Goal: Task Accomplishment & Management: Use online tool/utility

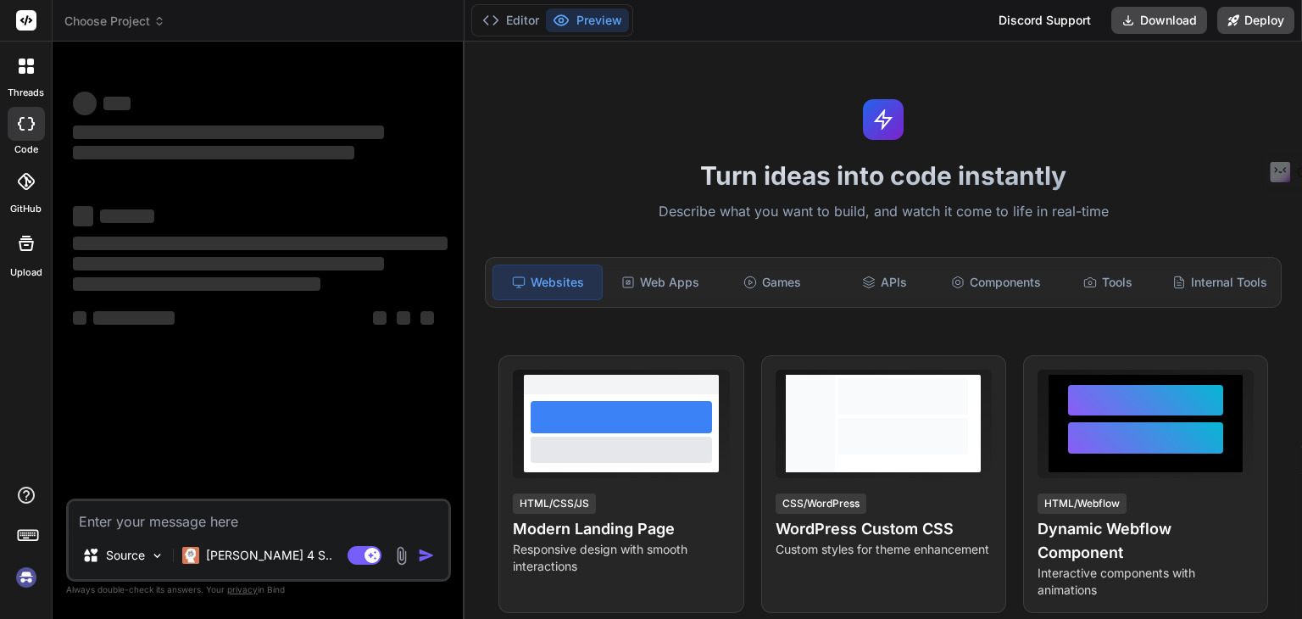
click at [29, 19] on icon at bounding box center [26, 20] width 13 height 10
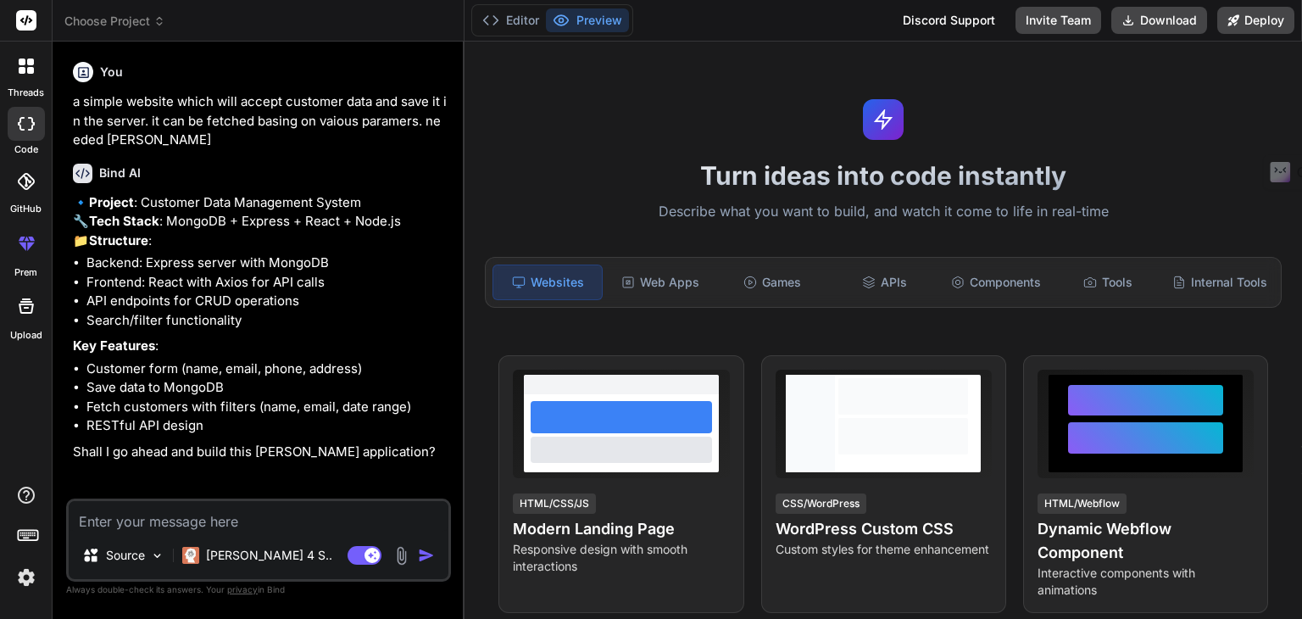
scroll to position [3, 0]
type textarea "x"
click at [226, 514] on textarea at bounding box center [259, 516] width 380 height 31
type textarea "y"
type textarea "x"
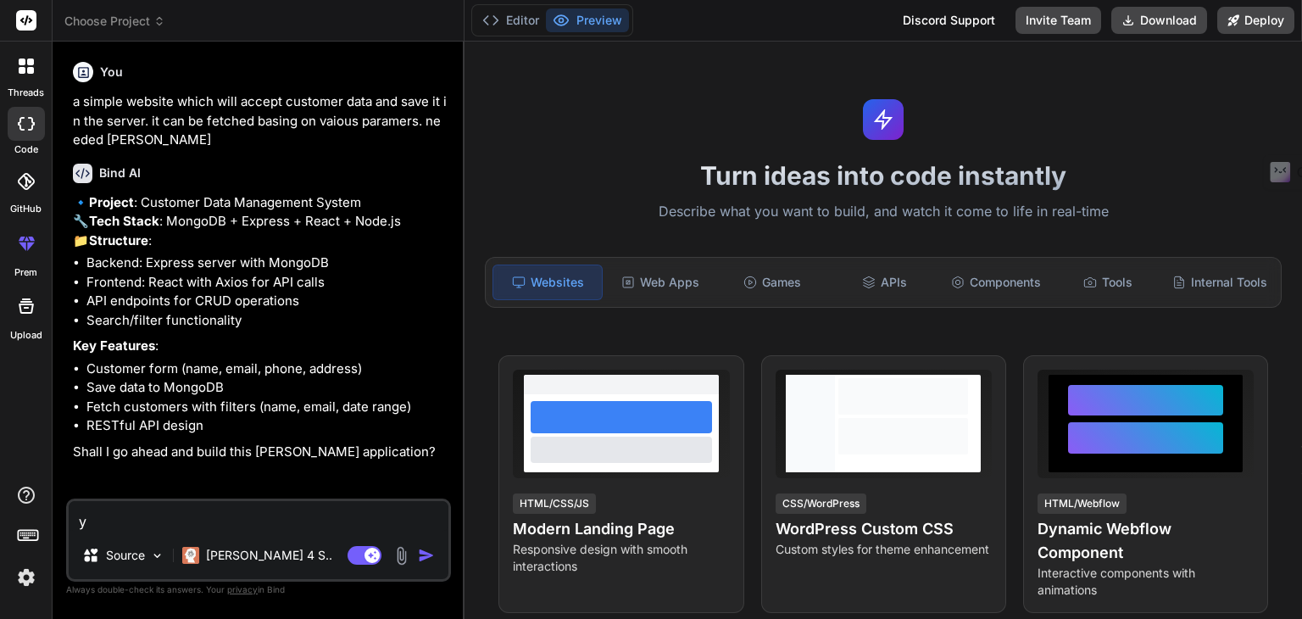
type textarea "ye"
type textarea "x"
type textarea "yes"
type textarea "x"
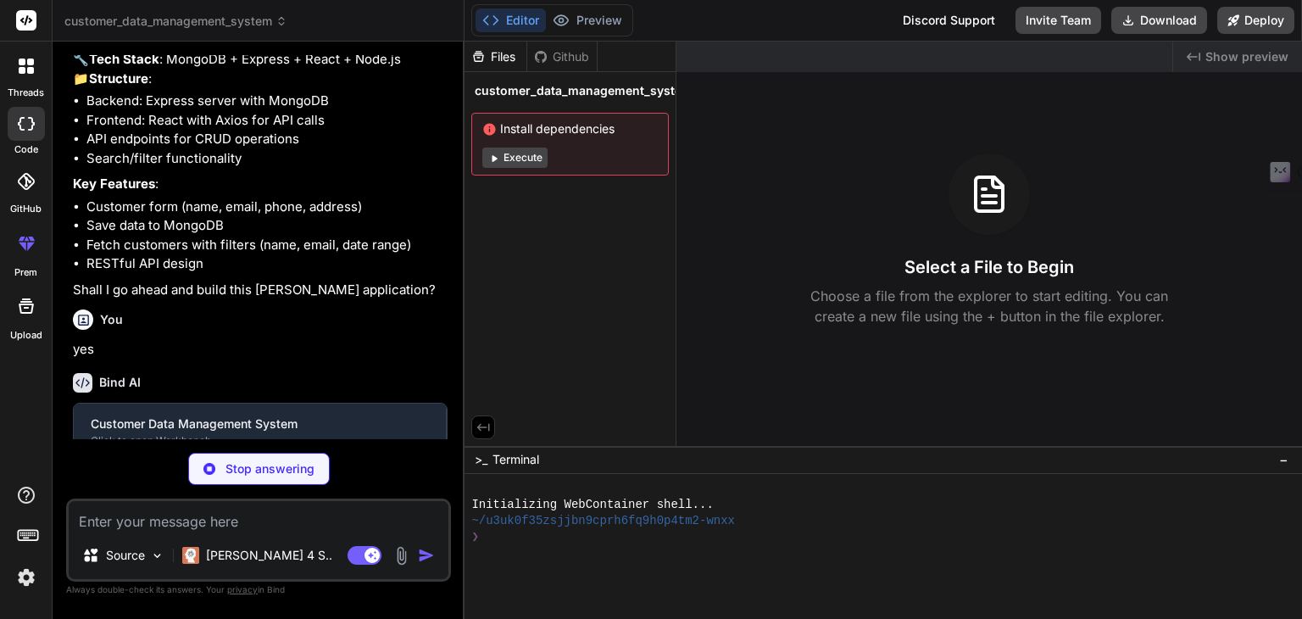
scroll to position [179, 0]
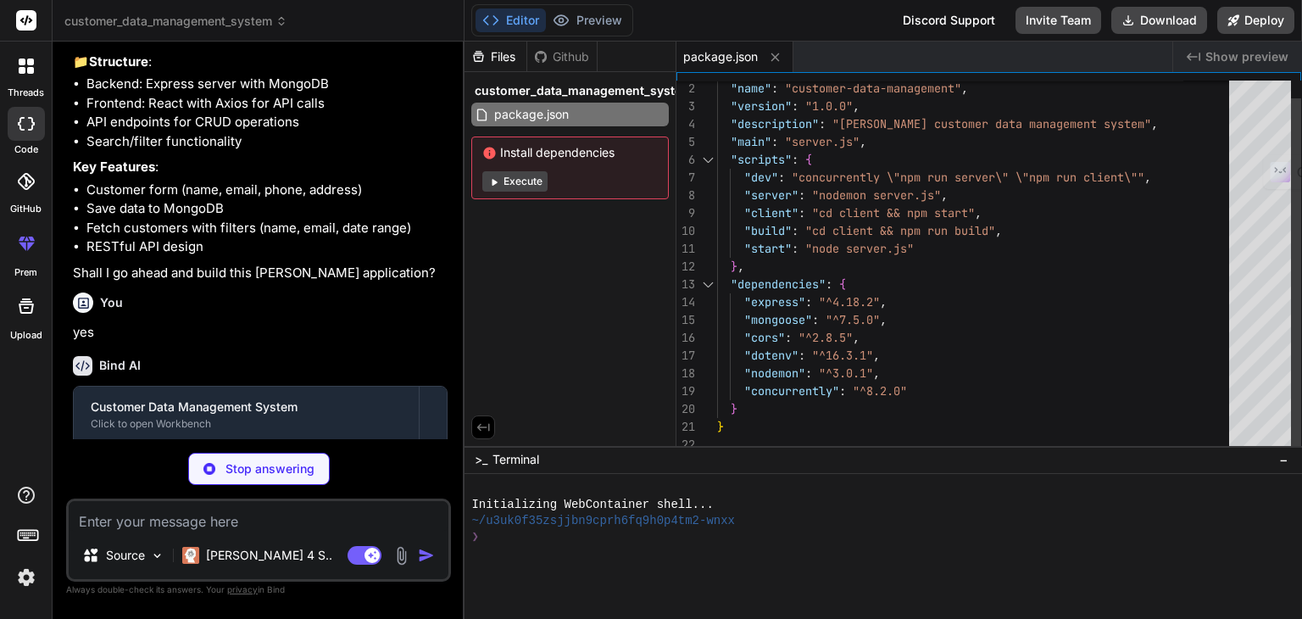
type textarea "x"
type textarea "});"
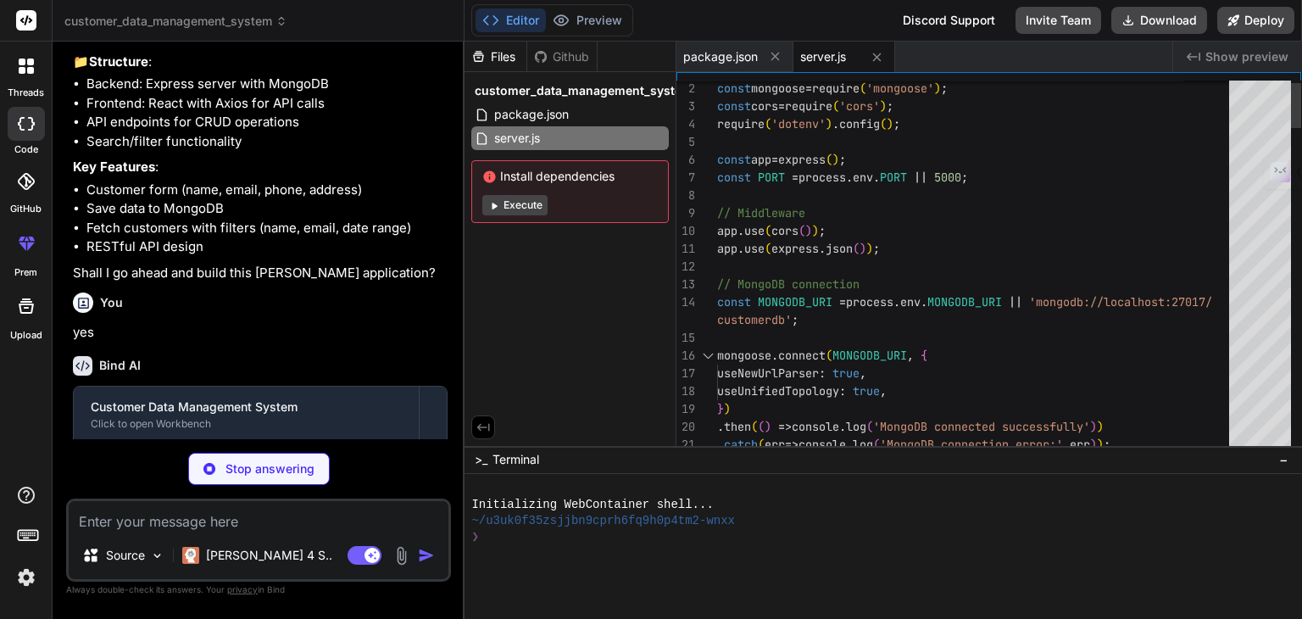
type textarea "x"
type textarea "MONGODB_URI=mongodb://localhost:27017/customerdb PORT=5000"
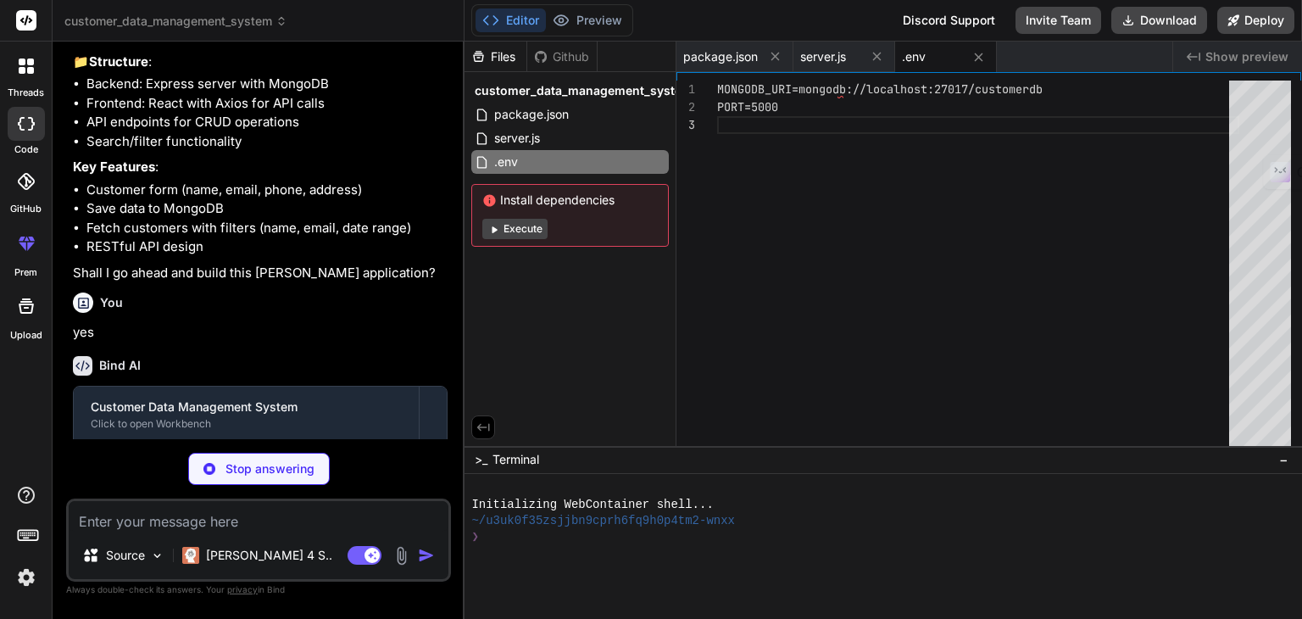
type textarea "x"
type textarea ""last 1 chrome version", "last 1 firefox version", "last 1 safari version" ] } }"
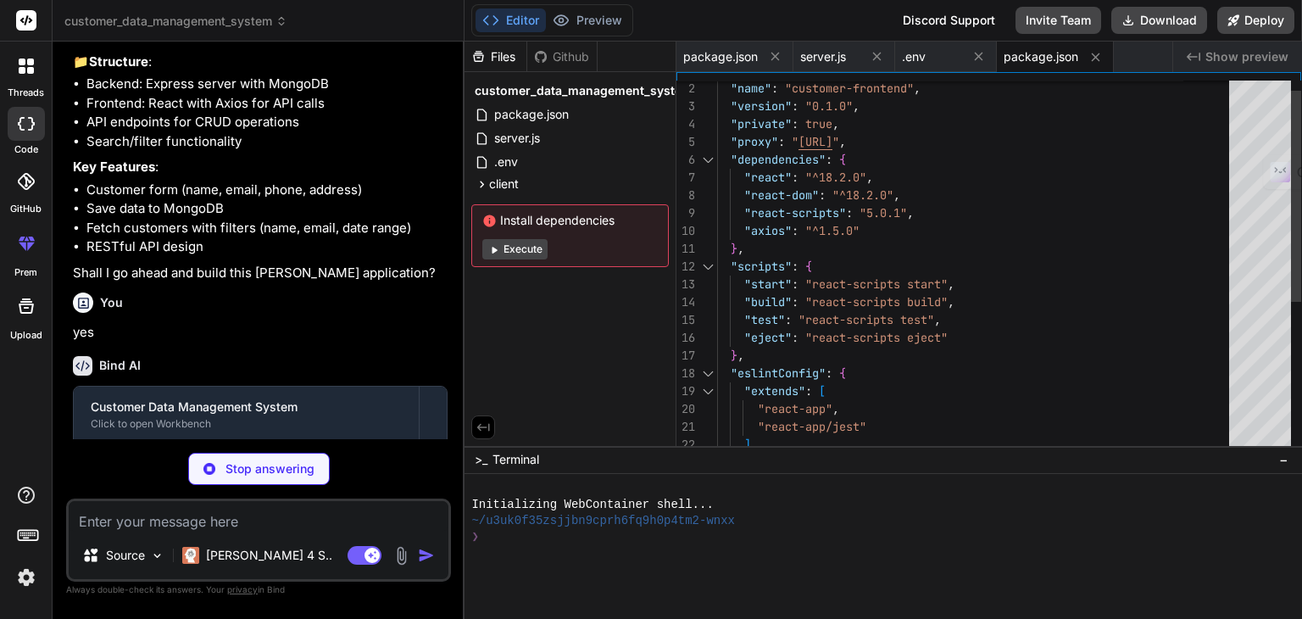
type textarea "x"
type textarea "<noscript>You need to enable JavaScript to run this app.</noscript> <div id="ro…"
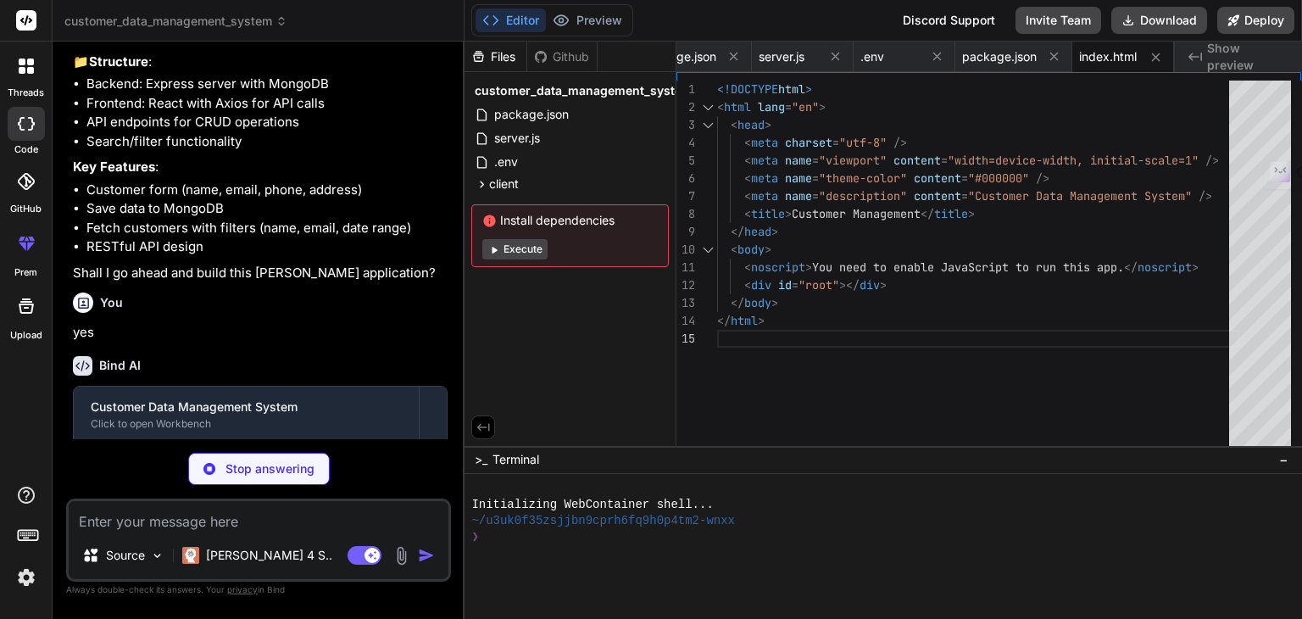
type textarea "x"
type textarea ");"
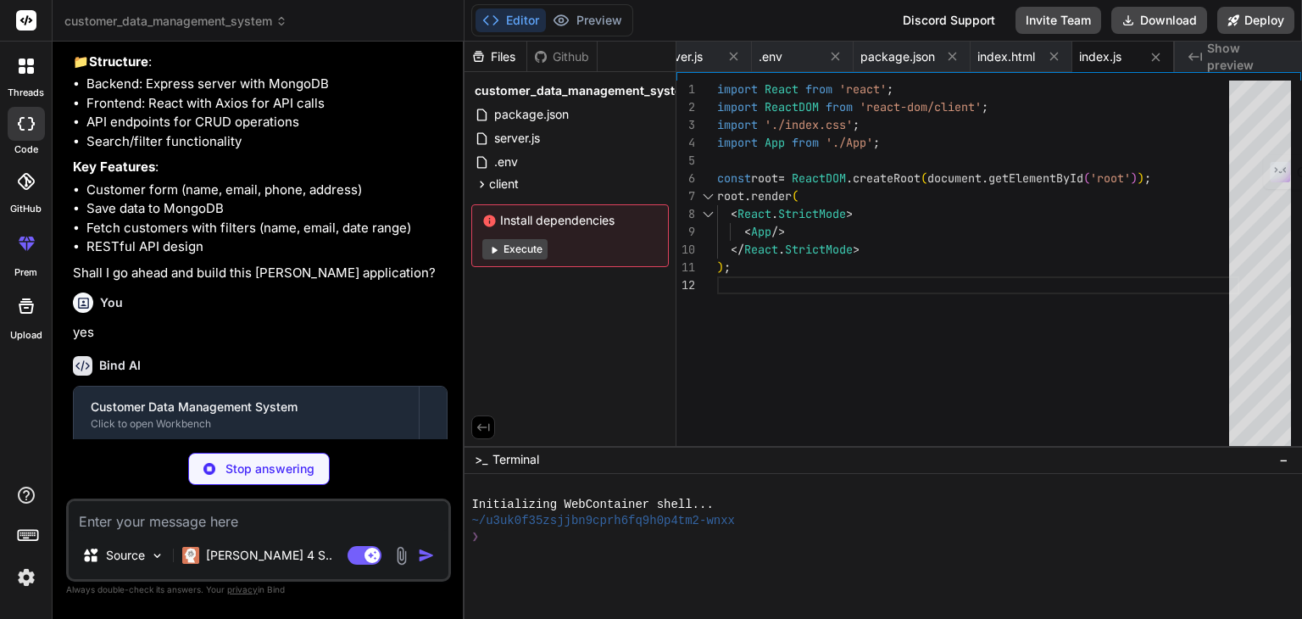
scroll to position [428, 0]
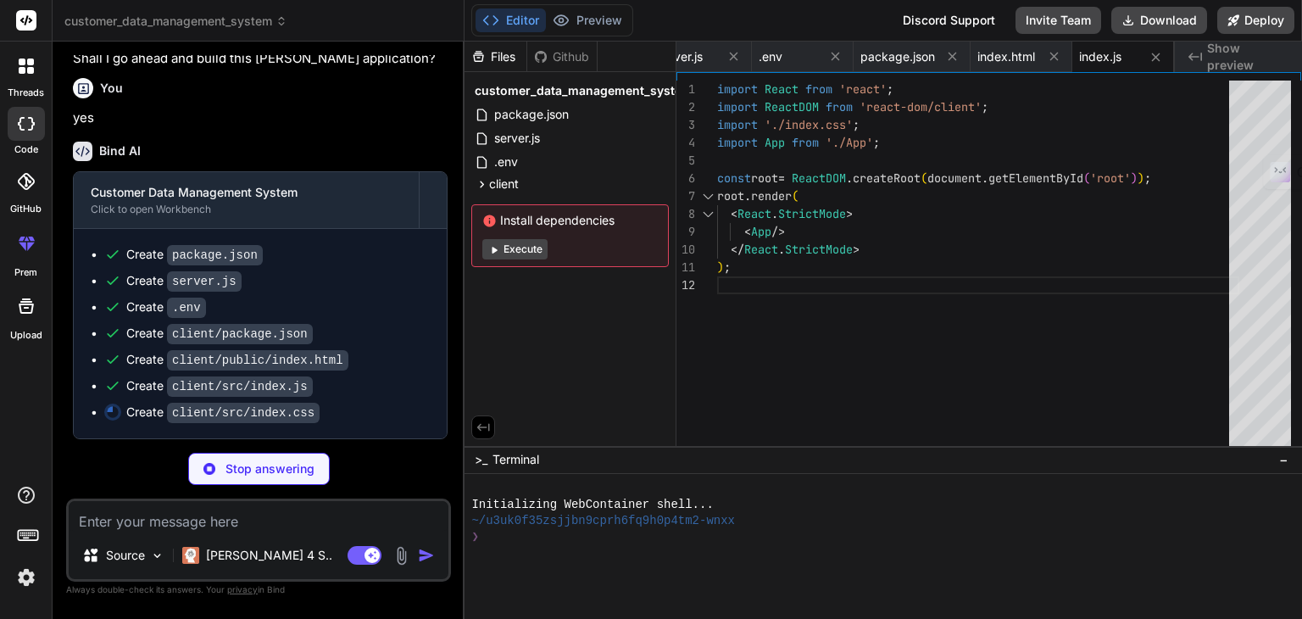
type textarea "x"
type textarea "}"
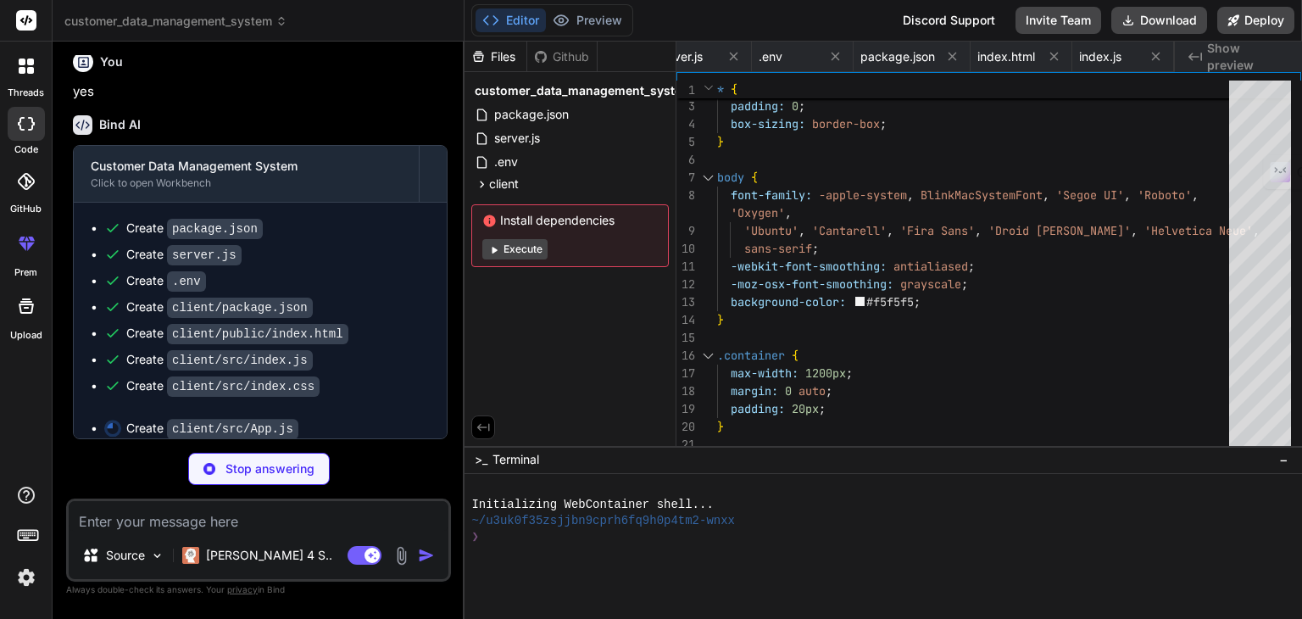
scroll to position [0, 245]
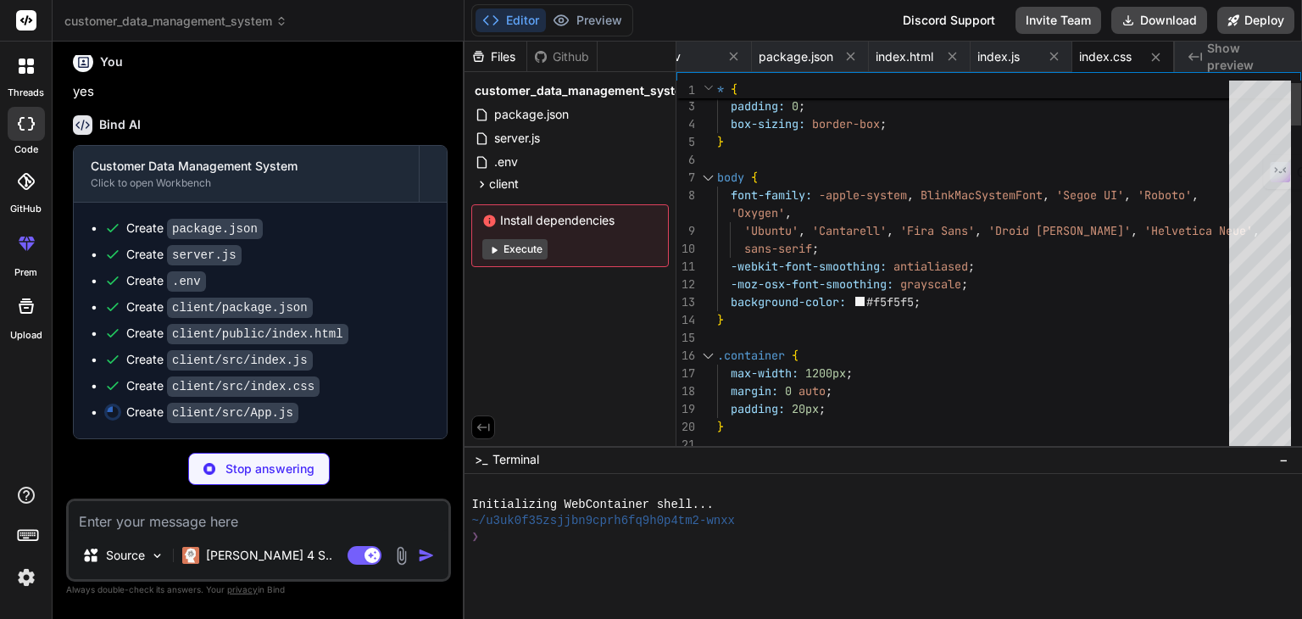
type textarea "x"
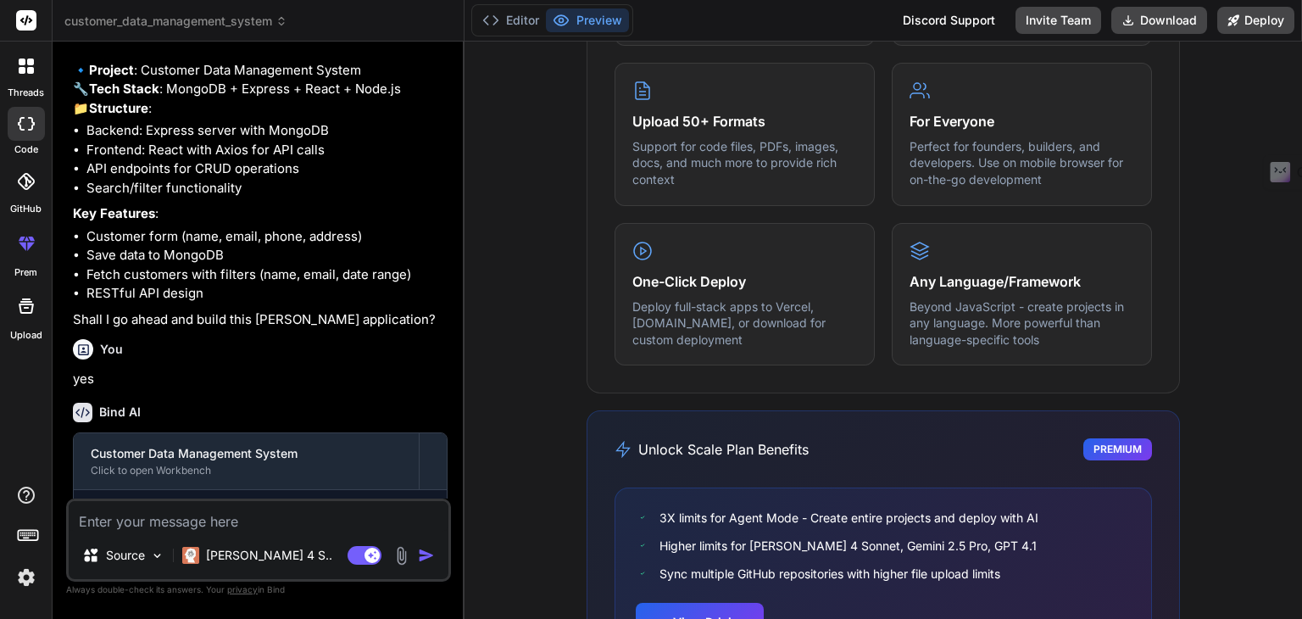
scroll to position [0, 0]
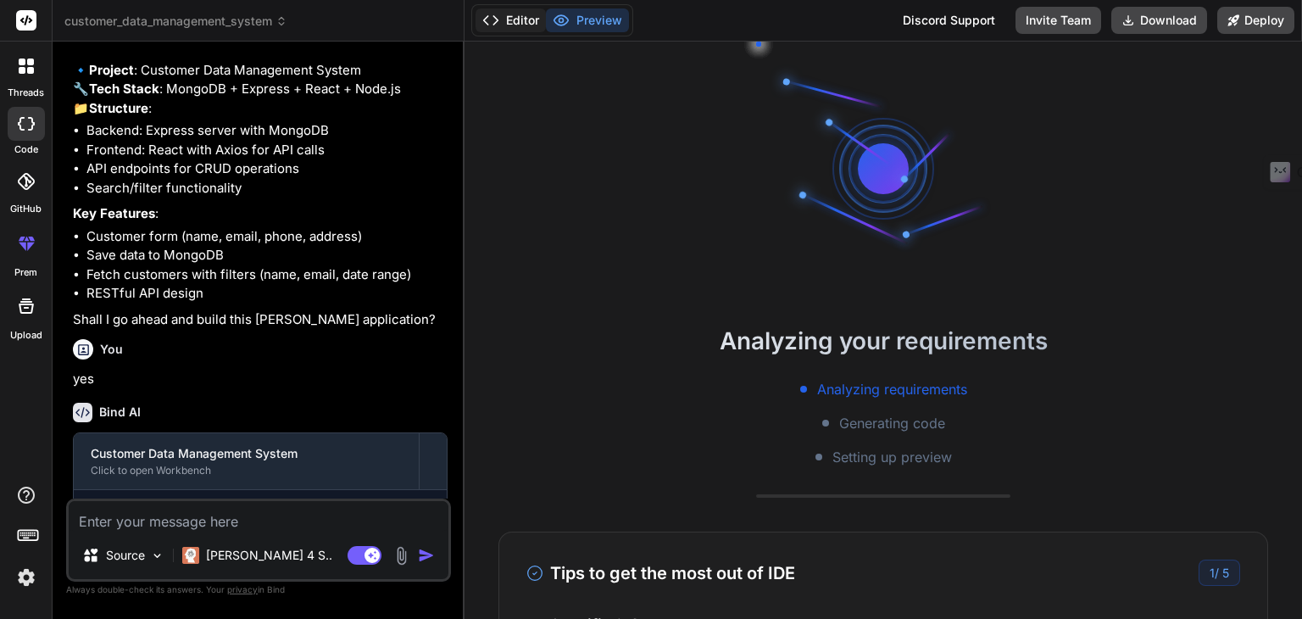
click at [508, 19] on button "Editor" at bounding box center [511, 20] width 70 height 24
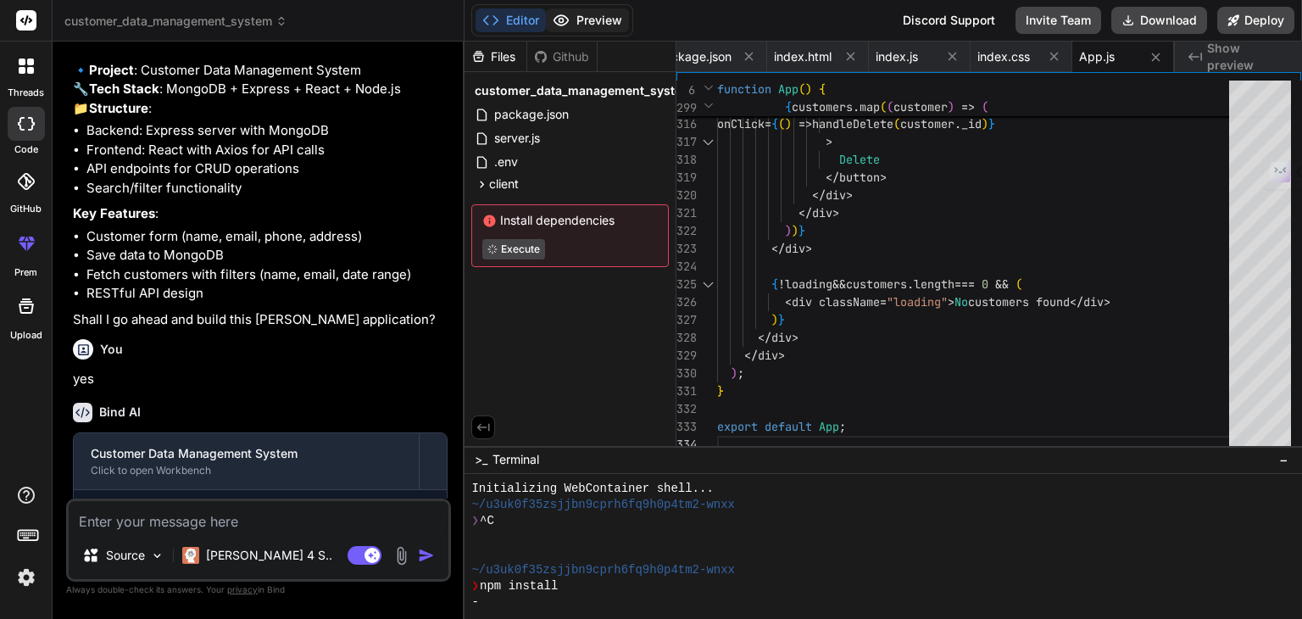
click at [604, 12] on button "Preview" at bounding box center [587, 20] width 83 height 24
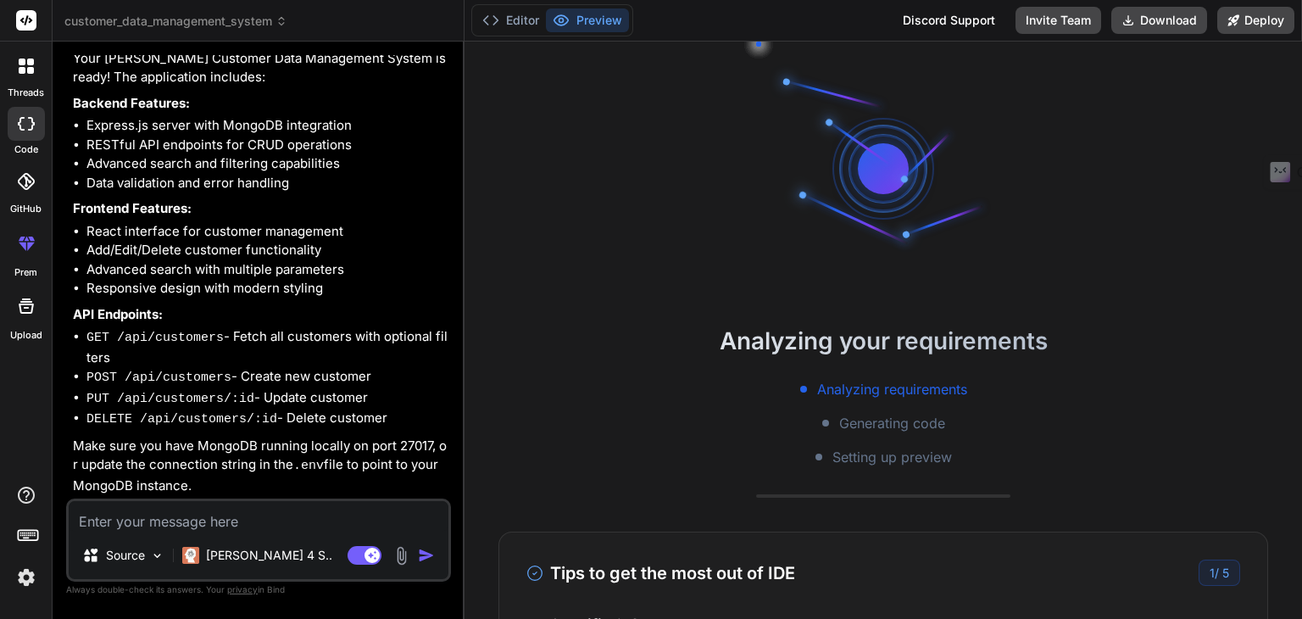
scroll to position [129, 0]
type textarea "x"
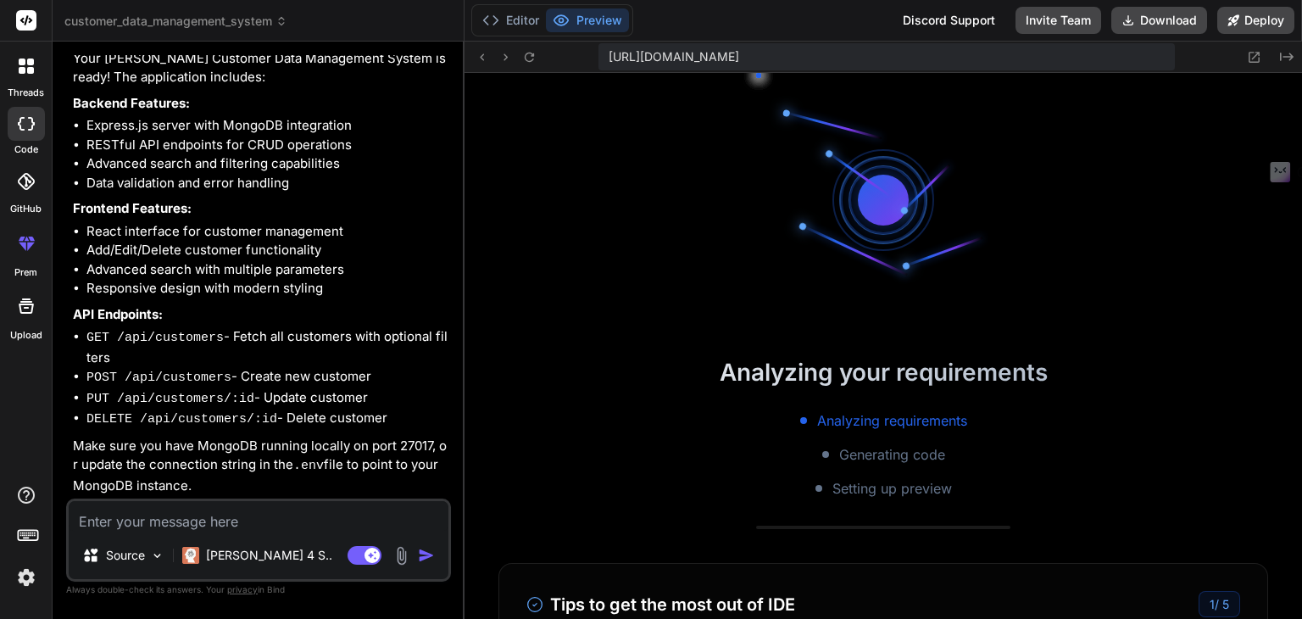
scroll to position [1481, 0]
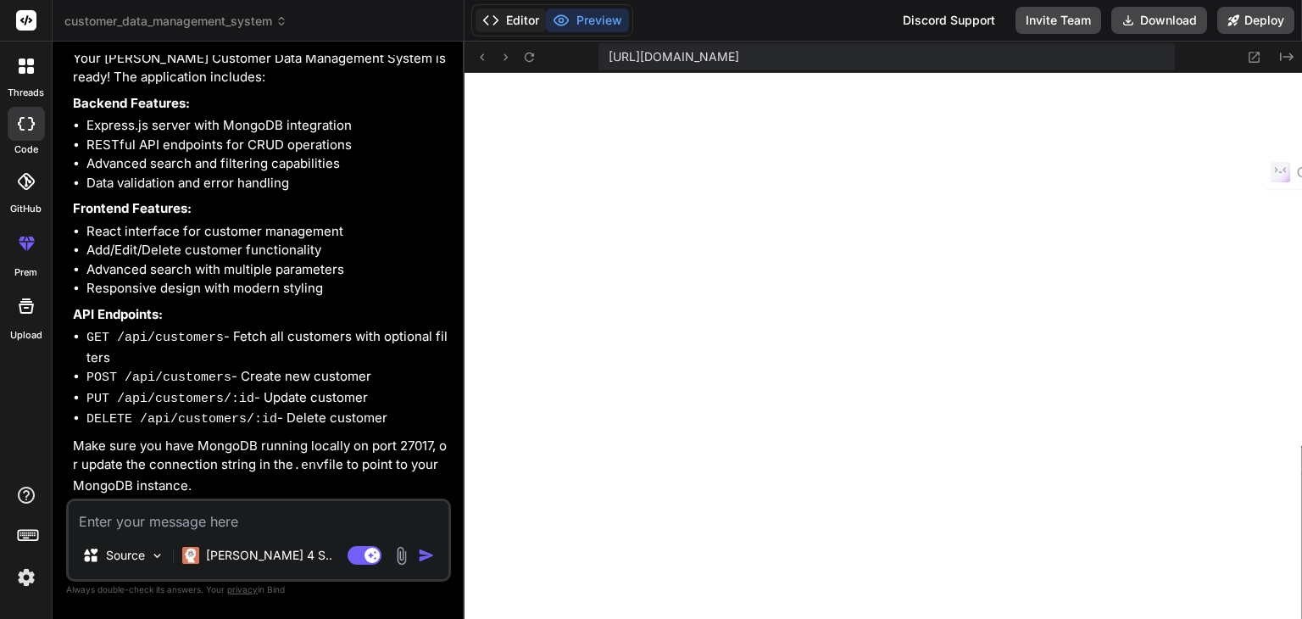
click at [509, 20] on button "Editor" at bounding box center [511, 20] width 70 height 24
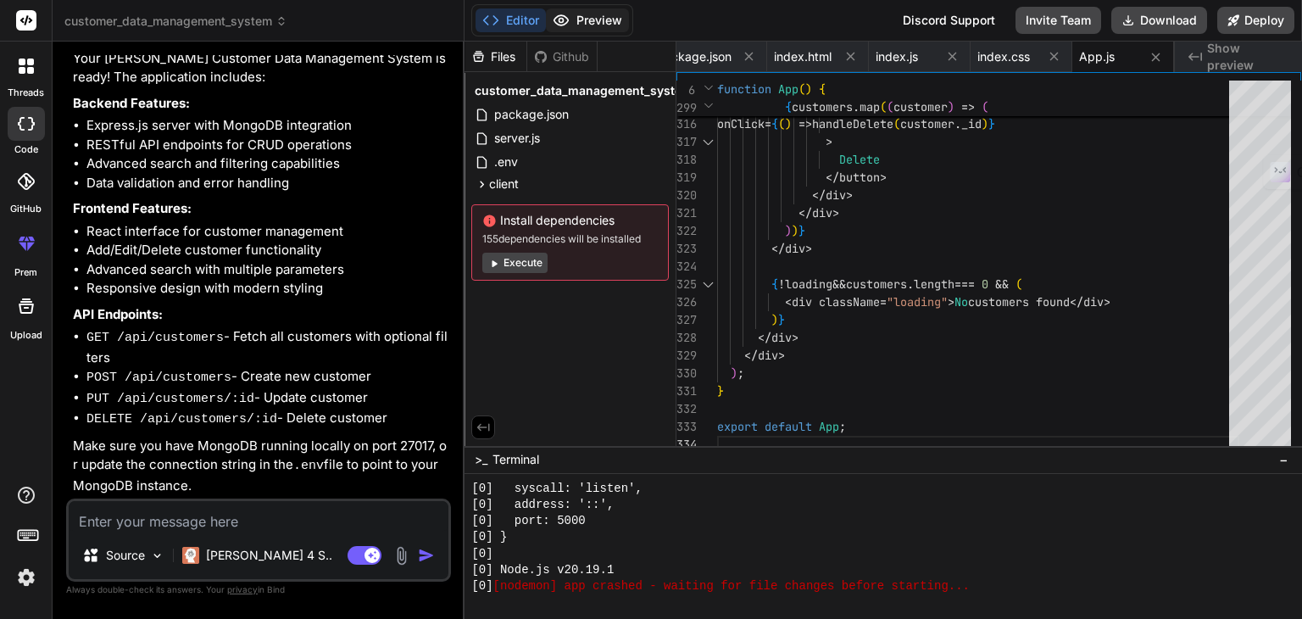
click at [590, 18] on button "Preview" at bounding box center [587, 20] width 83 height 24
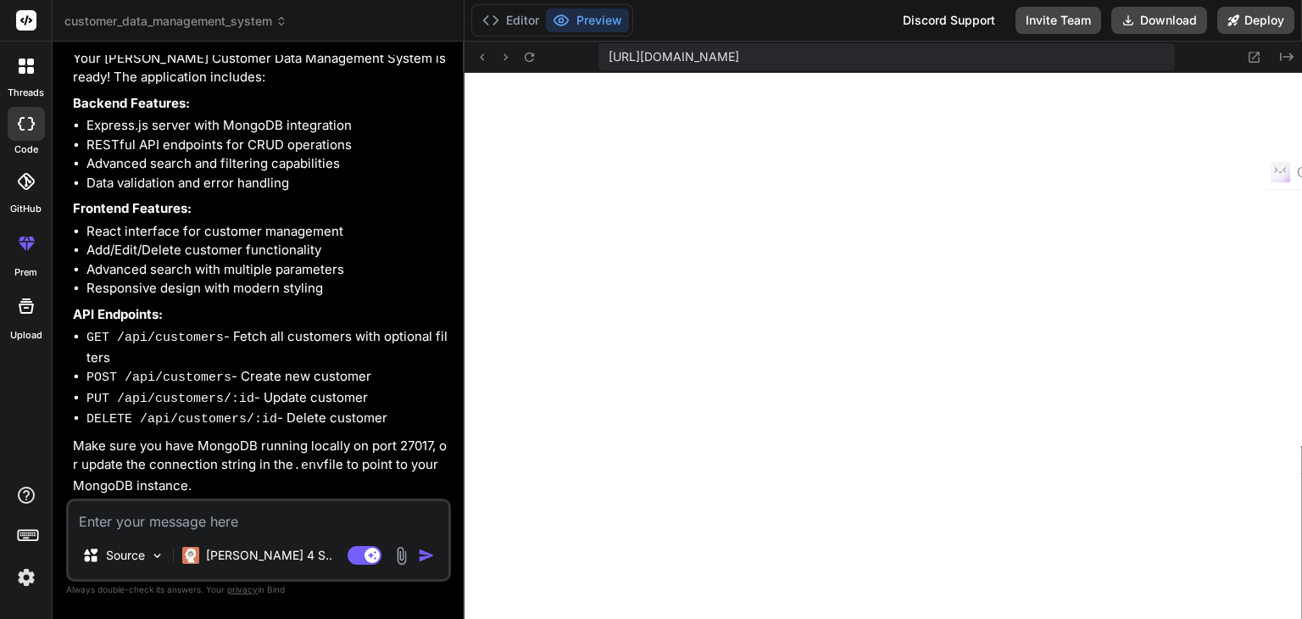
click at [739, 63] on span "https://u3uk0f35zsjjbn9cprh6fq9h0p4tm2-wnxx--5000--96435430.local-corp.webconta…" at bounding box center [674, 56] width 131 height 17
click at [511, 15] on button "Editor" at bounding box center [511, 20] width 70 height 24
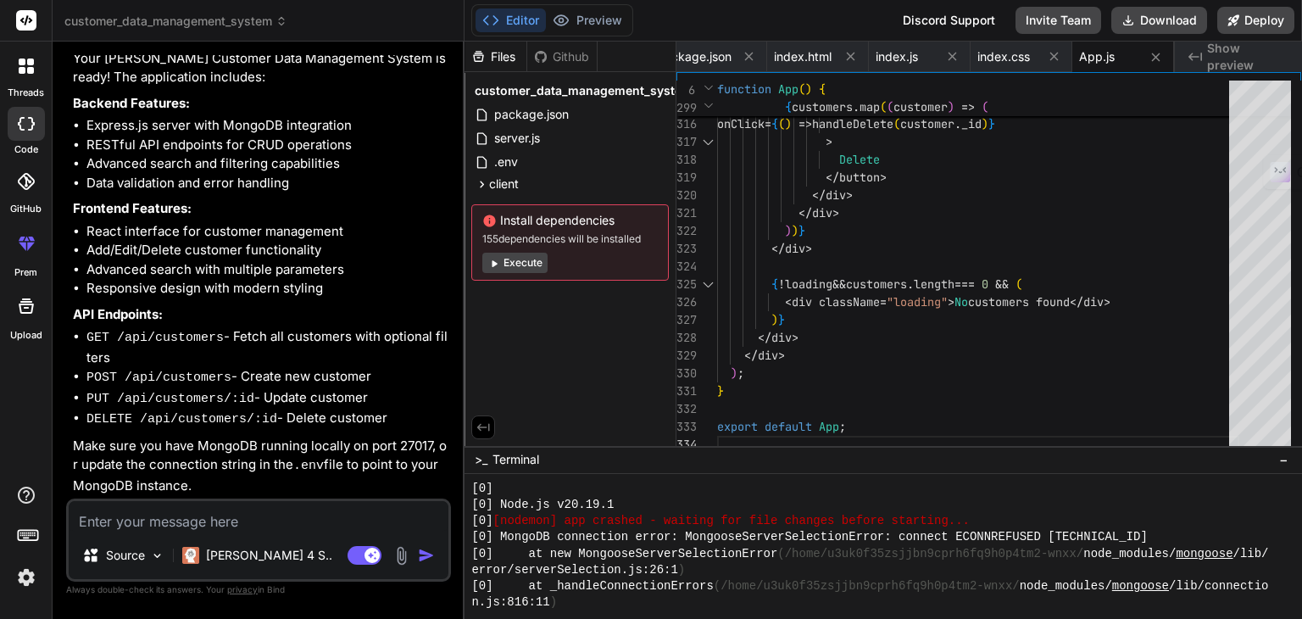
scroll to position [1838, 0]
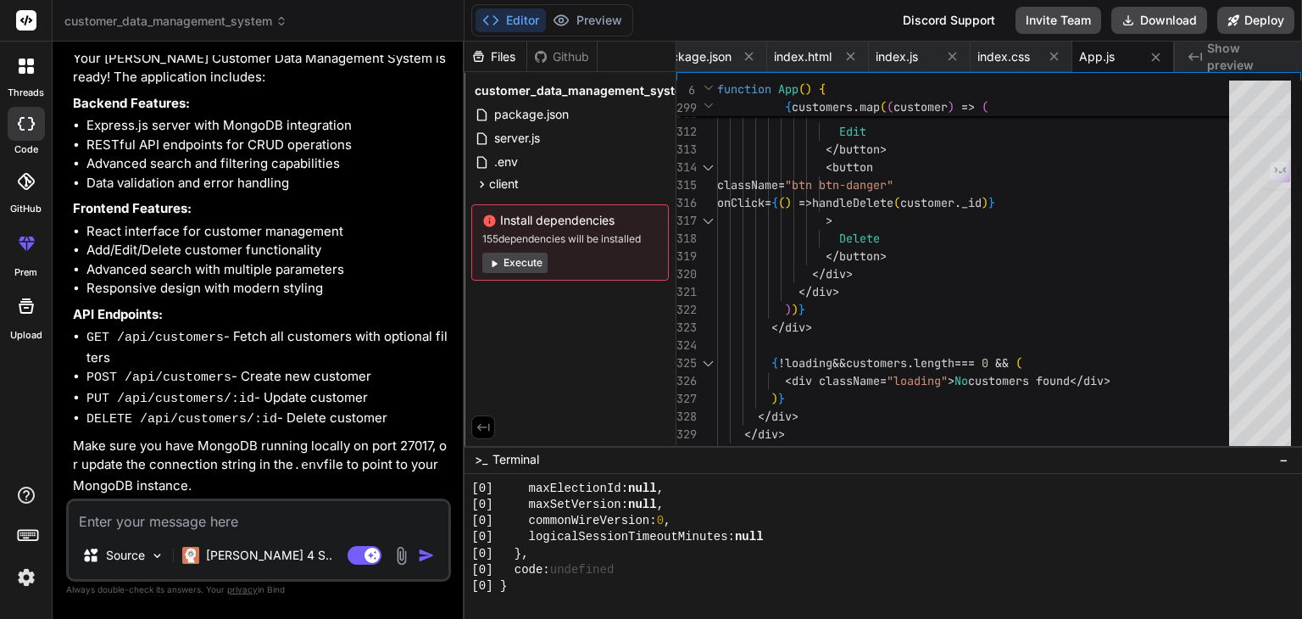
click at [554, 317] on div "Files Github customer_data_management_system package.json server.js .env client…" at bounding box center [571, 244] width 212 height 404
click at [543, 324] on div "Files Github customer_data_management_system package.json server.js .env client…" at bounding box center [571, 244] width 212 height 404
click at [598, 16] on button "Preview" at bounding box center [587, 20] width 83 height 24
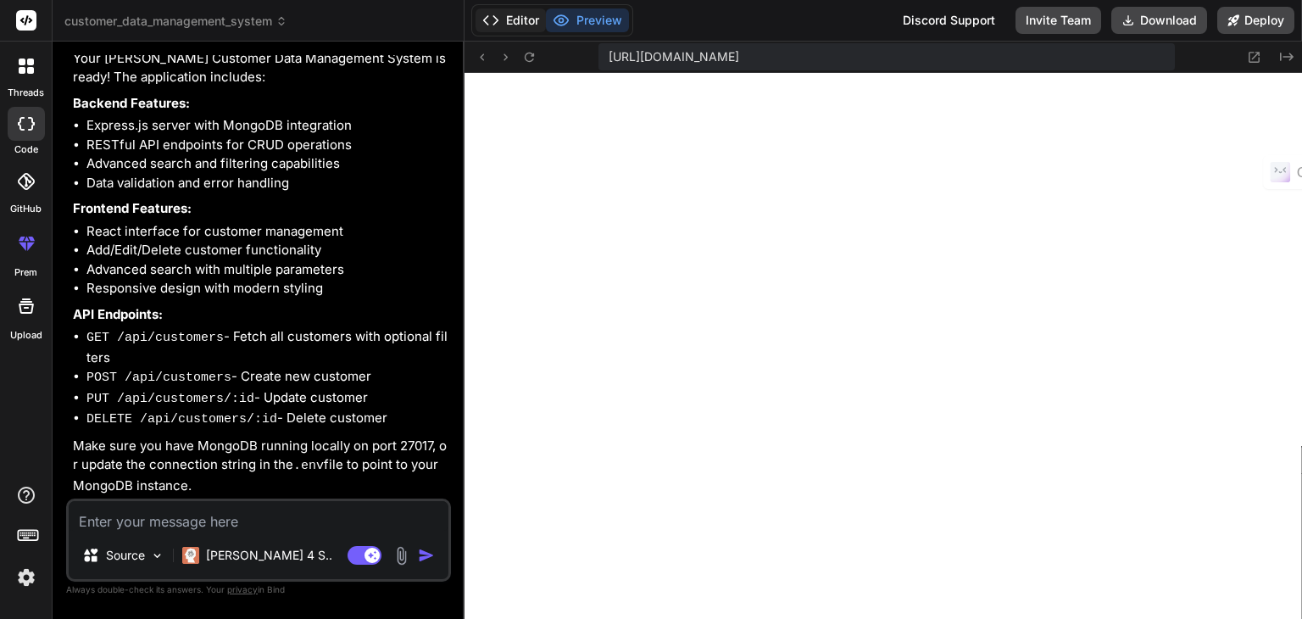
click at [497, 25] on icon at bounding box center [490, 20] width 17 height 17
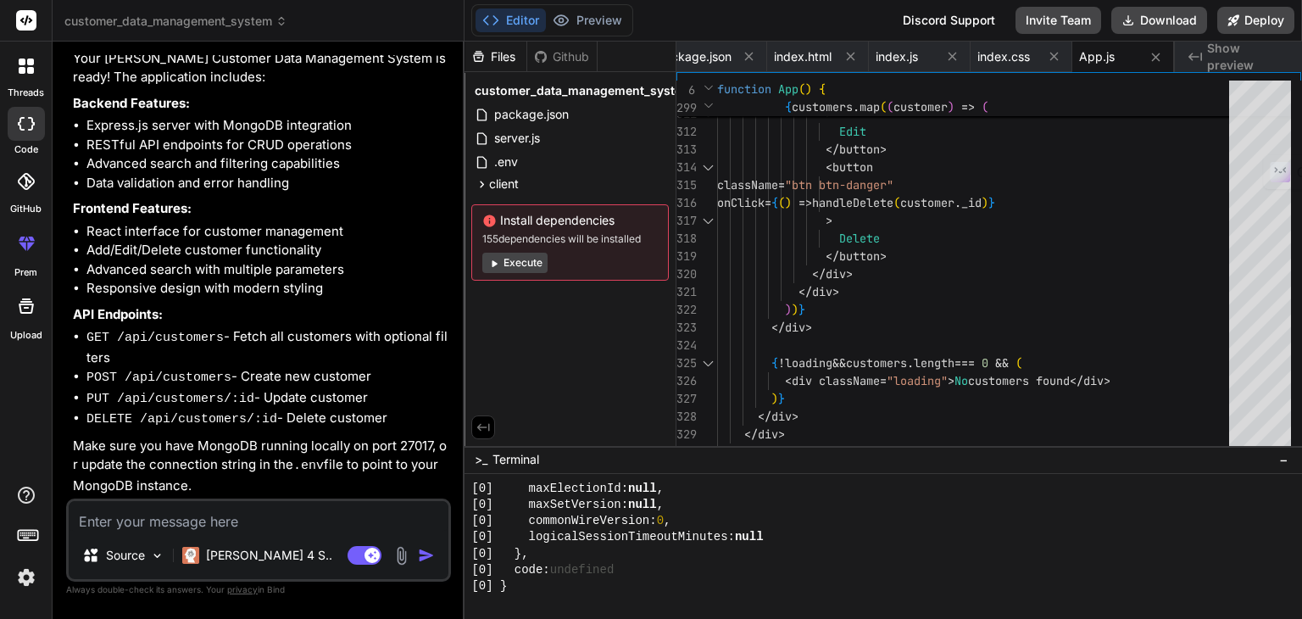
click at [237, 514] on textarea at bounding box center [259, 516] width 380 height 31
type textarea "b"
type textarea "x"
type textarea "bu"
type textarea "x"
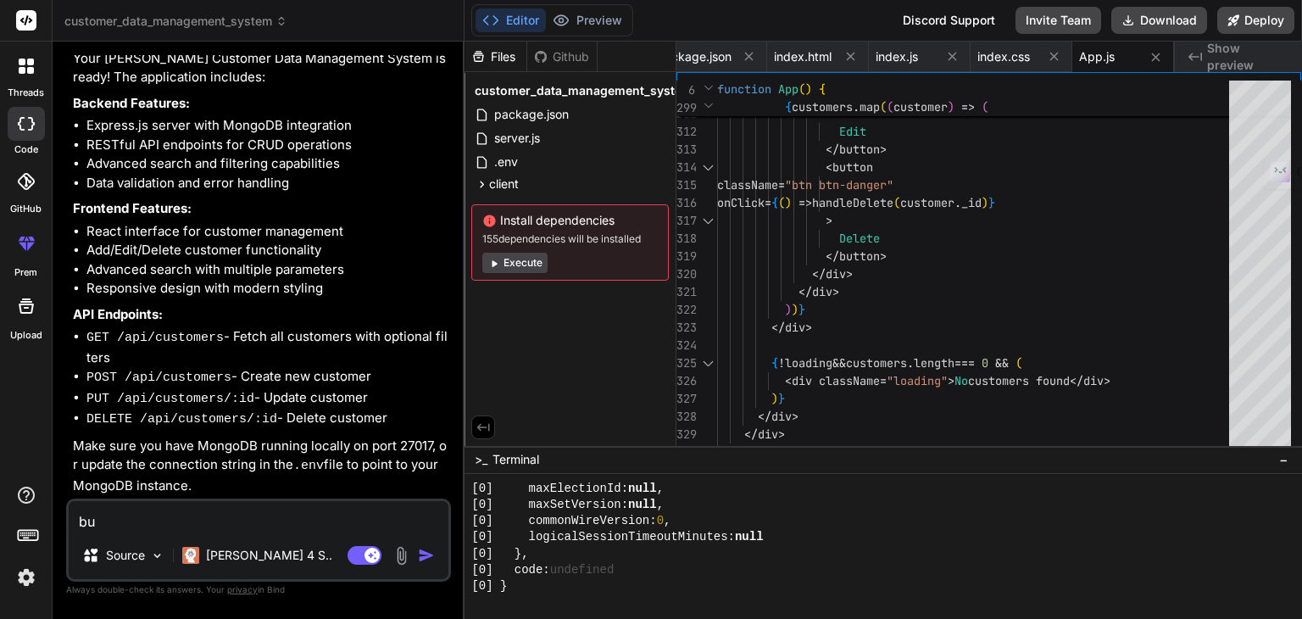
type textarea "bui"
type textarea "x"
type textarea "buil"
type textarea "x"
type textarea "build"
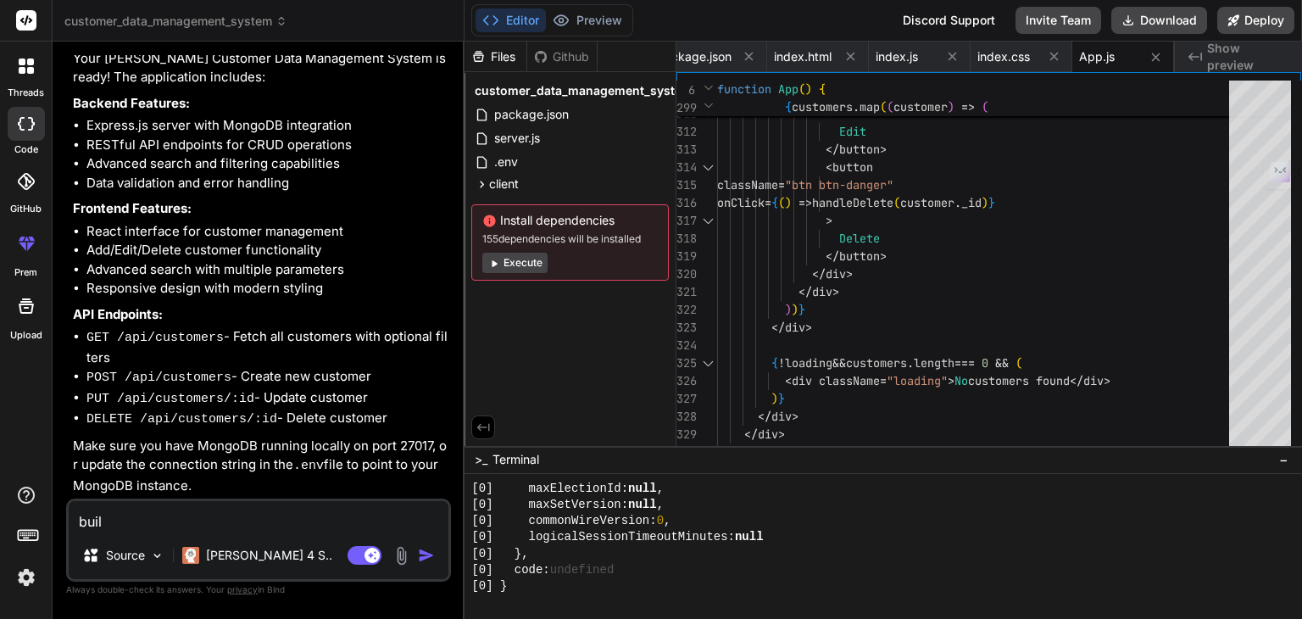
type textarea "x"
type textarea "build"
type textarea "x"
type textarea "build i"
type textarea "x"
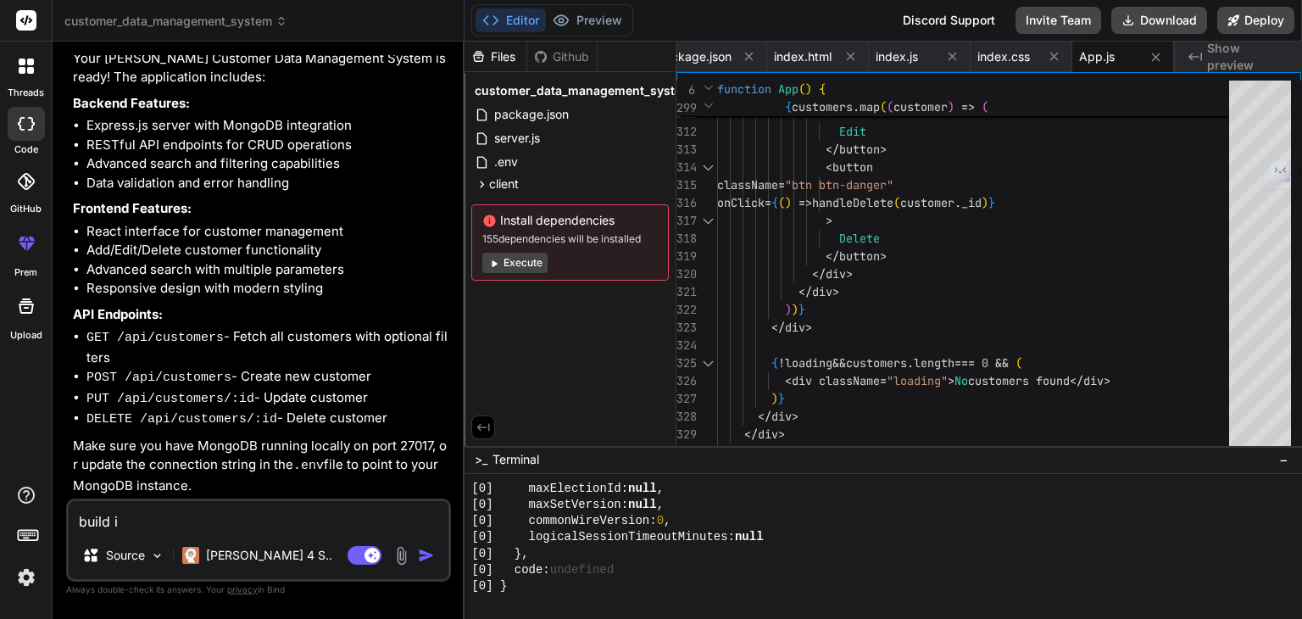
type textarea "build it"
type textarea "x"
type textarea "build it"
type textarea "x"
type textarea "build it w"
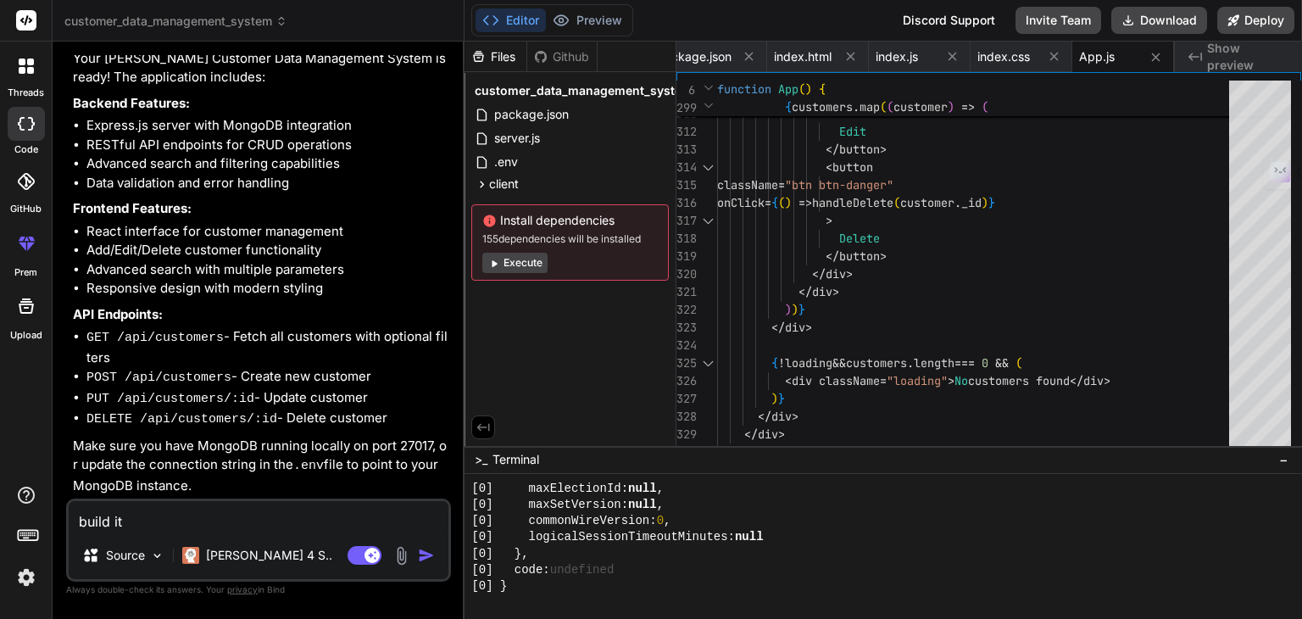
type textarea "x"
type textarea "build it wi"
type textarea "x"
type textarea "build it wit"
type textarea "x"
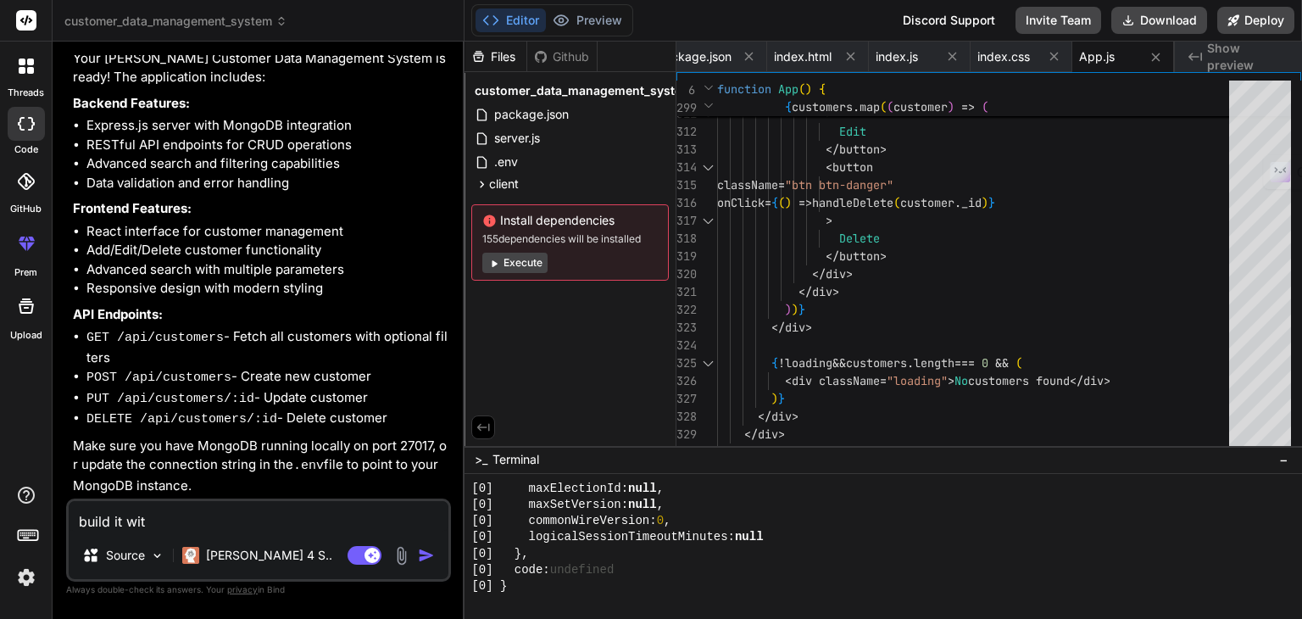
type textarea "build it with"
type textarea "x"
type textarea "build it witho"
type textarea "x"
type textarea "build it withou"
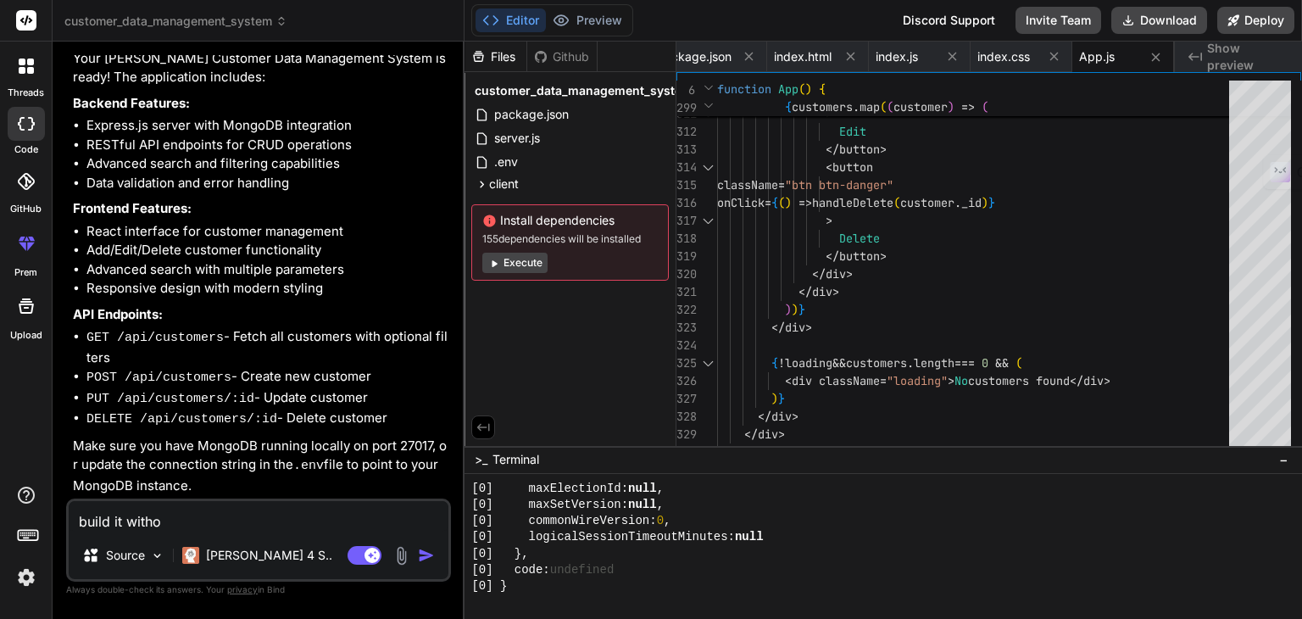
type textarea "x"
type textarea "build it without"
type textarea "x"
type textarea "build it without"
type textarea "x"
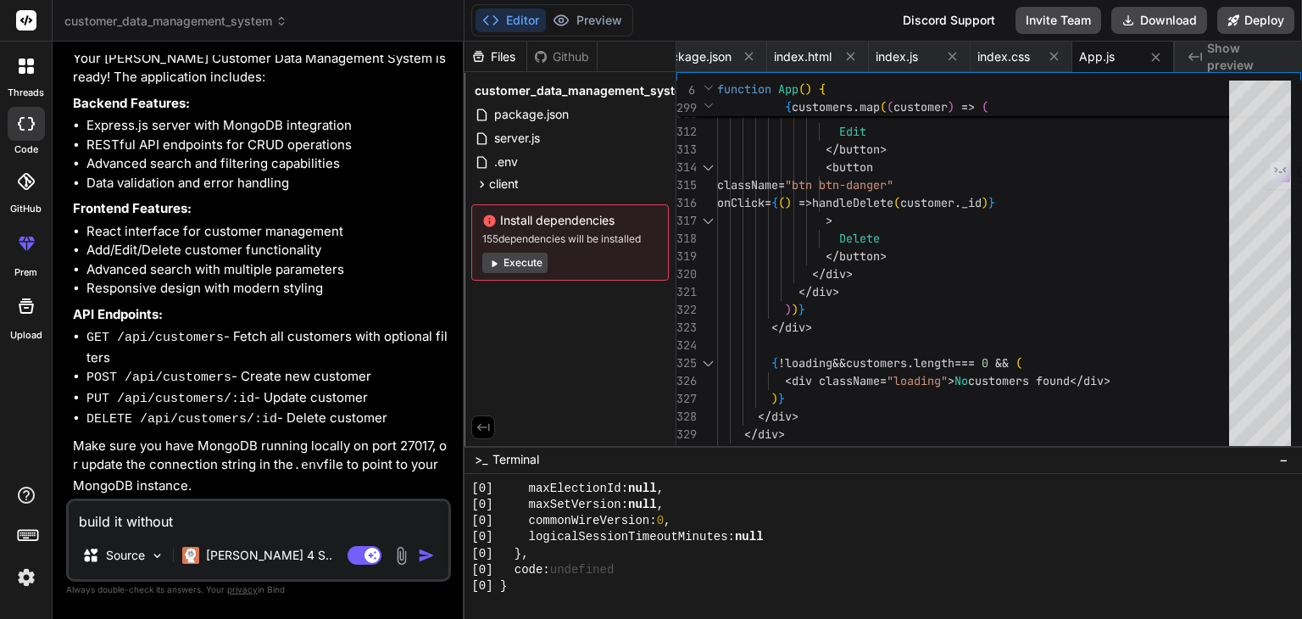
type textarea "build it without m"
type textarea "x"
type textarea "build it without mo"
type textarea "x"
type textarea "build it without mon"
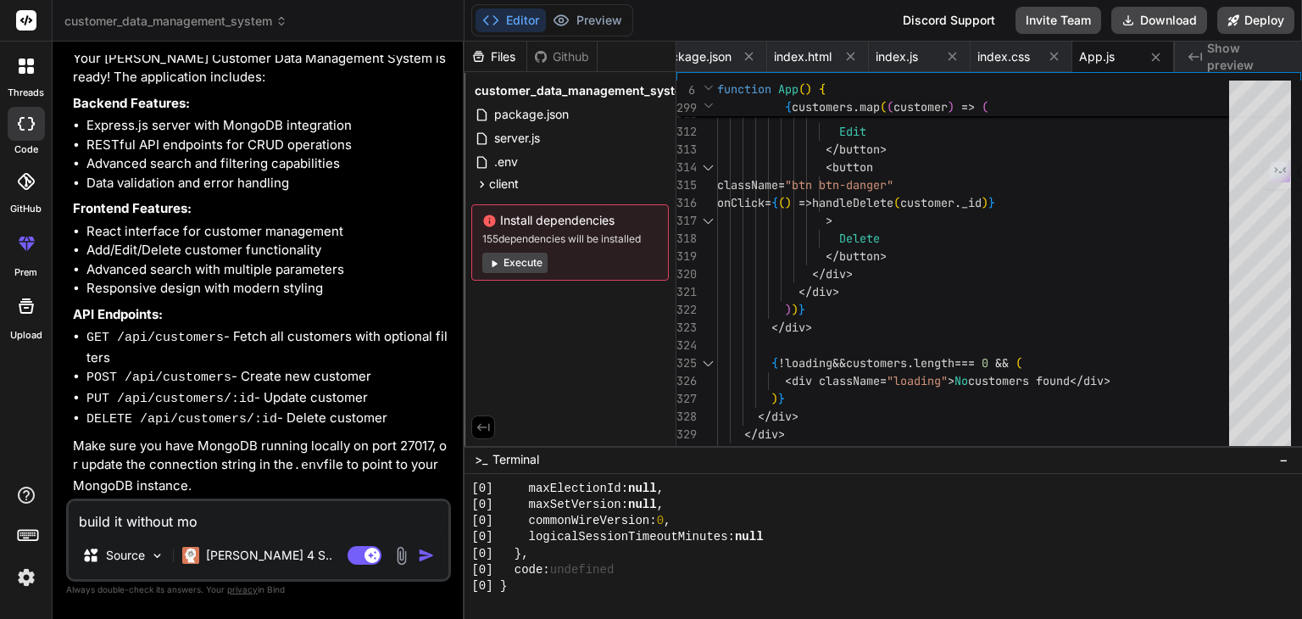
type textarea "x"
type textarea "build it without mong"
type textarea "x"
type textarea "build it without mongo"
type textarea "x"
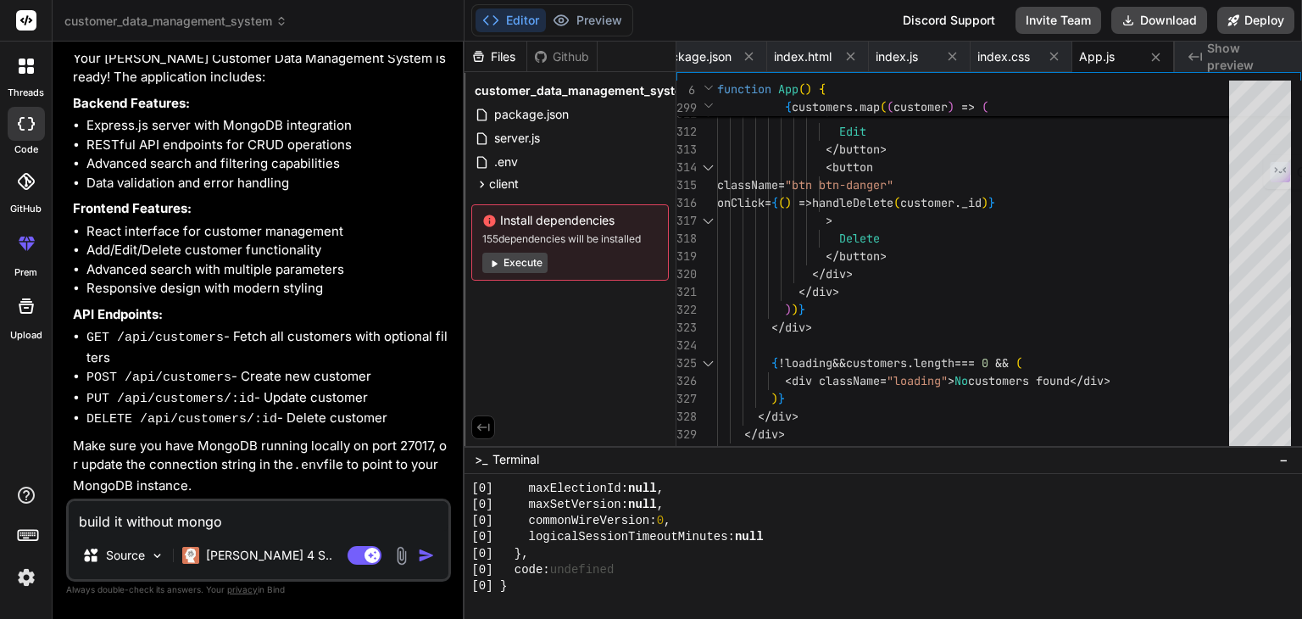
type textarea "build it without mongo,"
type textarea "x"
type textarea "build it without mongo,"
type textarea "x"
type textarea "build it without mongo, s"
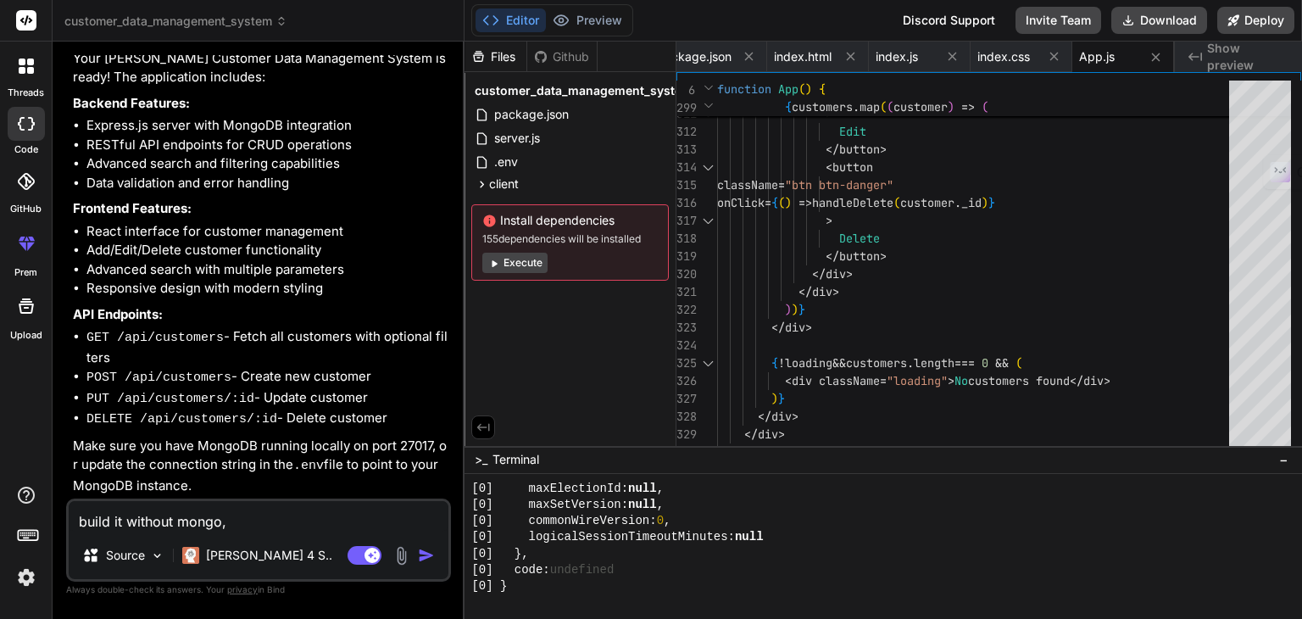
type textarea "x"
type textarea "build it without mongo, so"
type textarea "x"
type textarea "build it without mongo, so"
type textarea "x"
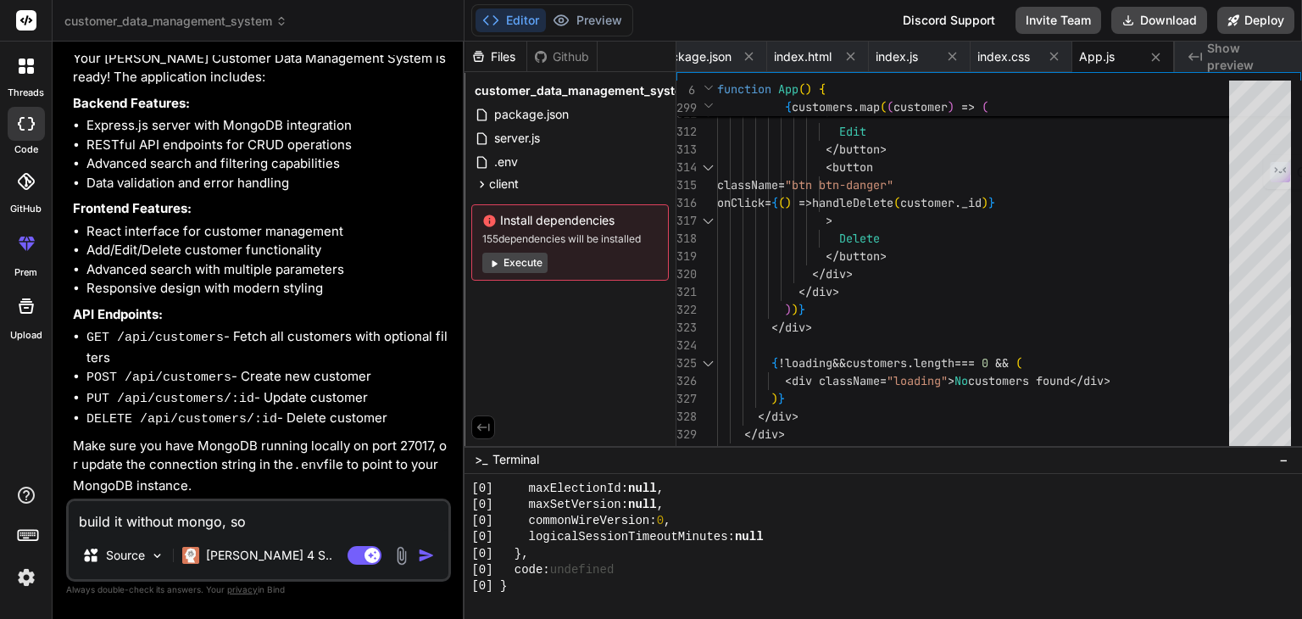
type textarea "build it without mongo, so t"
type textarea "x"
type textarea "build it without mongo, so th"
type textarea "x"
type textarea "build it without mongo, so tha"
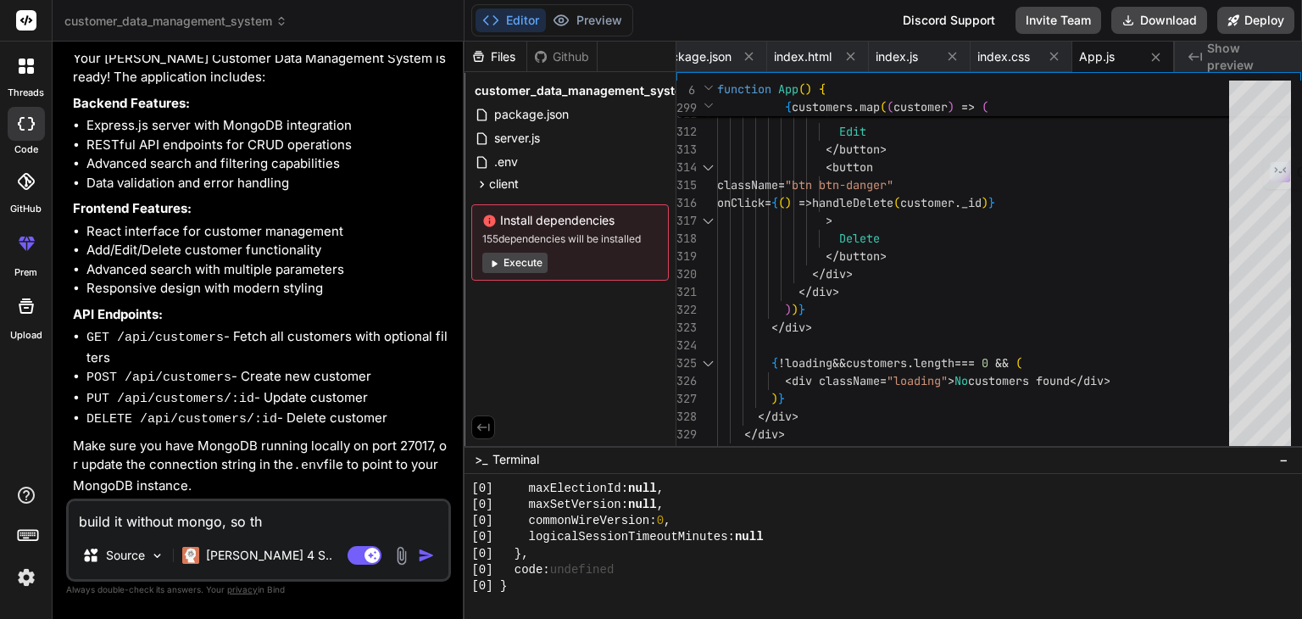
type textarea "x"
type textarea "build it without mongo, so that"
type textarea "x"
type textarea "build it without mongo, so that"
type textarea "x"
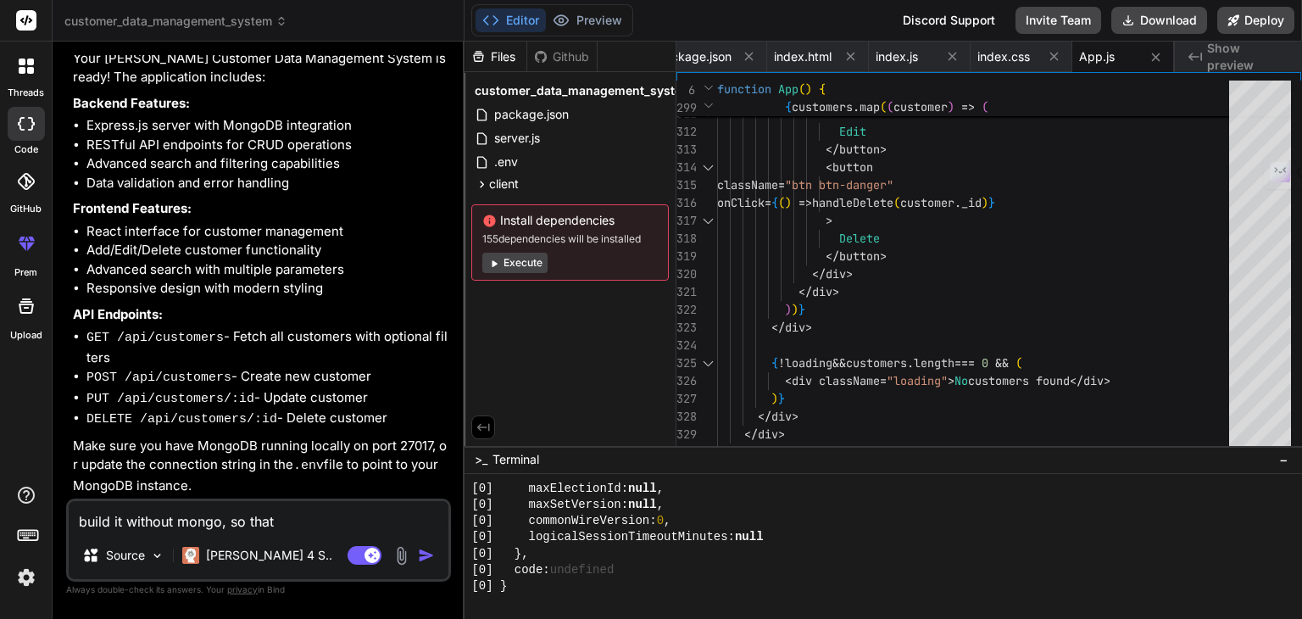
type textarea "build it without mongo, so that I"
type textarea "x"
type textarea "build it without mongo, so that I"
type textarea "x"
type textarea "build it without mongo, so that I c"
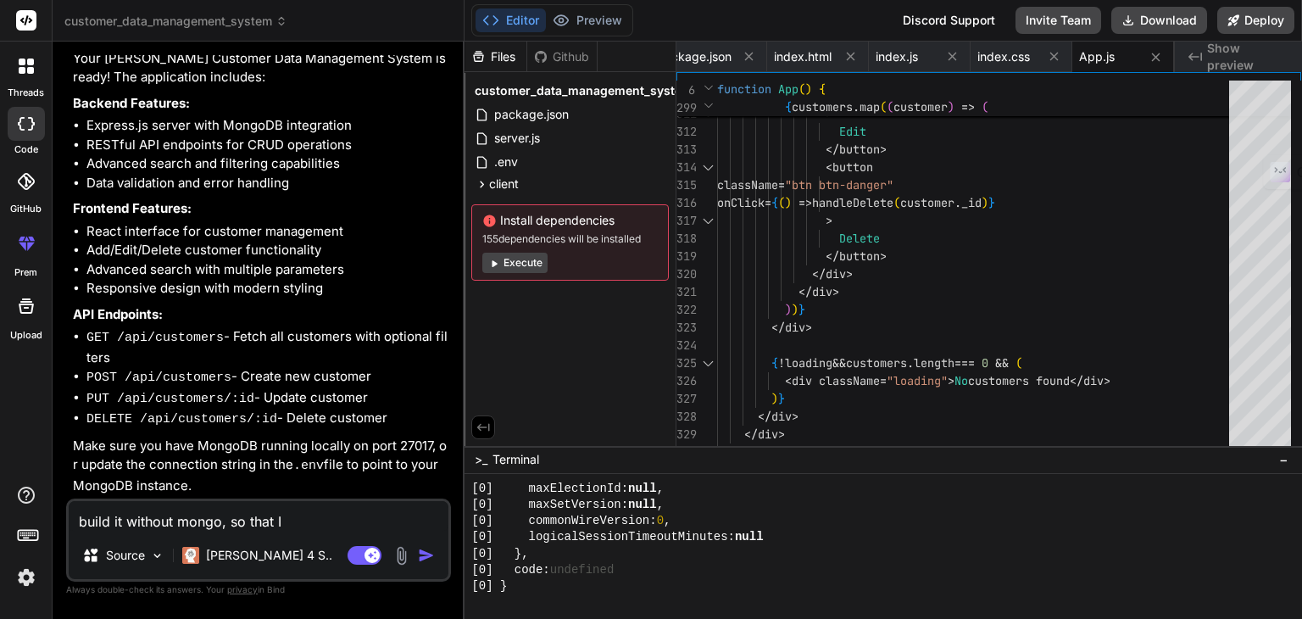
type textarea "x"
type textarea "build it without mongo, so that I ca"
type textarea "x"
type textarea "build it without mongo, so that I can"
type textarea "x"
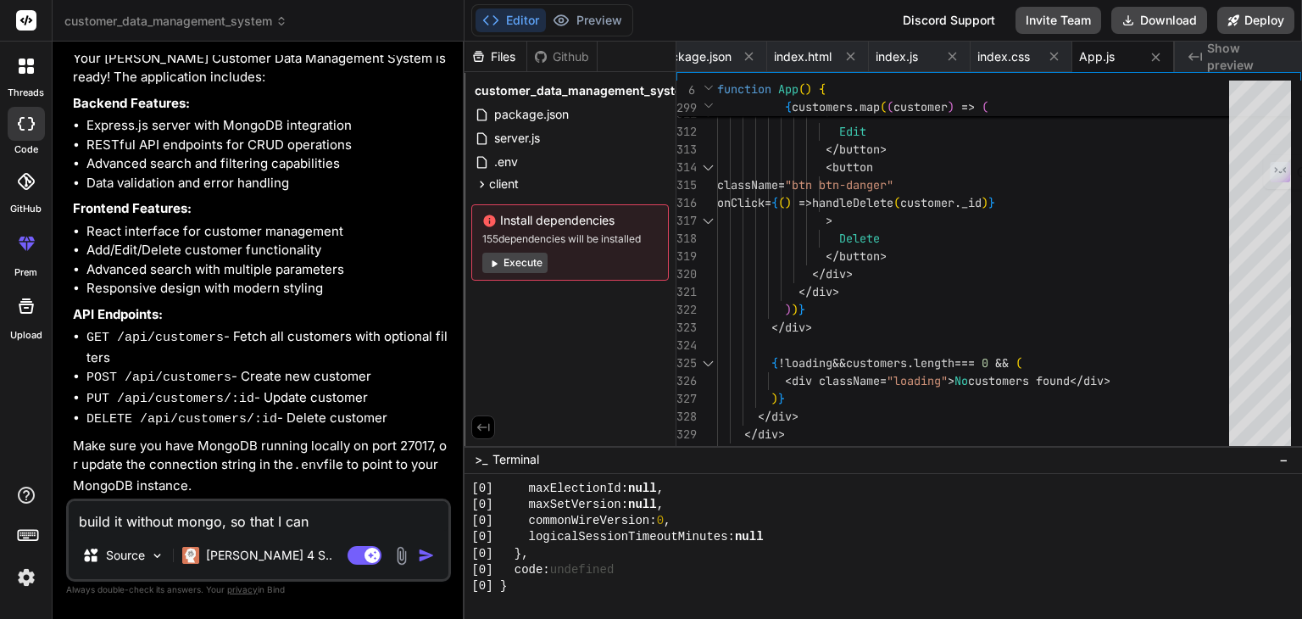
type textarea "build it without mongo, so that I can"
type textarea "x"
type textarea "build it without mongo, so that I can r"
type textarea "x"
type textarea "build it without mongo, so that I can ru"
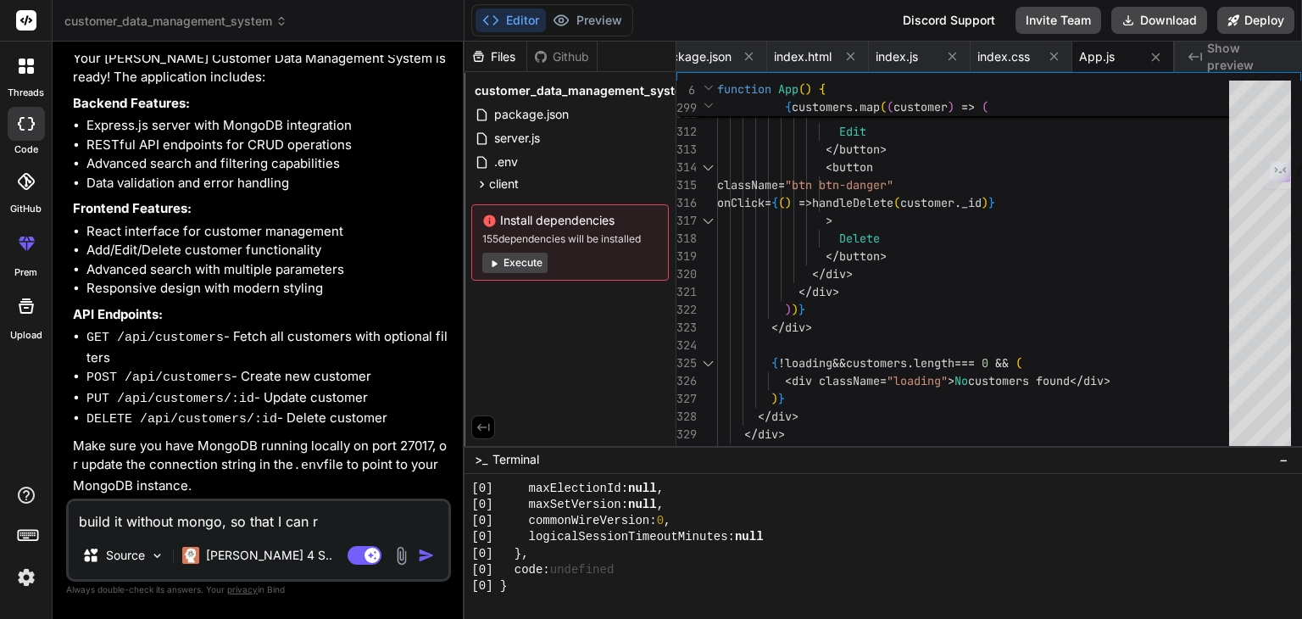
type textarea "x"
type textarea "build it without mongo, so that I can run"
type textarea "x"
type textarea "build it without mongo, so that I can run"
type textarea "x"
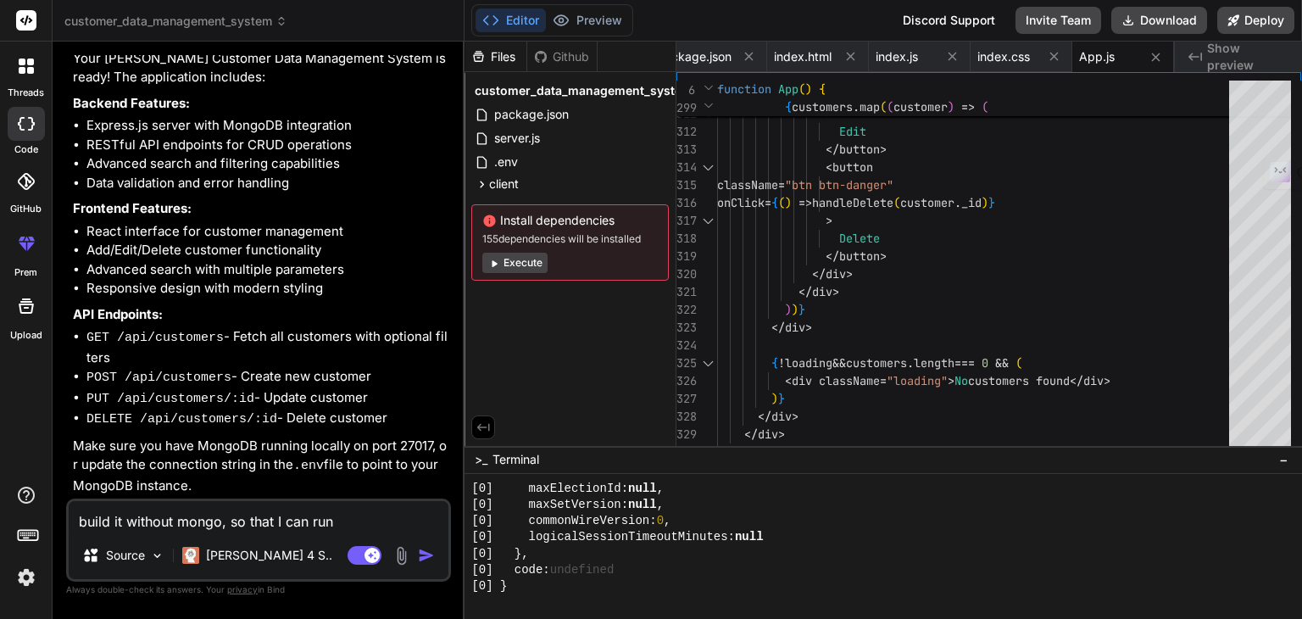
type textarea "build it without mongo, so that I can run a"
type textarea "x"
type textarea "build it without mongo, so that I can run an"
type textarea "x"
type textarea "build it without mongo, so that I can run and"
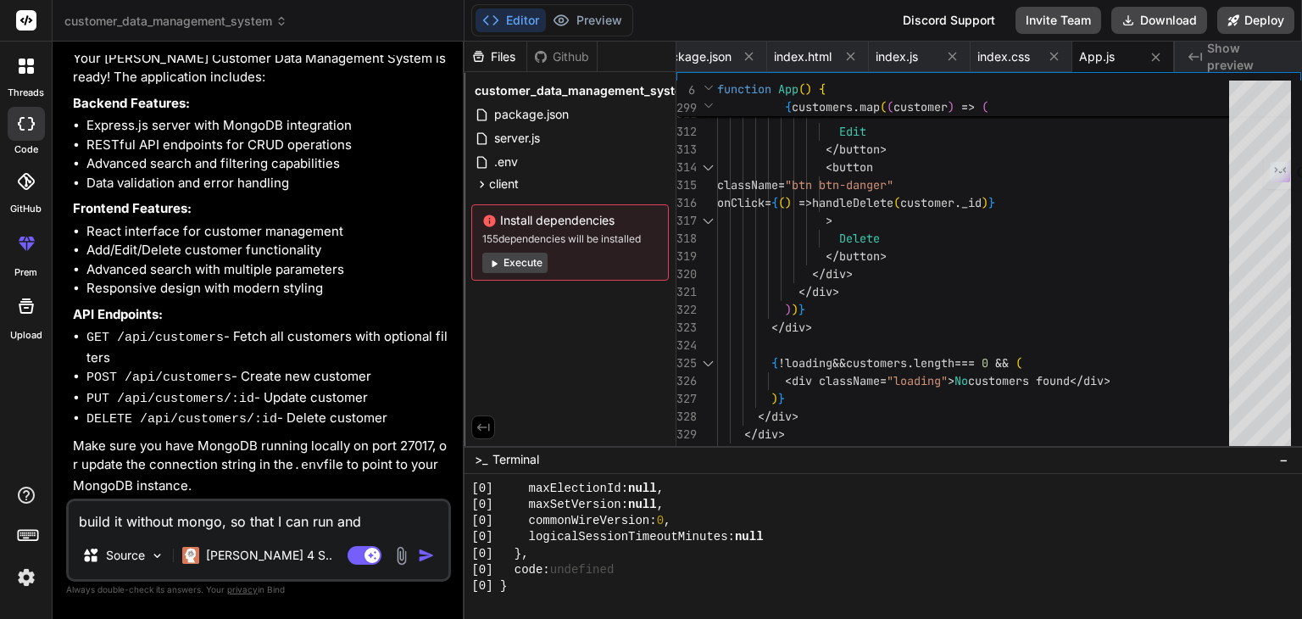
type textarea "x"
type textarea "build it without mongo, so that I can run and s"
type textarea "x"
type textarea "build it without mongo, so that I can run and se"
type textarea "x"
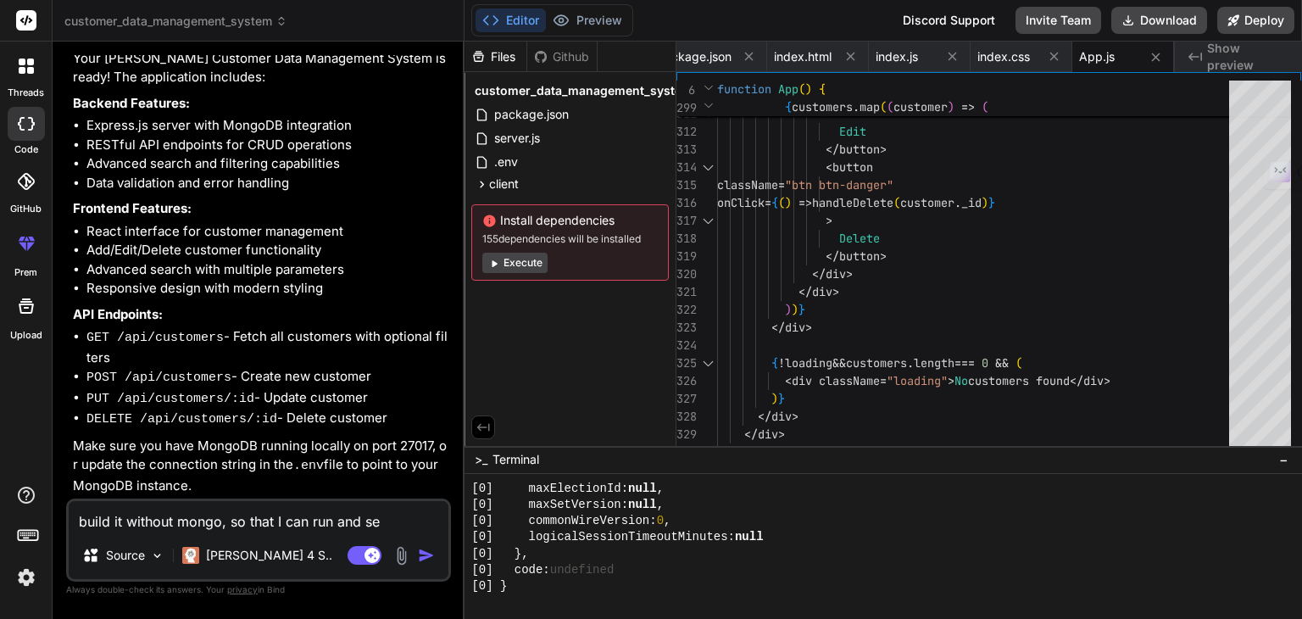
type textarea "build it without mongo, so that I can run and see"
type textarea "x"
type textarea "build it without mongo, so that I can run and see"
type textarea "x"
type textarea "build it without mongo, so that I can run and see w"
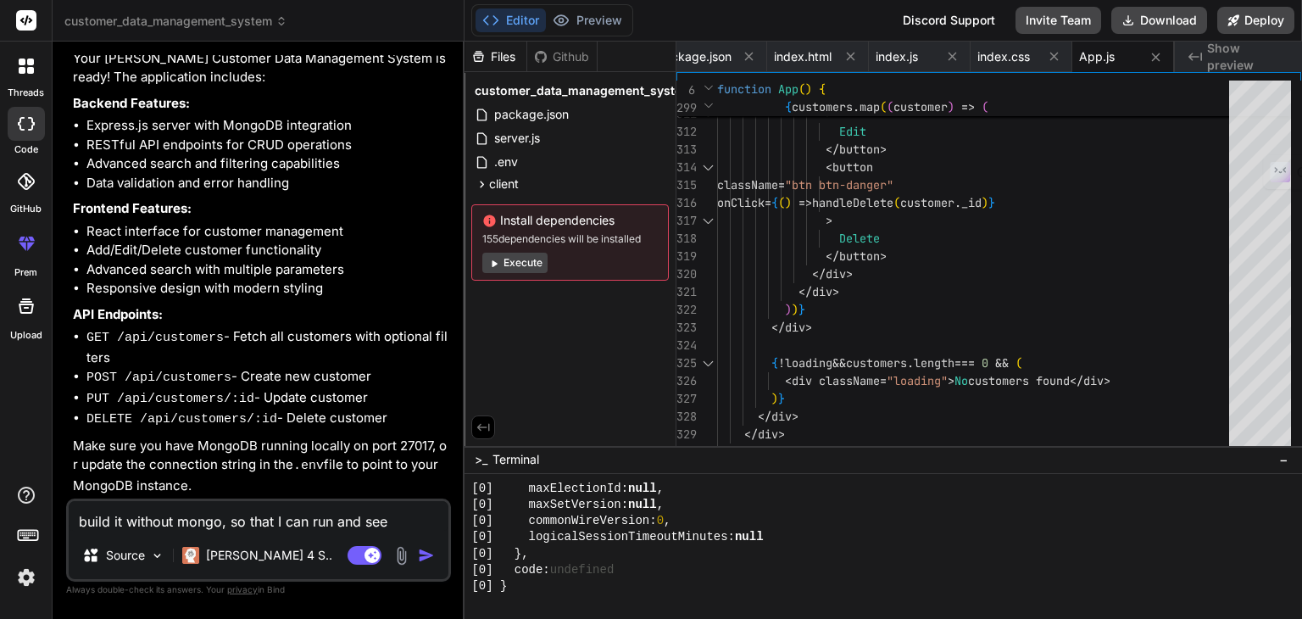
type textarea "x"
type textarea "build it without mongo, so that I can run and see wi"
type textarea "x"
type textarea "build it without mongo, so that I can run and see wit"
type textarea "x"
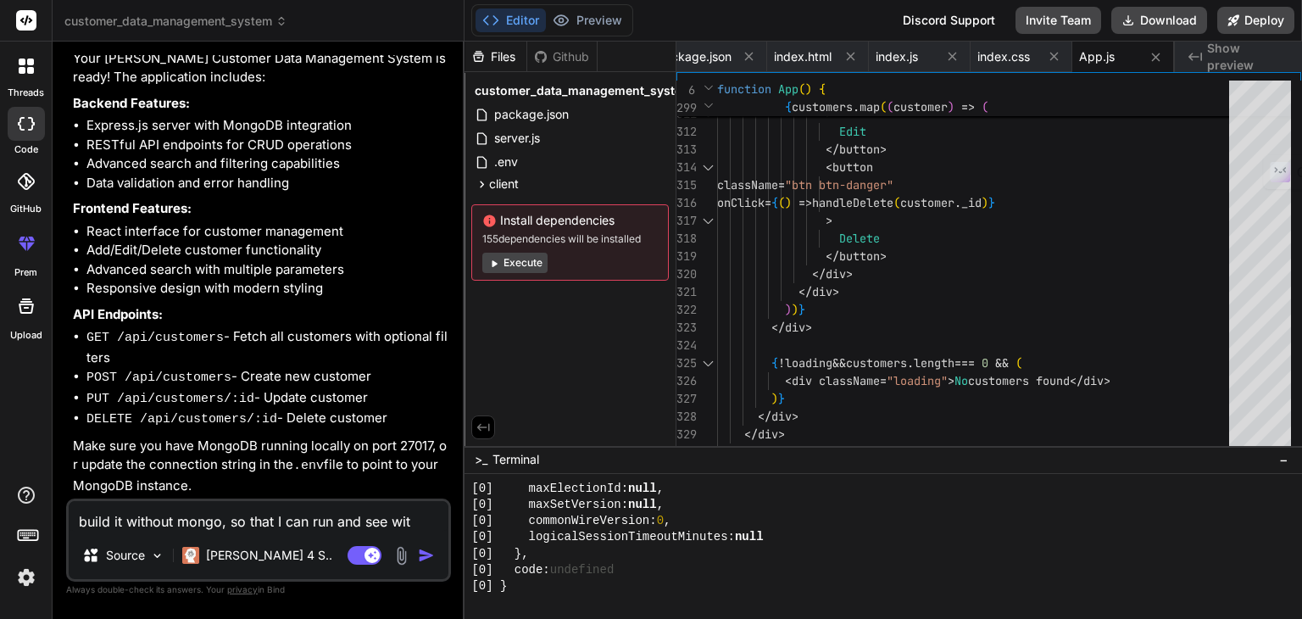
type textarea "build it without mongo, so that I can run and see with"
type textarea "x"
type textarea "build it without mongo, so that I can run and see witho"
type textarea "x"
type textarea "build it without mongo, so that I can run and see withou"
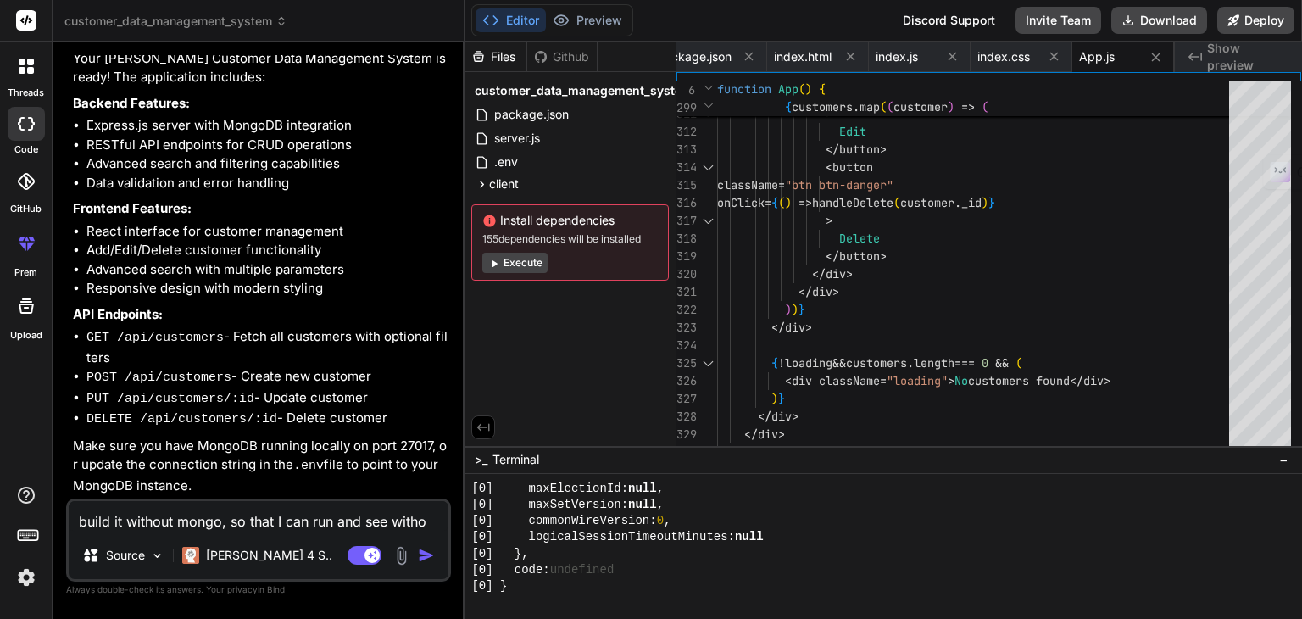
type textarea "x"
type textarea "build it without mongo, so that I can run and see without"
type textarea "x"
type textarea "build it without mongo, so that I can run and see without"
type textarea "x"
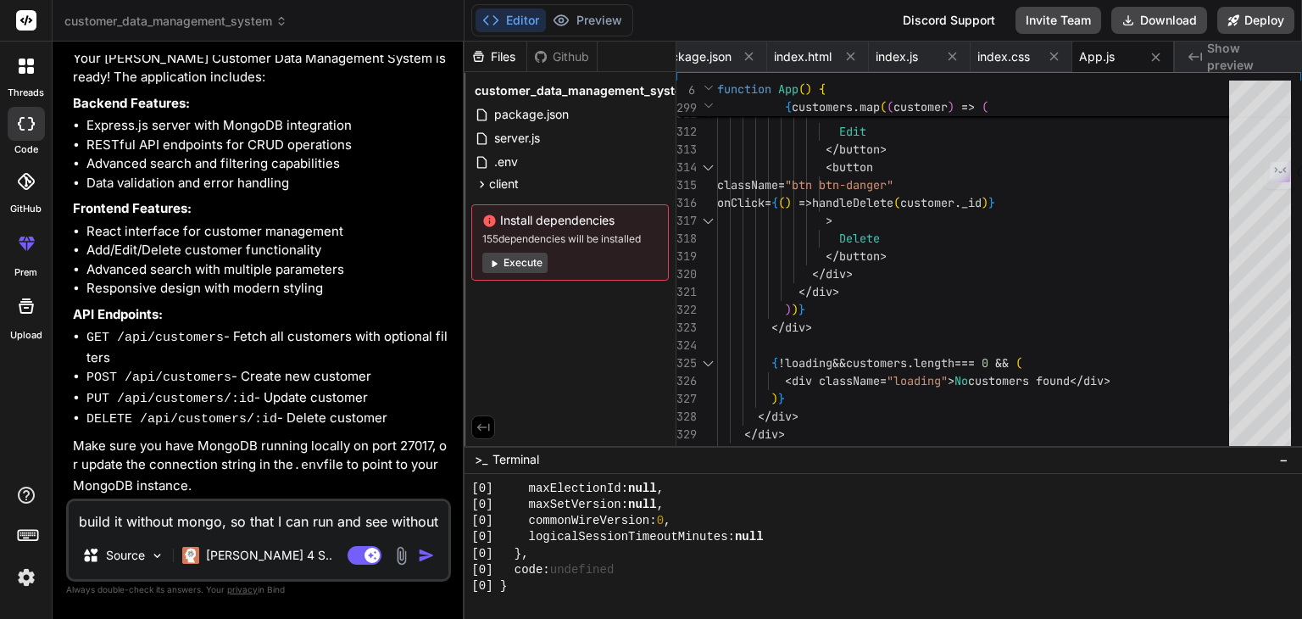
type textarea "build it without mongo, so that I can run and see without a"
type textarea "x"
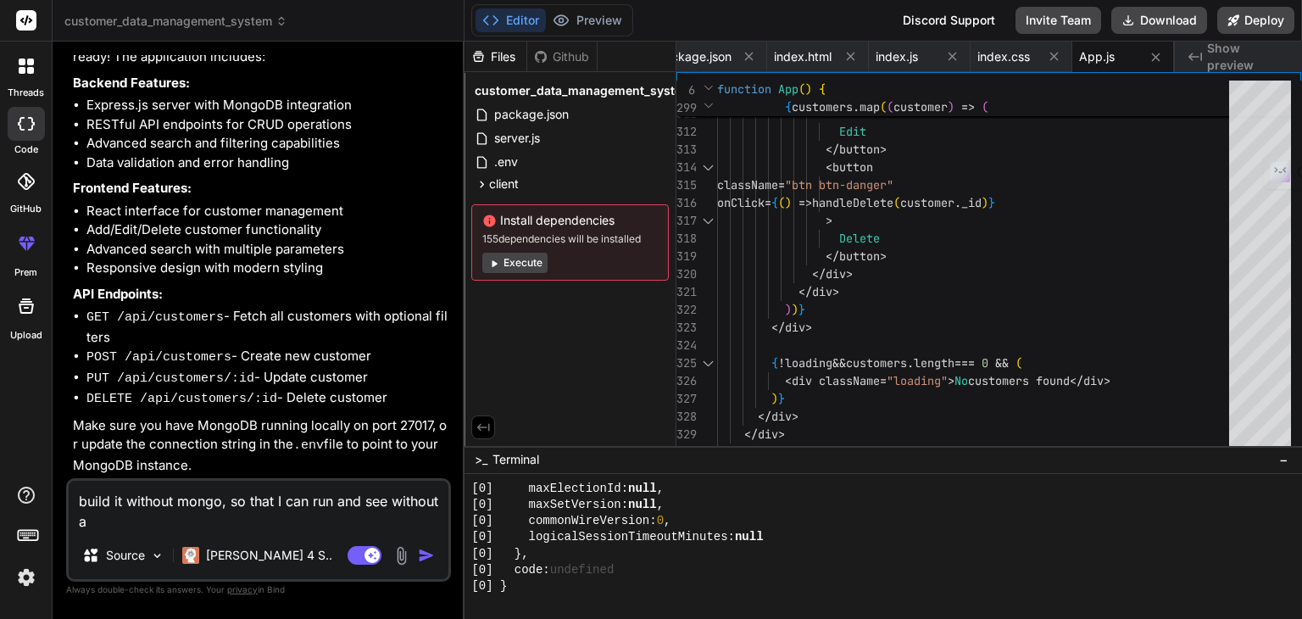
type textarea "build it without mongo, so that I can run and see without an"
type textarea "x"
type textarea "build it without mongo, so that I can run and see without any"
type textarea "x"
type textarea "build it without mongo, so that I can run and see without any"
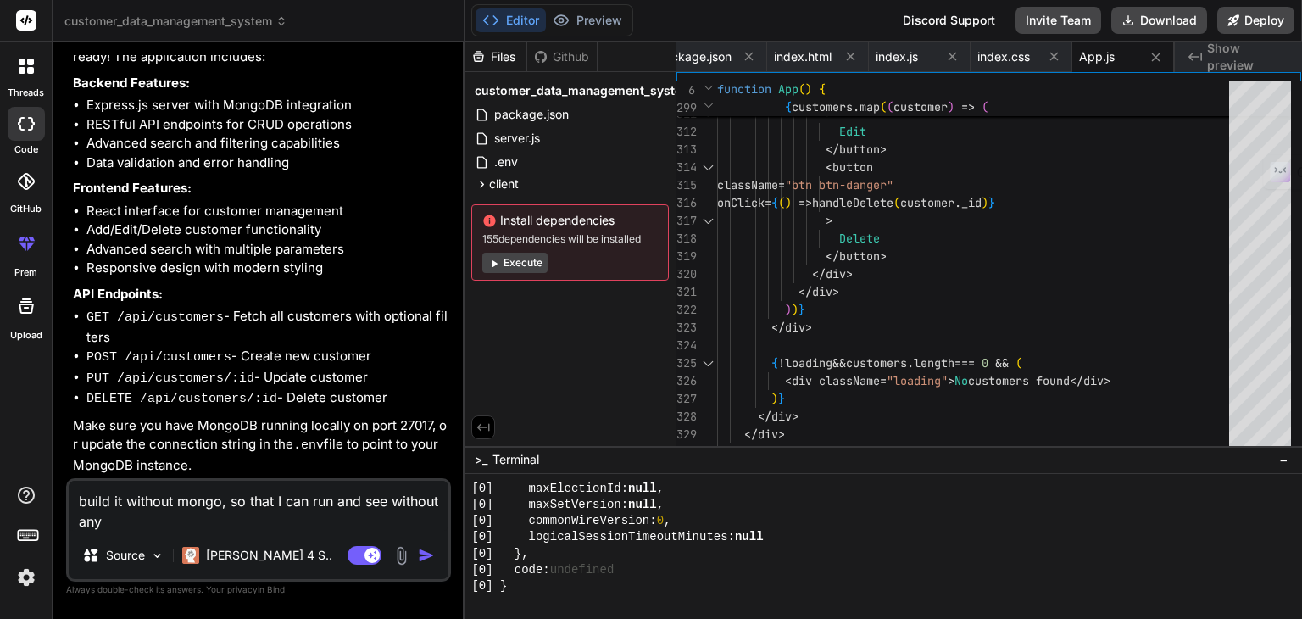
type textarea "x"
type textarea "build it without mongo, so that I can run and see without any l"
type textarea "x"
type textarea "build it without mongo, so that I can run and see without any lo"
type textarea "x"
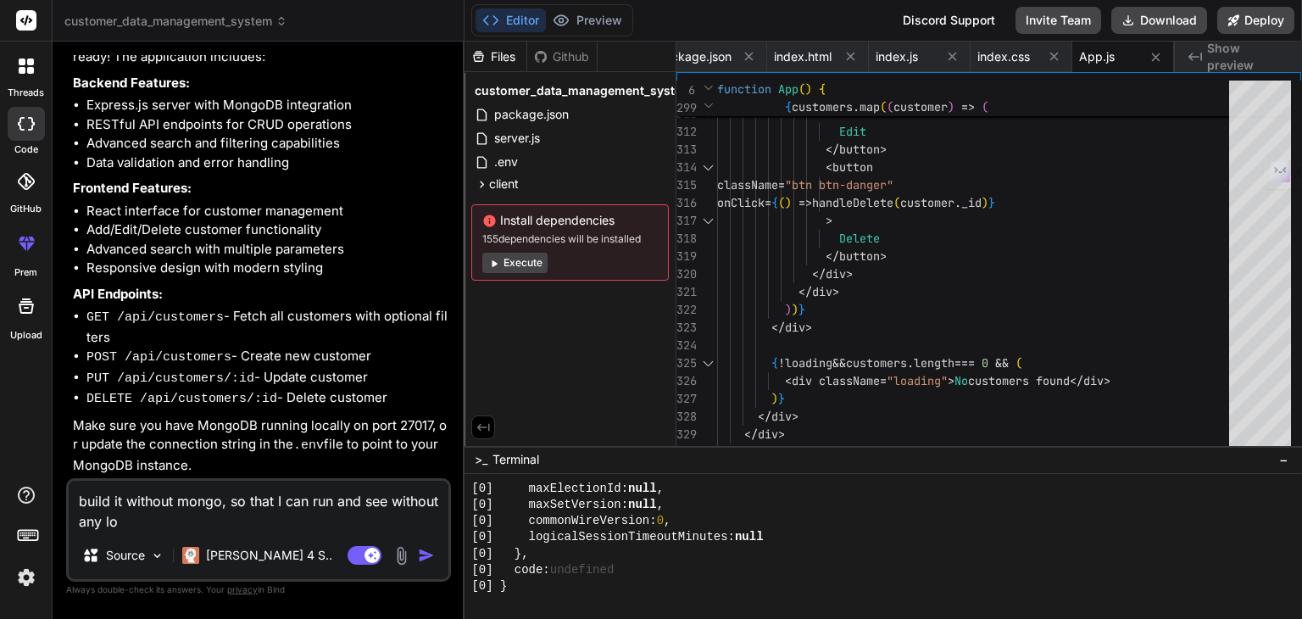
type textarea "build it without mongo, so that I can run and see without any loc"
type textarea "x"
type textarea "build it without mongo, so that I can run and see without any loca"
type textarea "x"
type textarea "build it without mongo, so that I can run and see without any local"
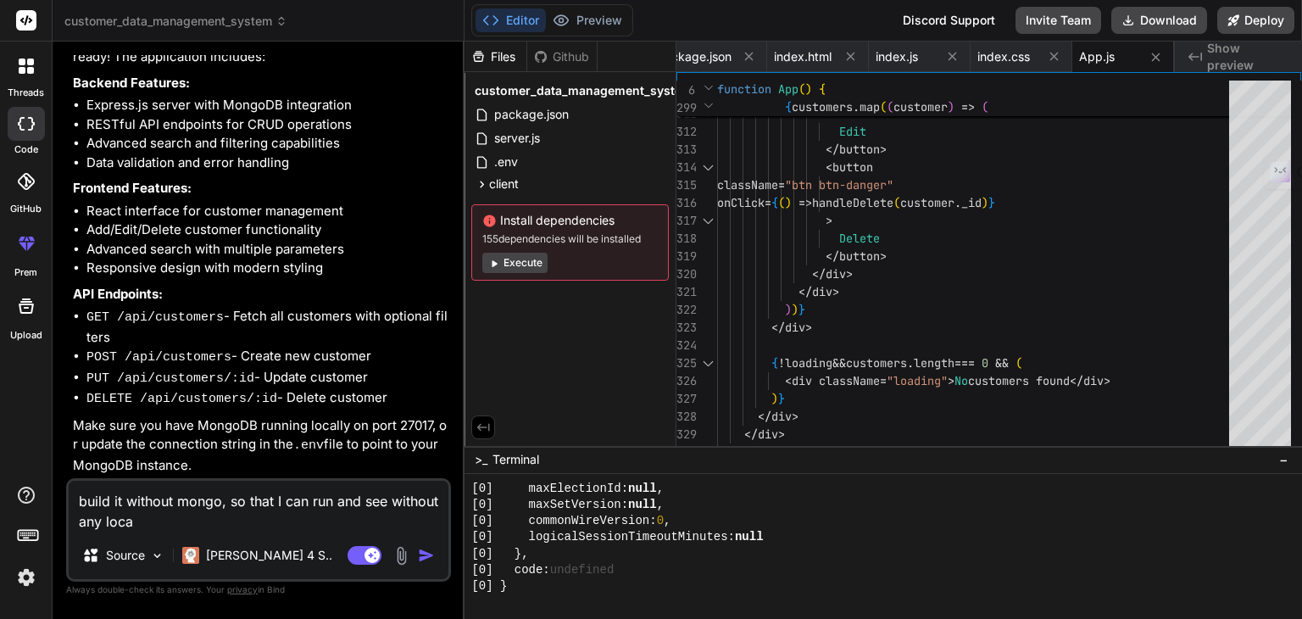
type textarea "x"
type textarea "build it without mongo, so that I can run and see without any local"
type textarea "x"
type textarea "build it without mongo, so that I can run and see without any local d"
type textarea "x"
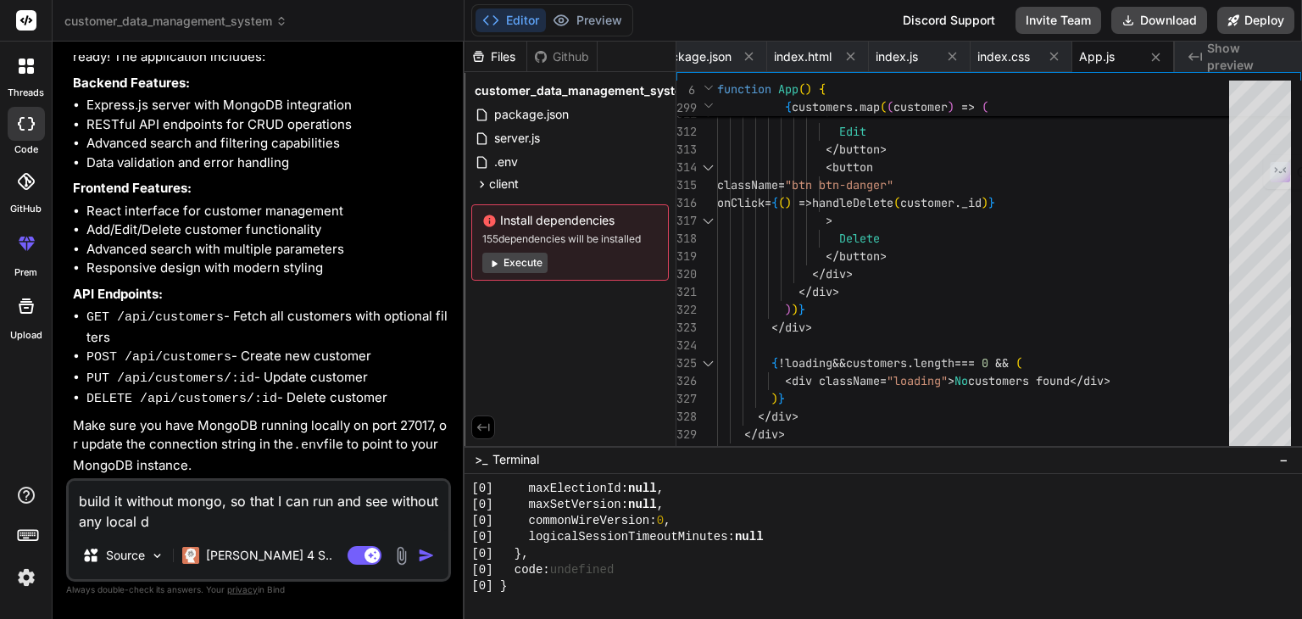
type textarea "build it without mongo, so that I can run and see without any local de"
type textarea "x"
type textarea "build it without mongo, so that I can run and see without any local dep"
type textarea "x"
type textarea "build it without mongo, so that I can run and see without any local depe"
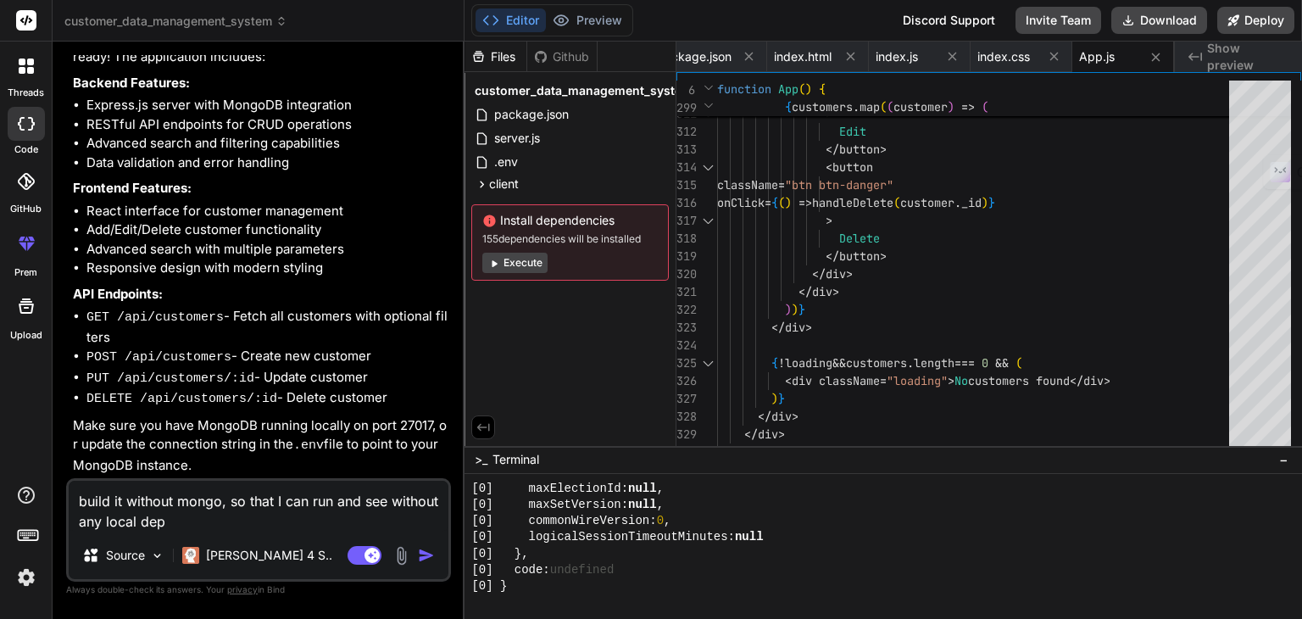
type textarea "x"
type textarea "build it without mongo, so that I can run and see without any local depen"
type textarea "x"
type textarea "build it without mongo, so that I can run and see without any local depend"
type textarea "x"
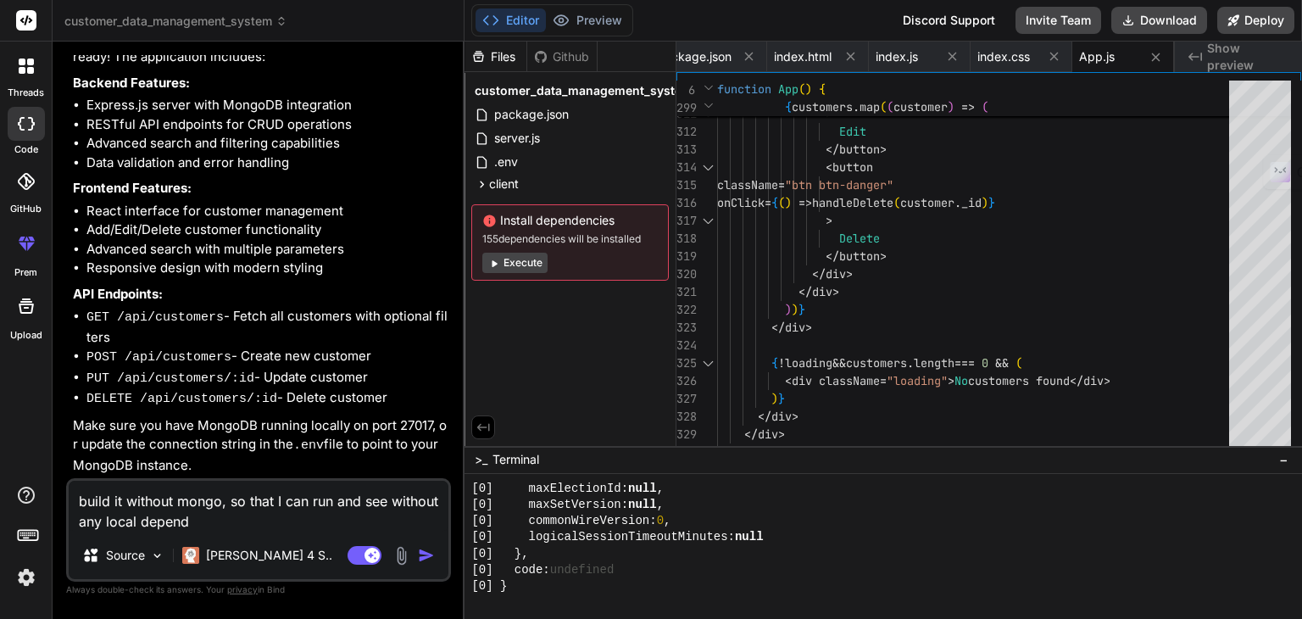
type textarea "build it without mongo, so that I can run and see without any local depende"
type textarea "x"
type textarea "build it without mongo, so that I can run and see without any local dependen"
type textarea "x"
type textarea "build it without mongo, so that I can run and see without any local dependene"
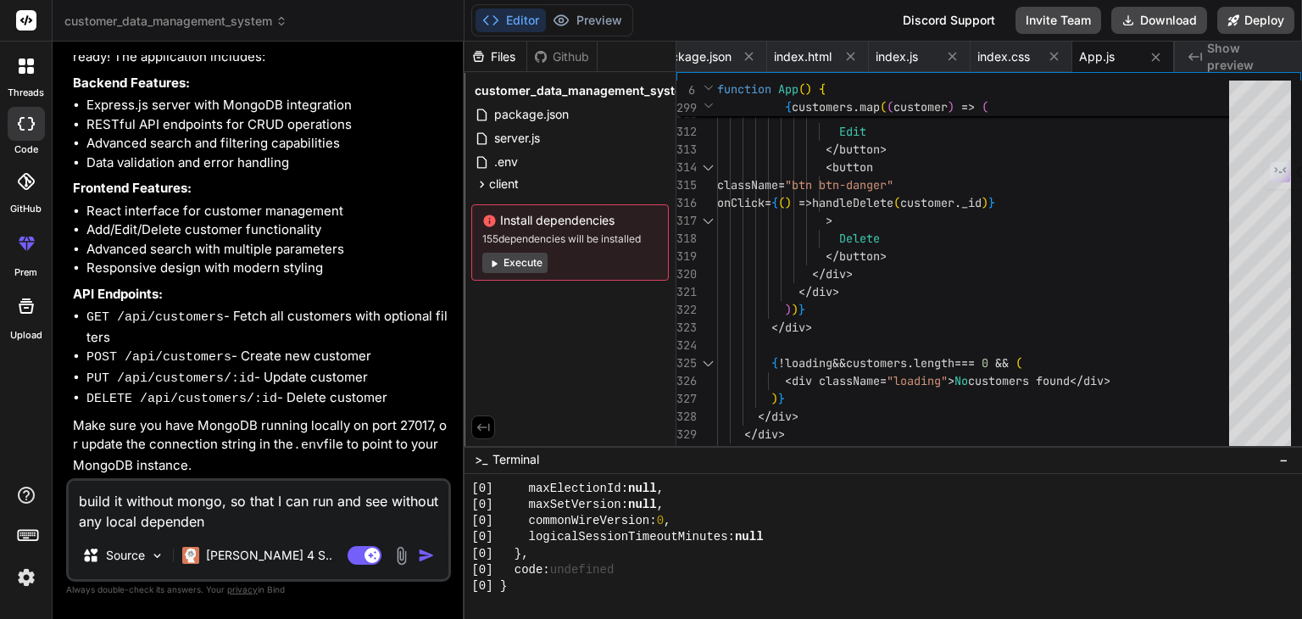
type textarea "x"
type textarea "build it without mongo, so that I can run and see without any local dependenei"
type textarea "x"
type textarea "build it without mongo, so that I can run and see without any local dependene"
type textarea "x"
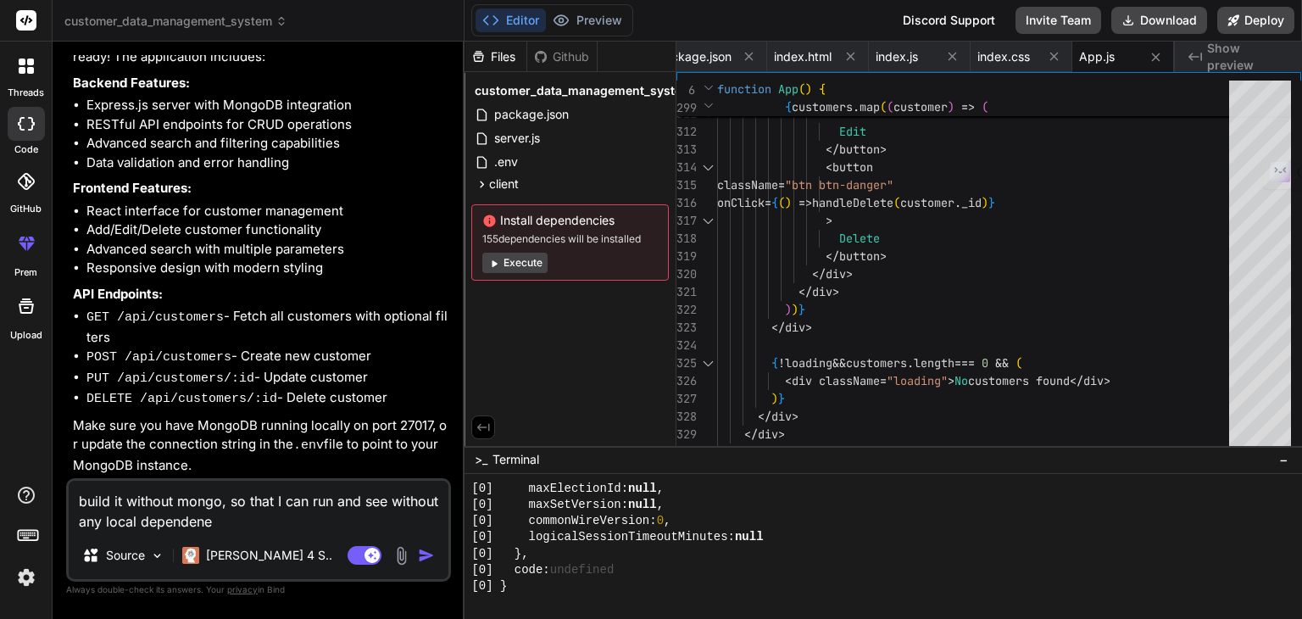
type textarea "build it without mongo, so that I can run and see without any local dependen"
type textarea "x"
type textarea "build it without mongo, so that I can run and see without any local"
type textarea "x"
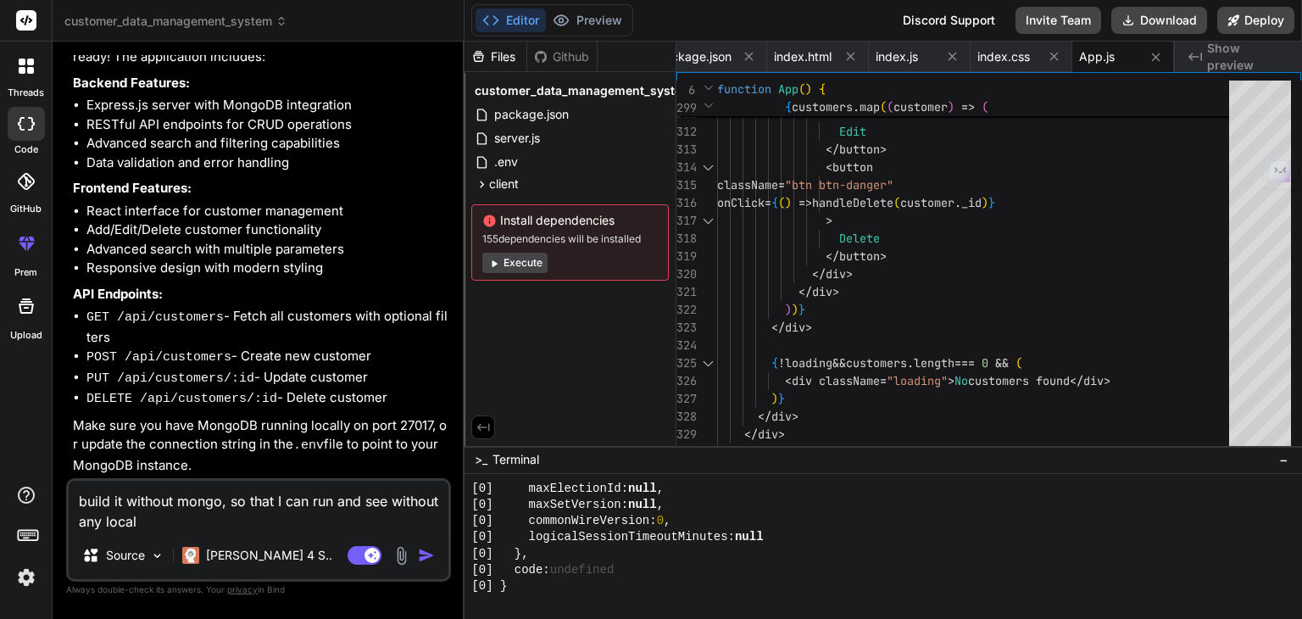
click at [258, 316] on li "GET /api/customers - Fetch all customers with optional filters" at bounding box center [266, 327] width 361 height 40
click at [167, 515] on textarea "build it without mongo, so that I can run and see without any local" at bounding box center [259, 506] width 380 height 51
type textarea "build it without mongo, so that I can run and see without any local d"
type textarea "x"
type textarea "build it without mongo, so that I can run and see without any local de"
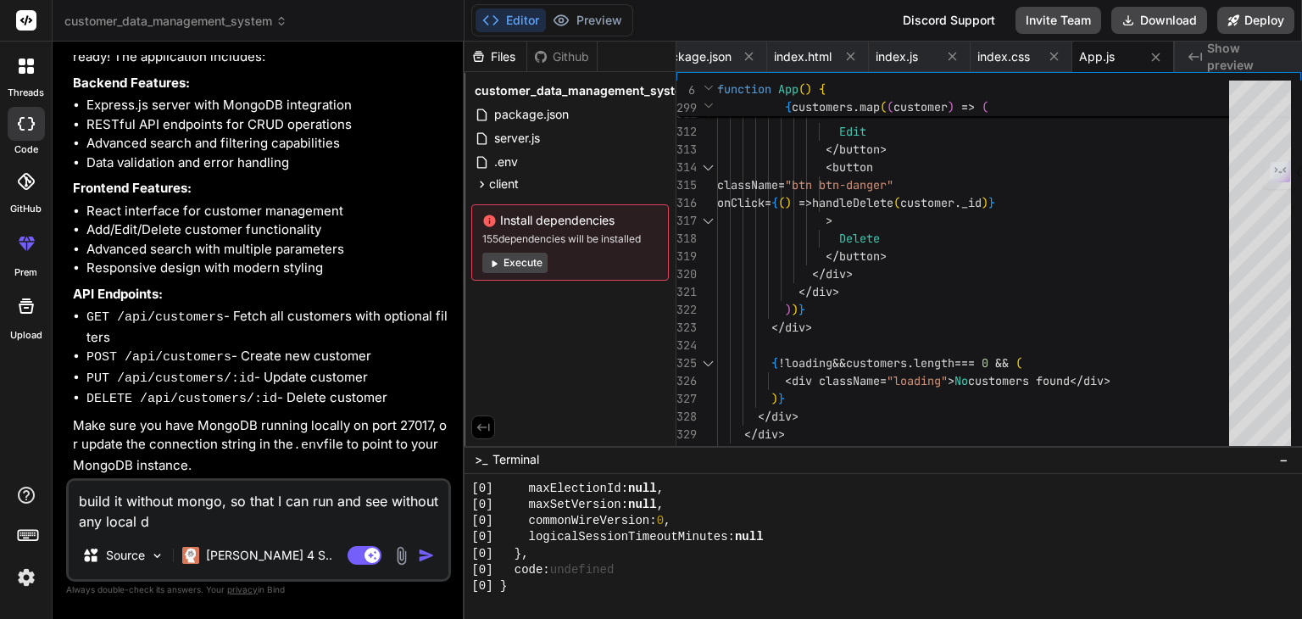
type textarea "x"
type textarea "build it without mongo, so that I can run and see without any local dep"
type textarea "x"
type textarea "build it without mongo, so that I can run and see without any local depe"
type textarea "x"
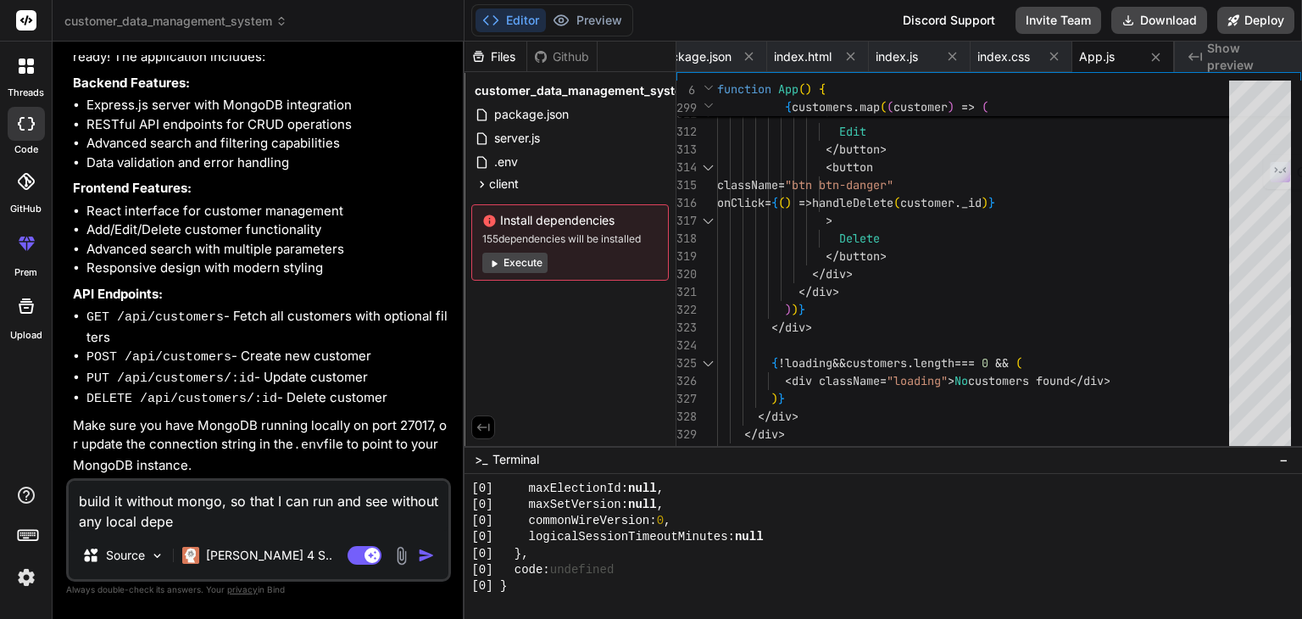
type textarea "build it without mongo, so that I can run and see without any local depen"
type textarea "x"
type textarea "build it without mongo, so that I can run and see without any local depend"
type textarea "x"
type textarea "build it without mongo, so that I can run and see without any local depende"
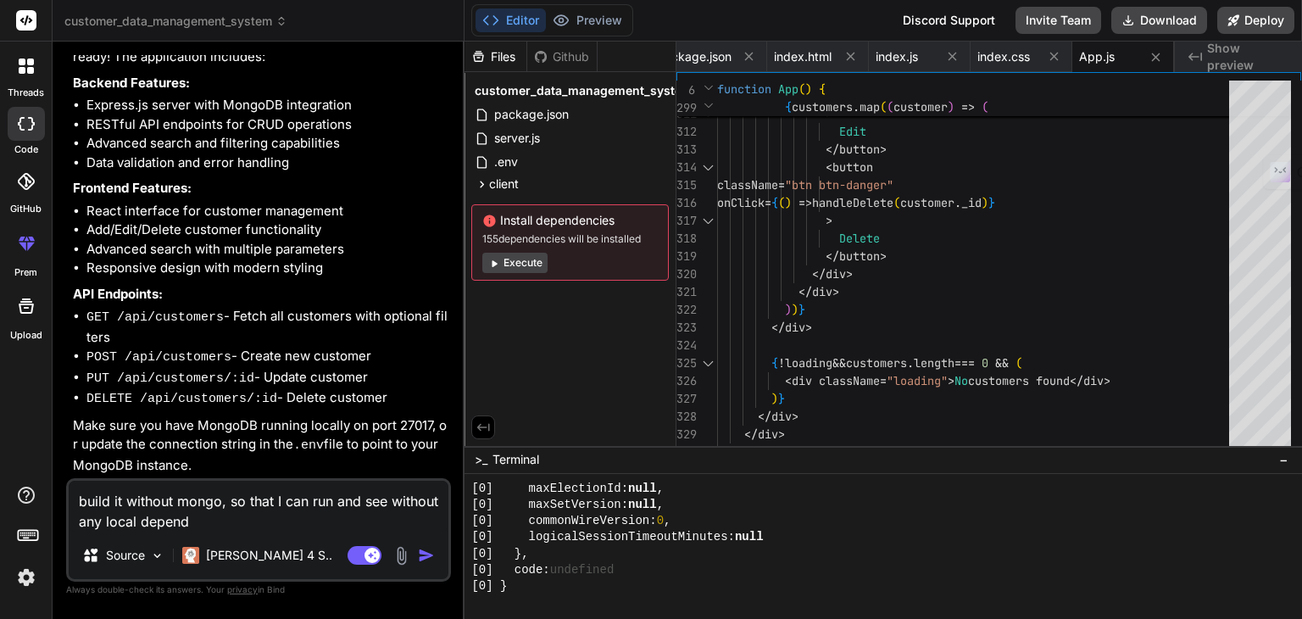
type textarea "x"
type textarea "build it without mongo, so that I can run and see without any local dependen"
type textarea "x"
type textarea "build it without mongo, so that I can run and see without any local dependenc"
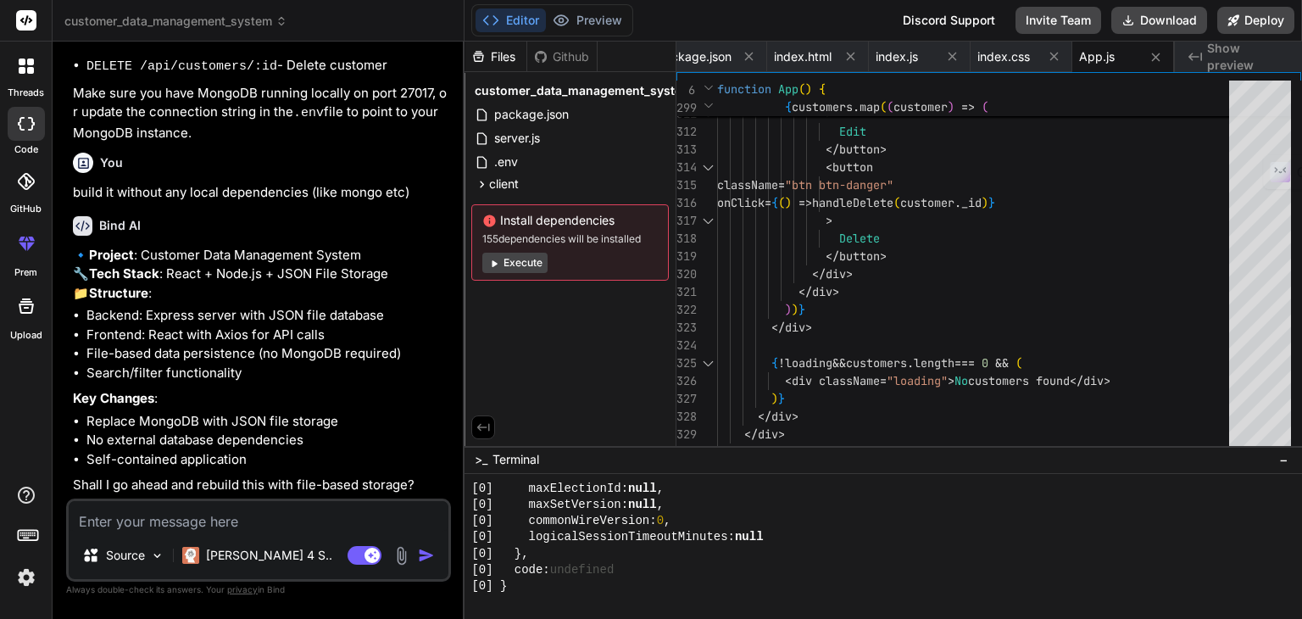
scroll to position [1422, 0]
click at [300, 516] on textarea at bounding box center [259, 516] width 380 height 31
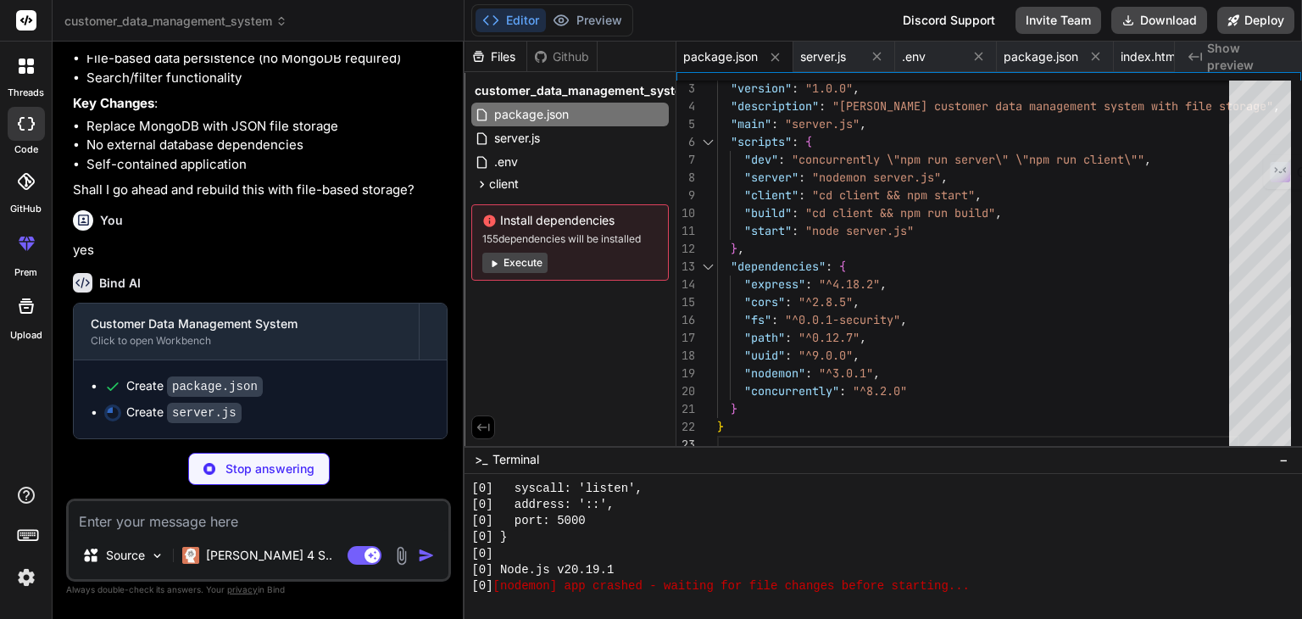
scroll to position [1716, 0]
click at [821, 60] on span "server.js" at bounding box center [823, 56] width 46 height 17
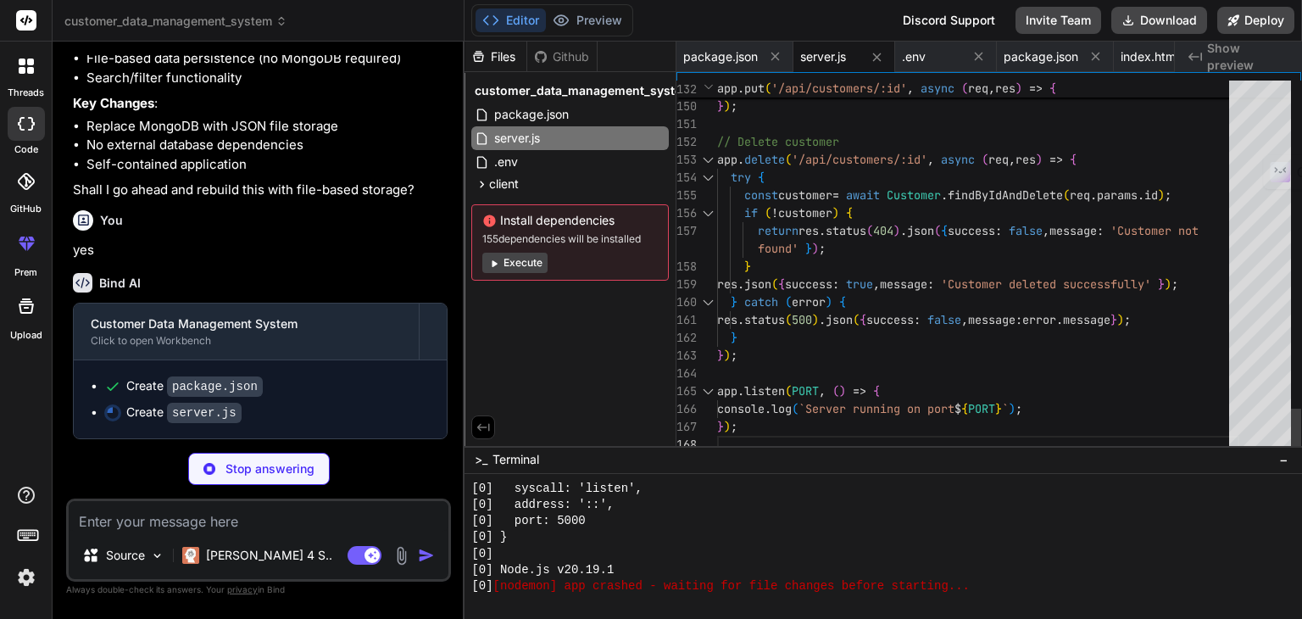
scroll to position [0, 0]
click at [587, 326] on div "Files Github customer_data_management_system package.json server.js .env client…" at bounding box center [571, 244] width 212 height 404
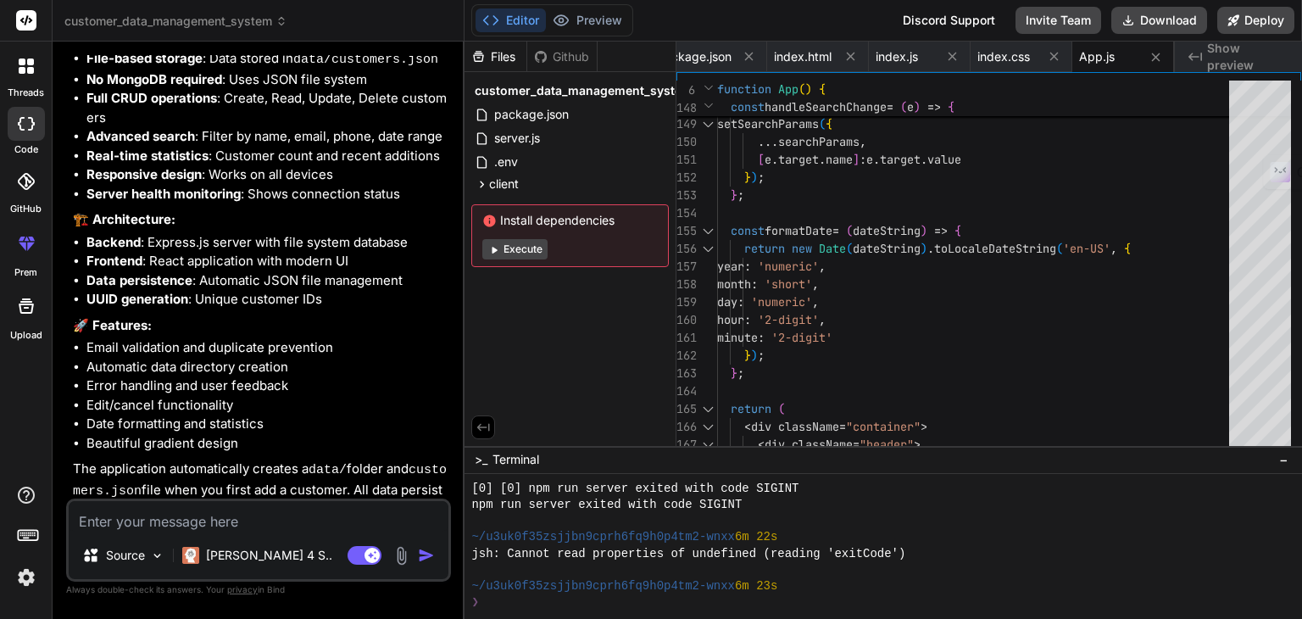
scroll to position [2538, 0]
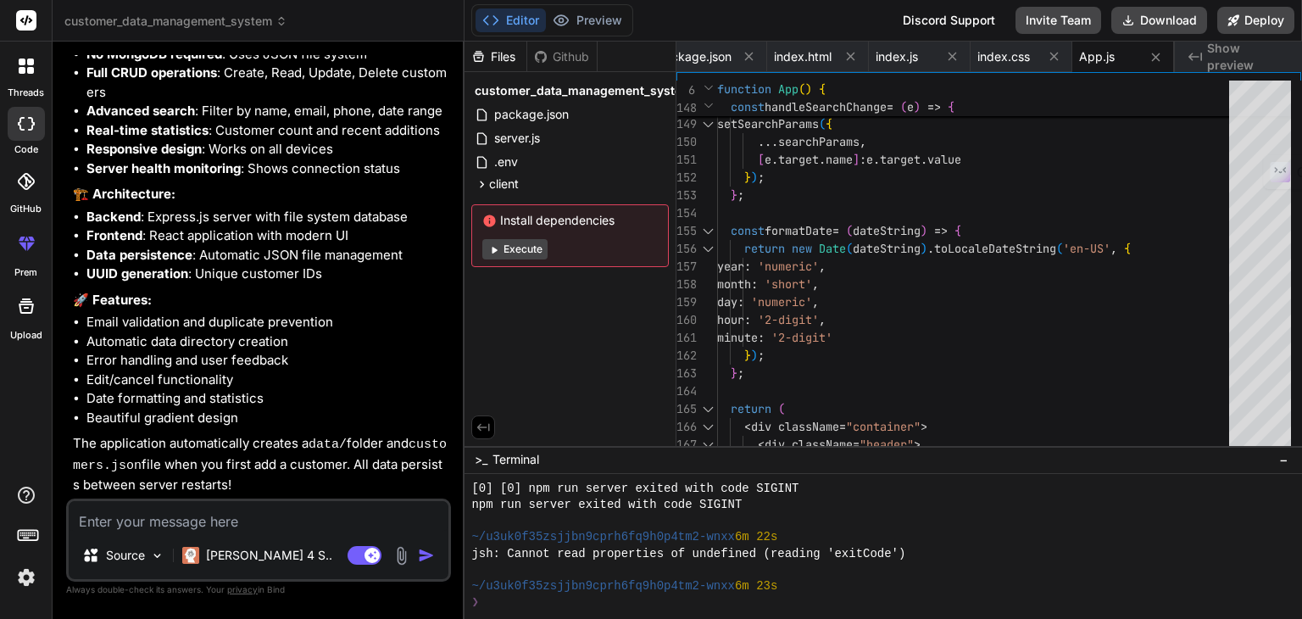
click at [888, 561] on span "jsh: Cannot read properties of undefined (reading 'exitCode')" at bounding box center [688, 554] width 434 height 16
click at [621, 367] on div "Files Github customer_data_management_system package.json server.js .env client…" at bounding box center [571, 244] width 212 height 404
click at [1268, 20] on button "Deploy" at bounding box center [1255, 20] width 77 height 27
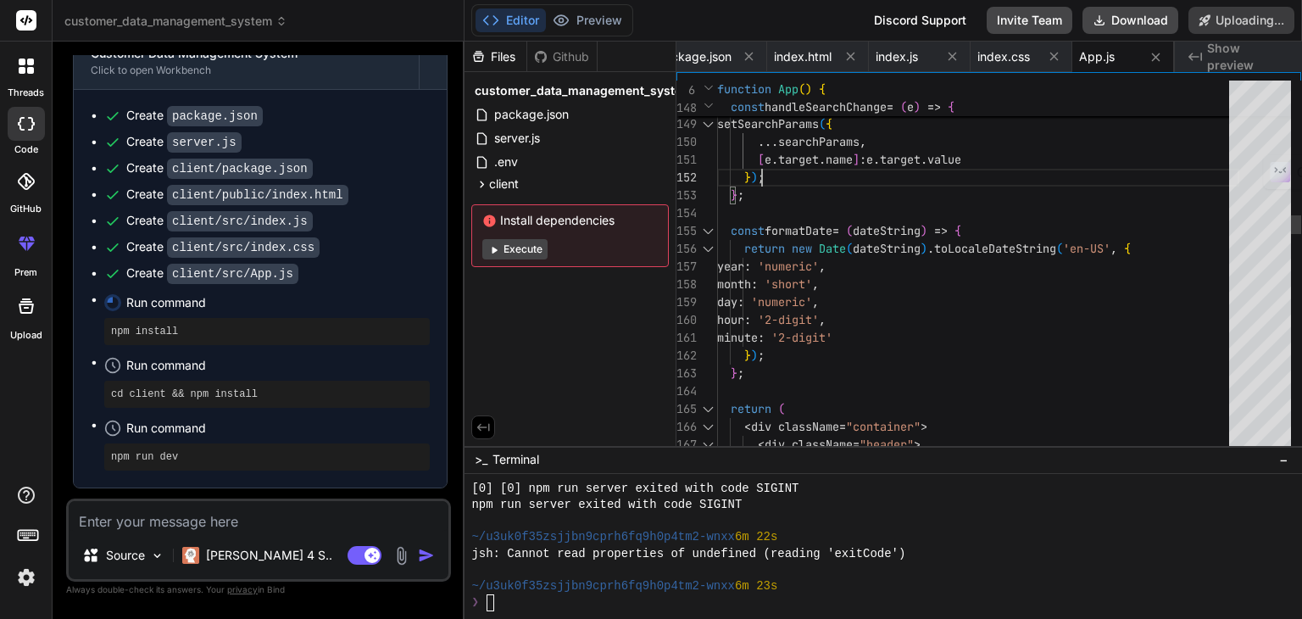
scroll to position [0, 0]
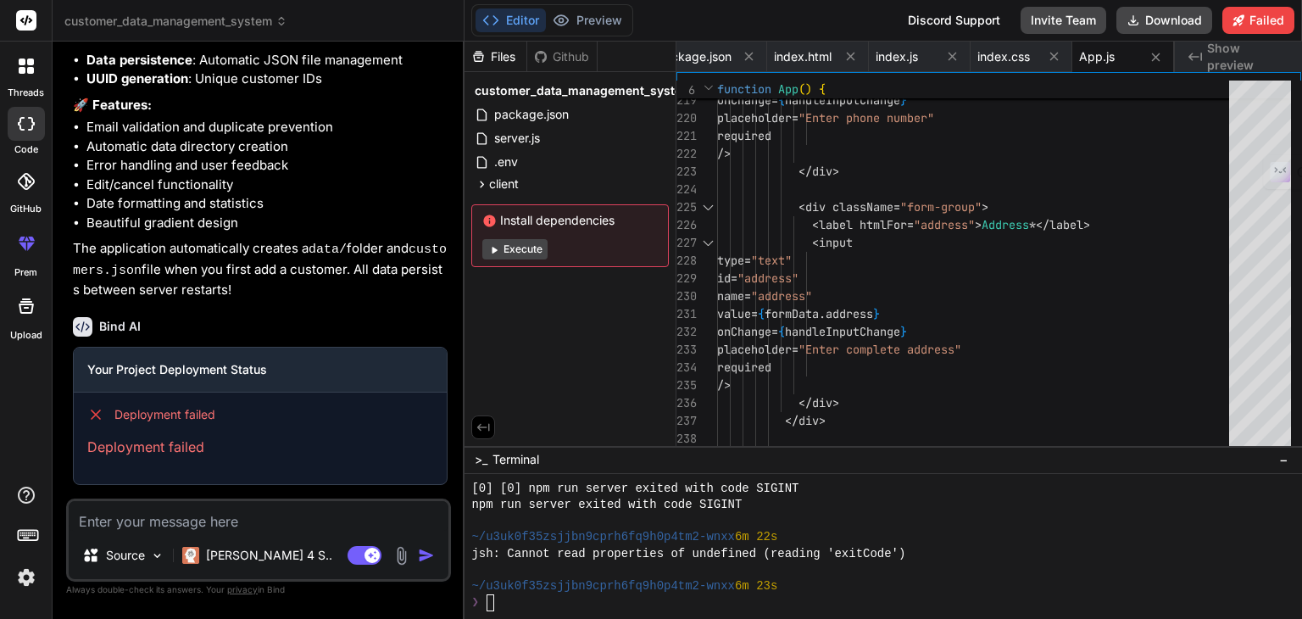
scroll to position [2733, 0]
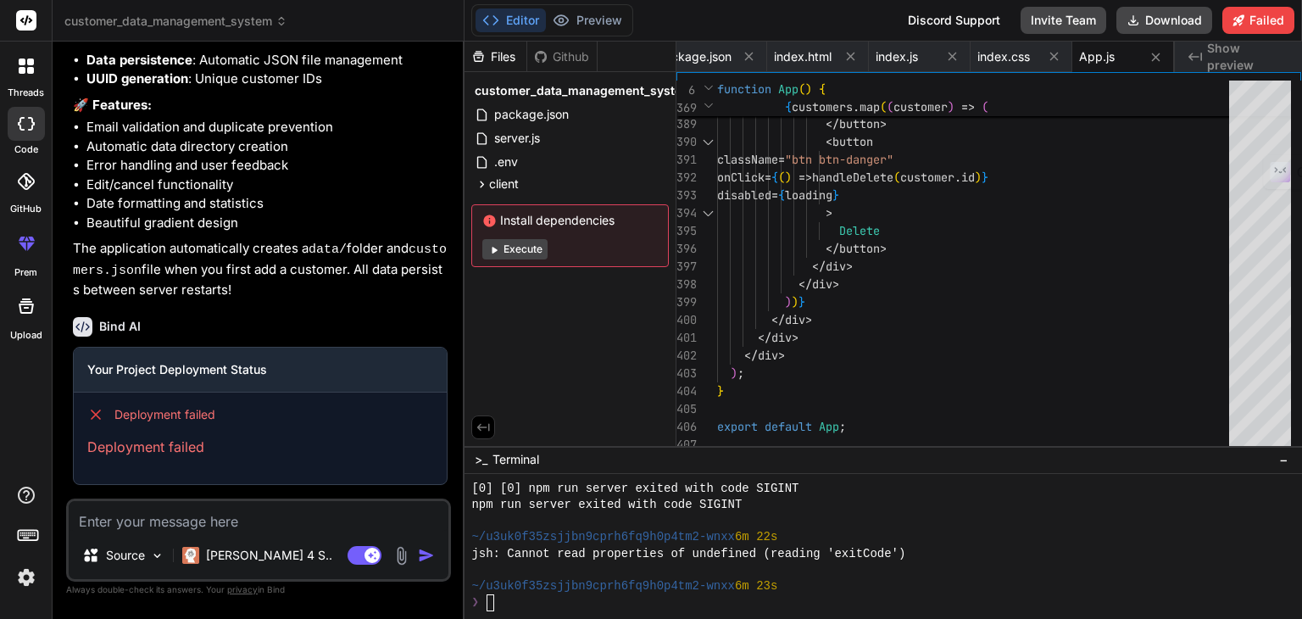
click at [24, 65] on icon at bounding box center [26, 65] width 15 height 15
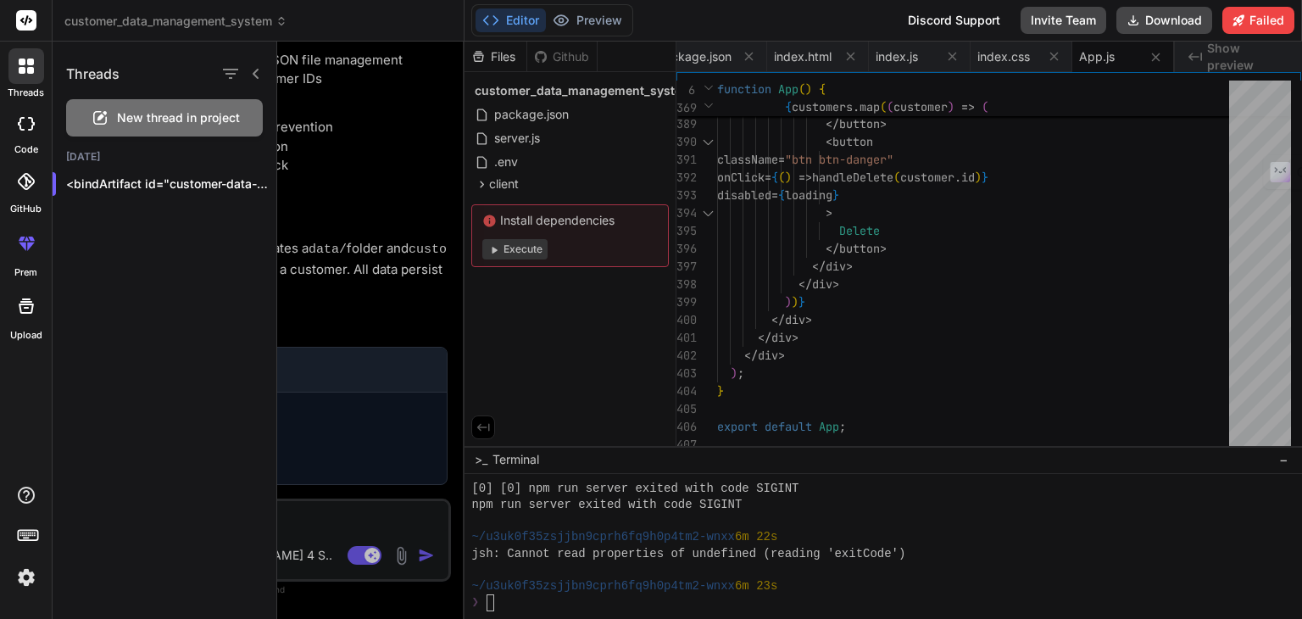
click at [136, 113] on span "New thread in project" at bounding box center [178, 117] width 123 height 17
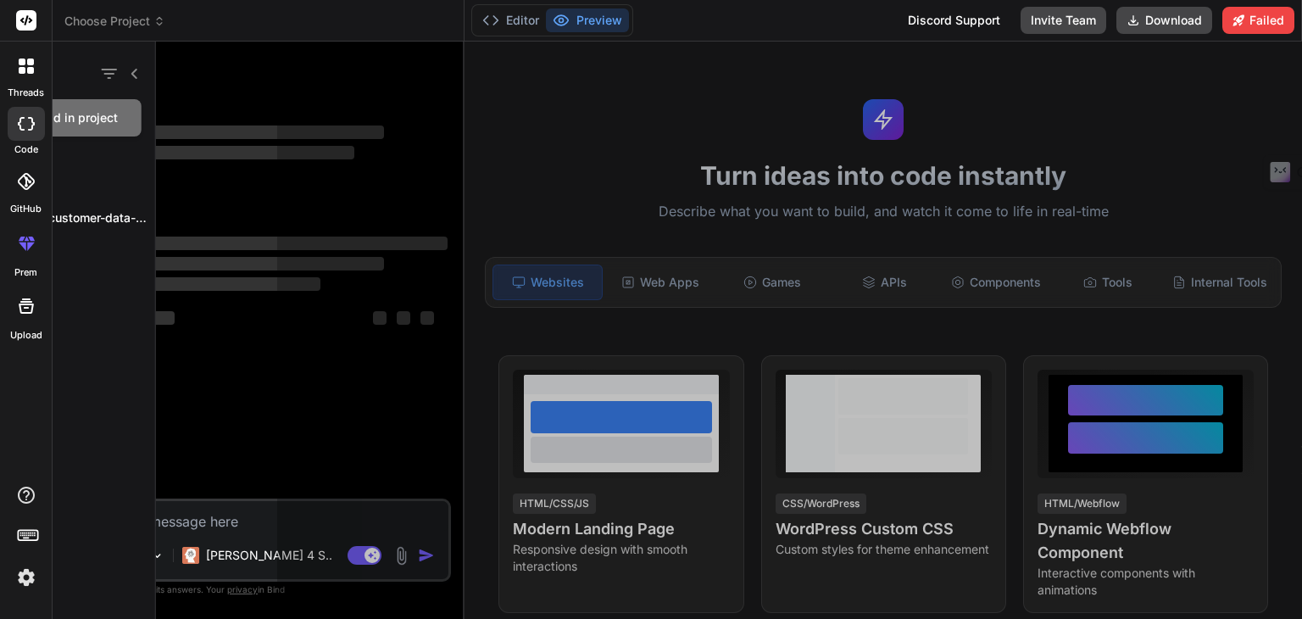
scroll to position [0, 0]
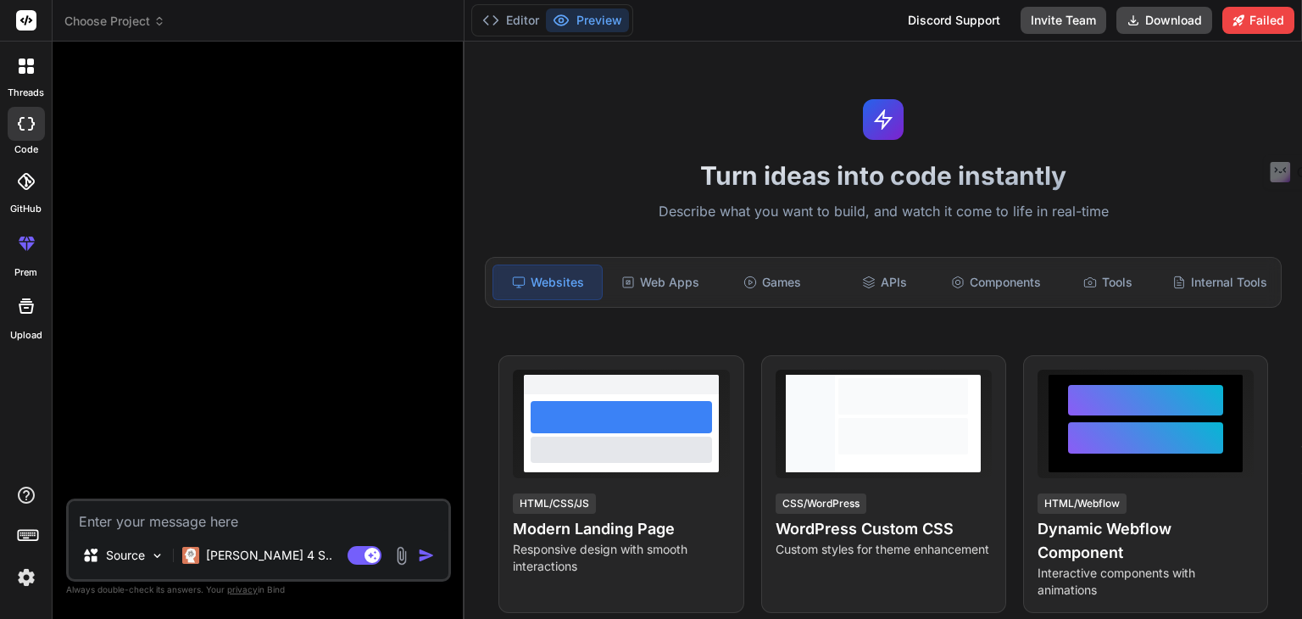
click at [188, 521] on textarea at bounding box center [259, 516] width 380 height 31
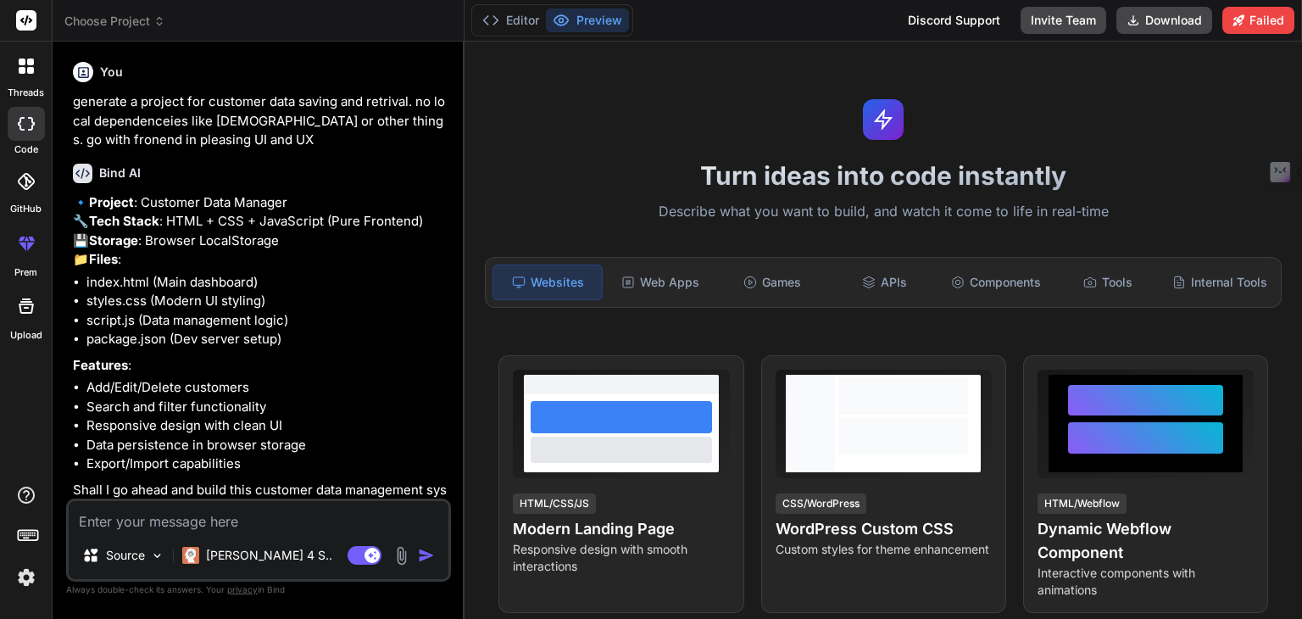
scroll to position [80, 0]
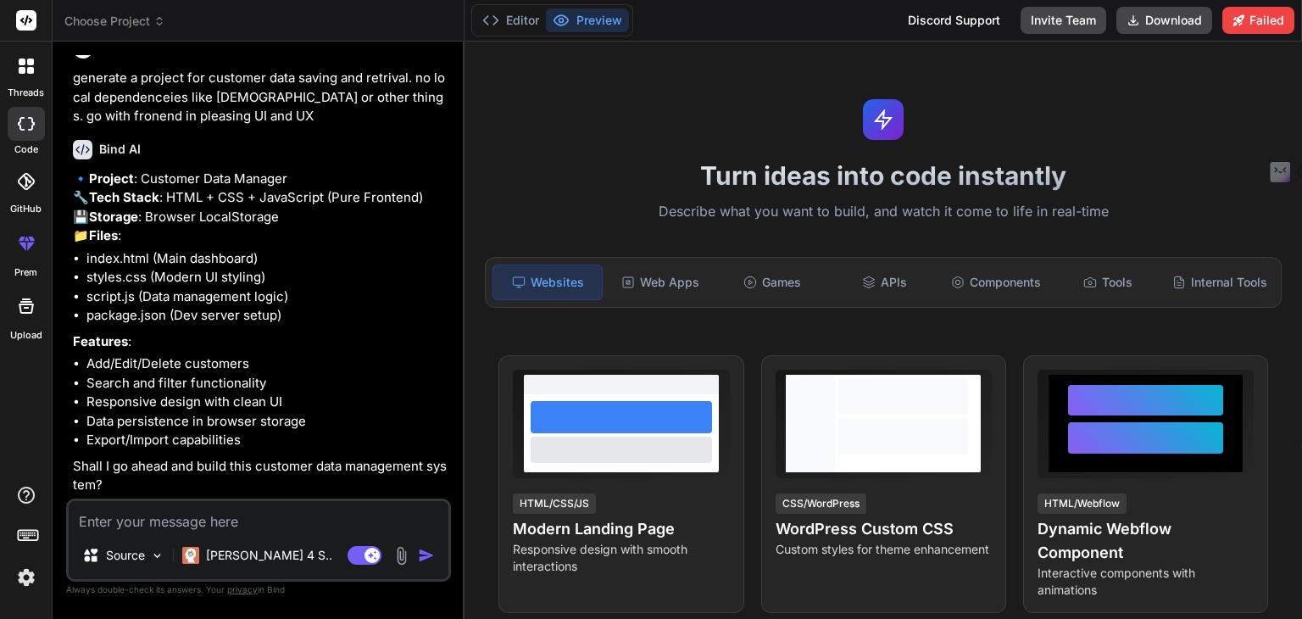
click at [256, 516] on textarea at bounding box center [259, 516] width 380 height 31
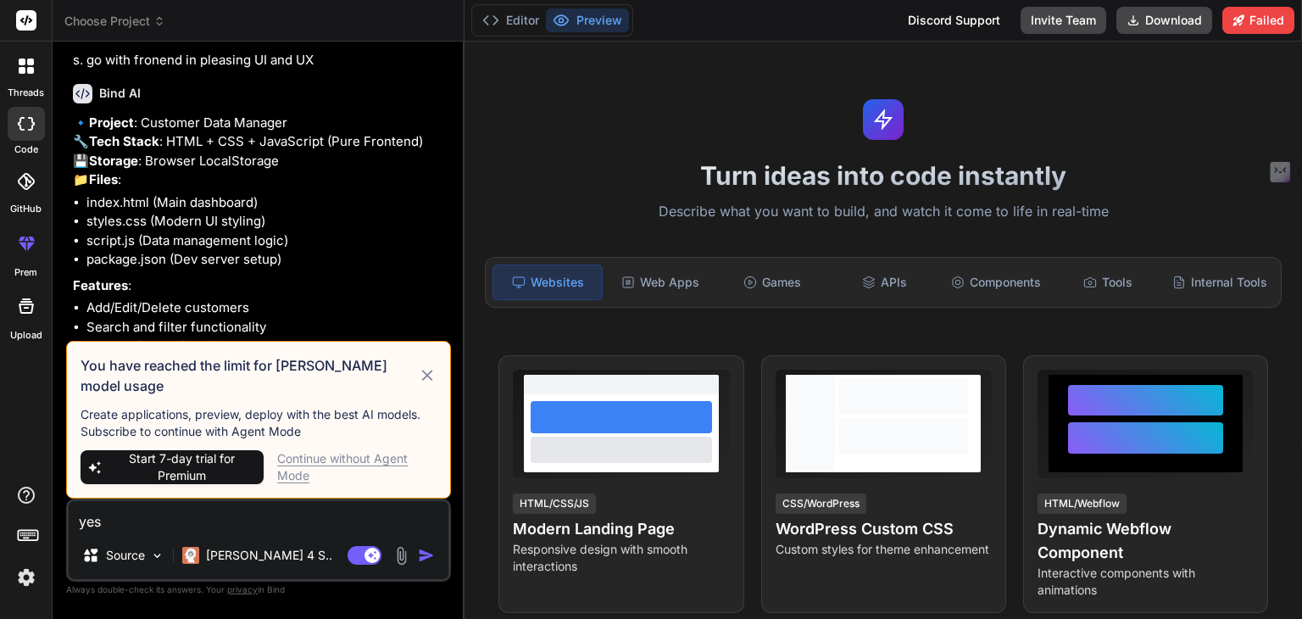
click at [354, 454] on div "Continue without Agent Mode" at bounding box center [356, 467] width 159 height 34
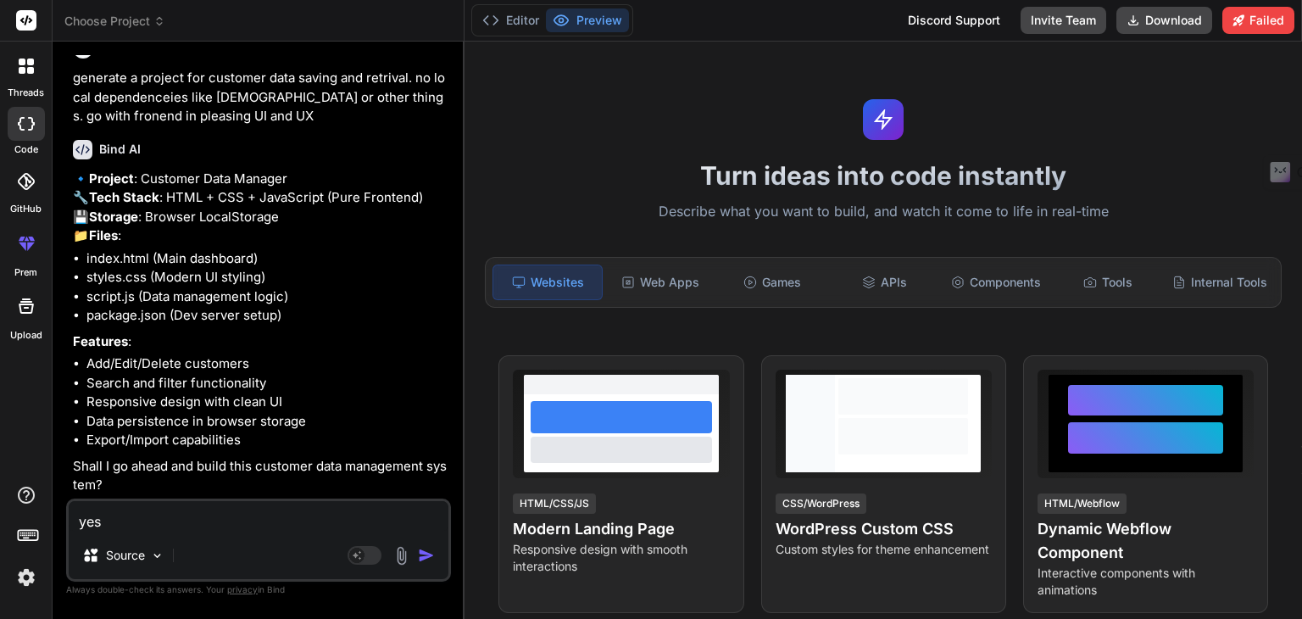
click at [178, 520] on textarea "yes" at bounding box center [259, 516] width 380 height 31
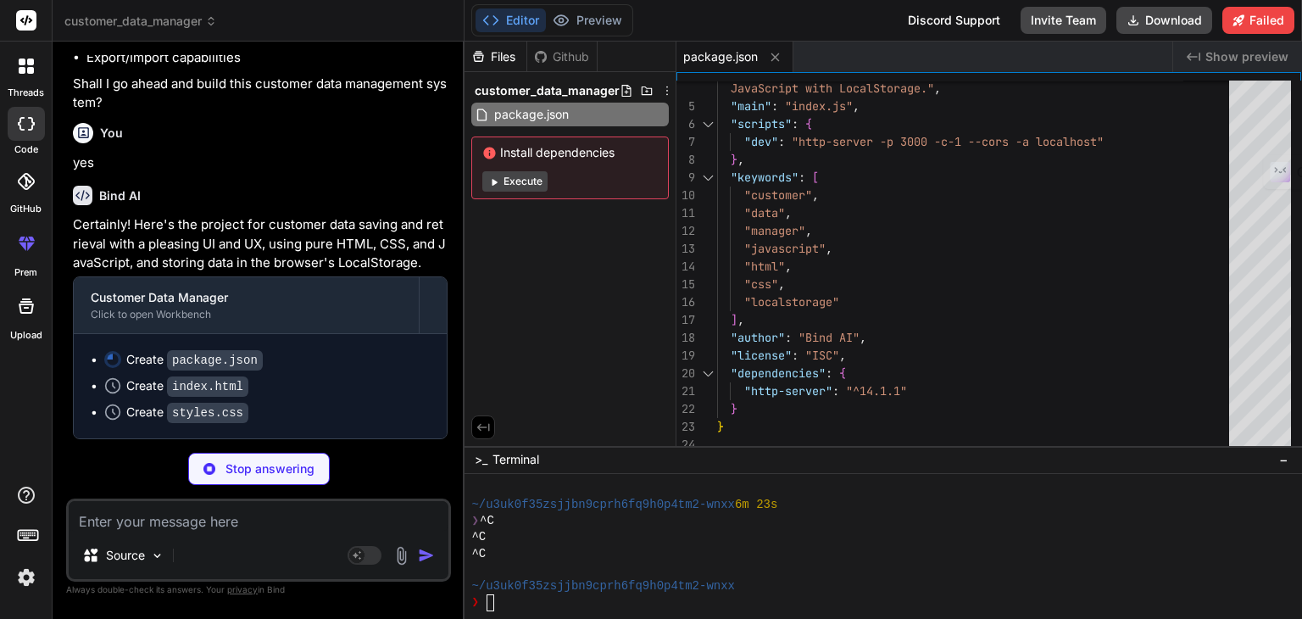
scroll to position [461, 0]
click at [571, 321] on div "Files Github customer_data_manager package.json Install dependencies Execute" at bounding box center [571, 244] width 212 height 404
click at [843, 326] on div "JavaScript with LocalStorage." , "main" : "index.js" , "scripts" : { "dev" : "h…" at bounding box center [978, 230] width 522 height 445
click at [841, 330] on div "JavaScript with LocalStorage." , "main" : "index.js" , "scripts" : { "dev" : "h…" at bounding box center [978, 230] width 522 height 445
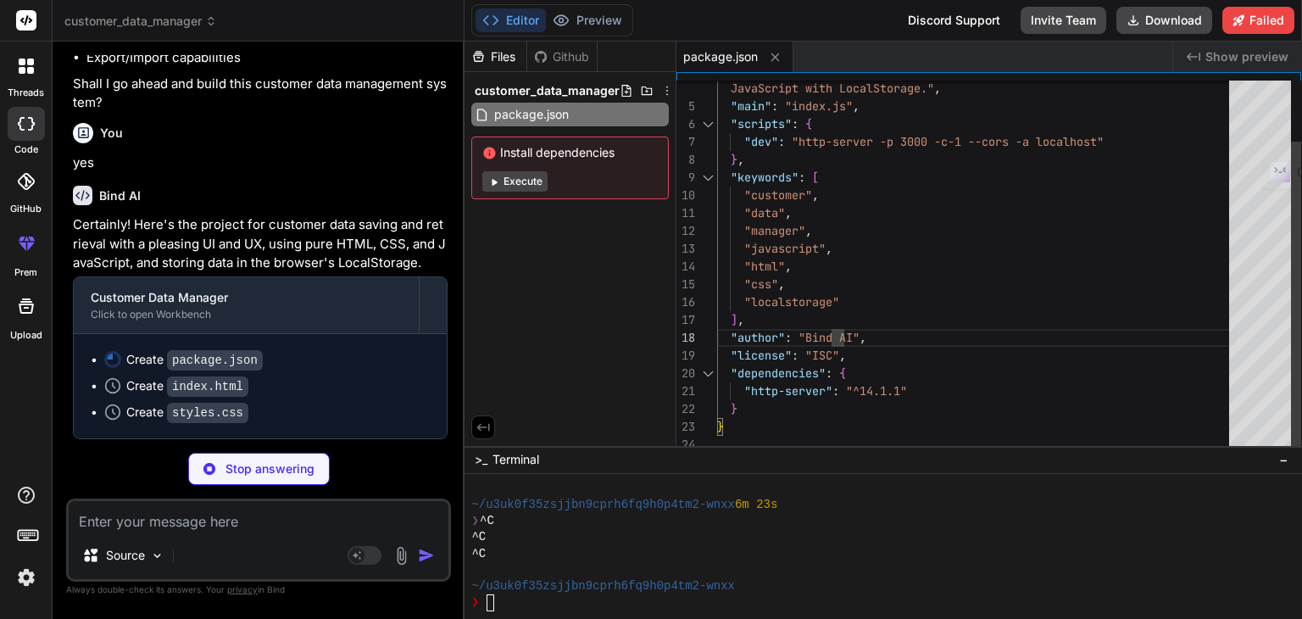
click at [841, 330] on div "JavaScript with LocalStorage." , "main" : "index.js" , "scripts" : { "dev" : "h…" at bounding box center [978, 230] width 522 height 445
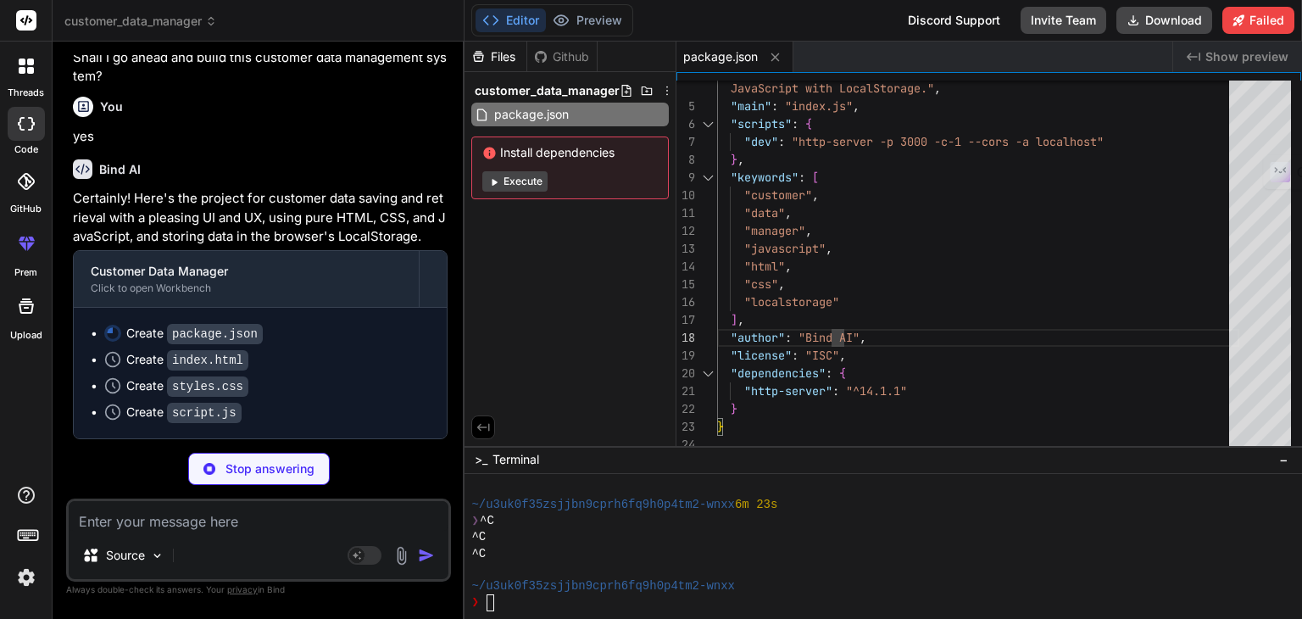
scroll to position [487, 0]
click at [524, 174] on button "Execute" at bounding box center [514, 181] width 65 height 20
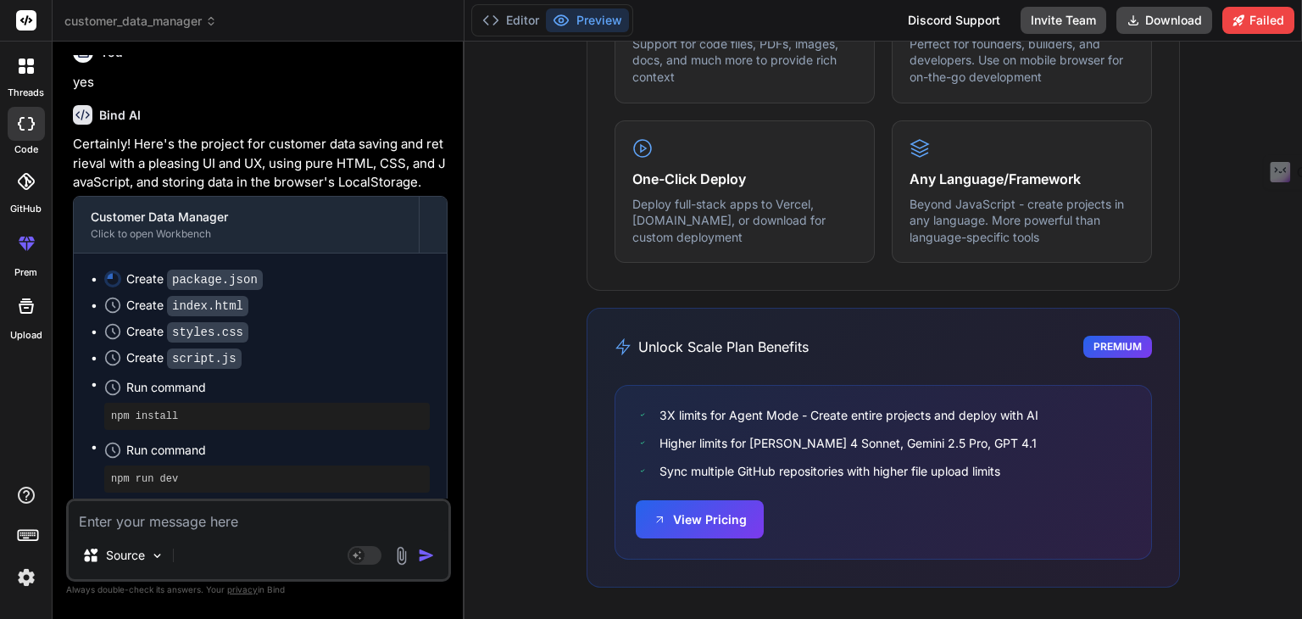
scroll to position [0, 0]
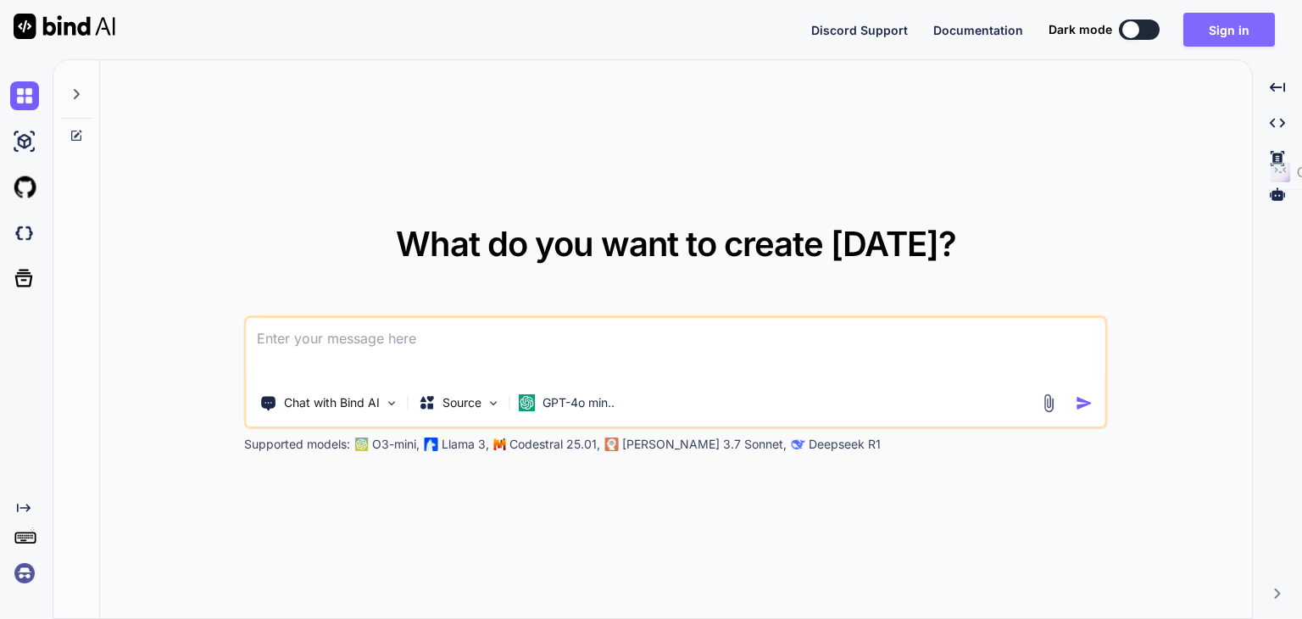
click at [1251, 23] on button "Sign in" at bounding box center [1230, 30] width 92 height 34
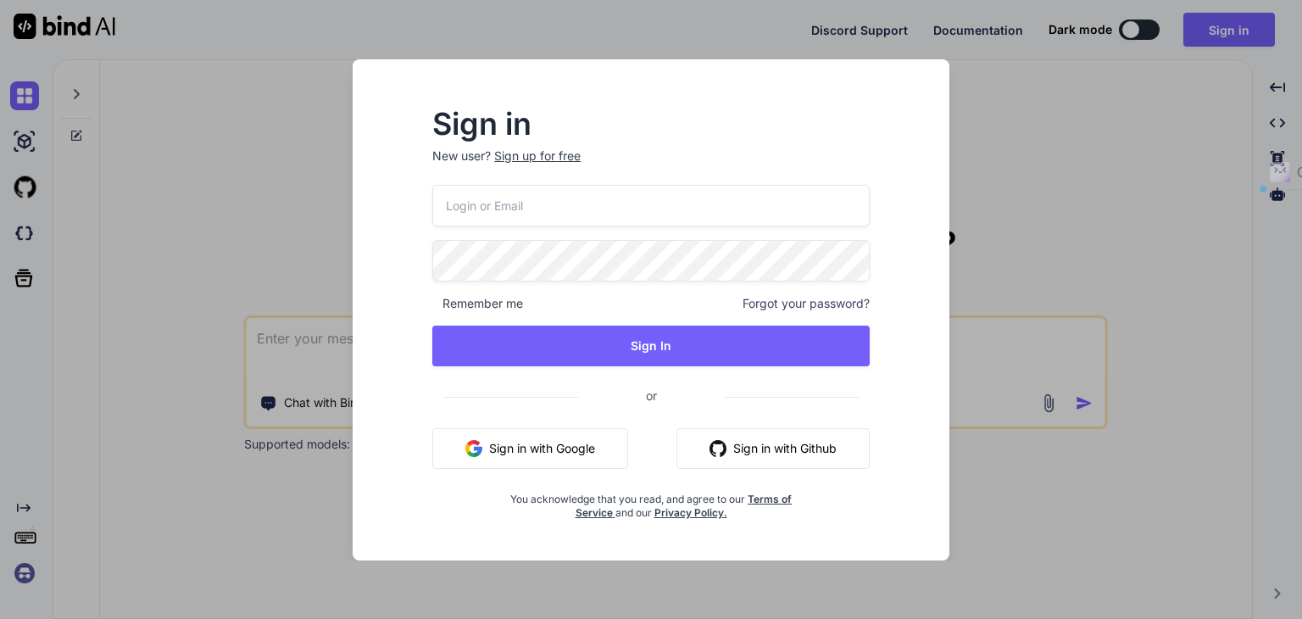
click at [570, 446] on button "Sign in with Google" at bounding box center [530, 448] width 196 height 41
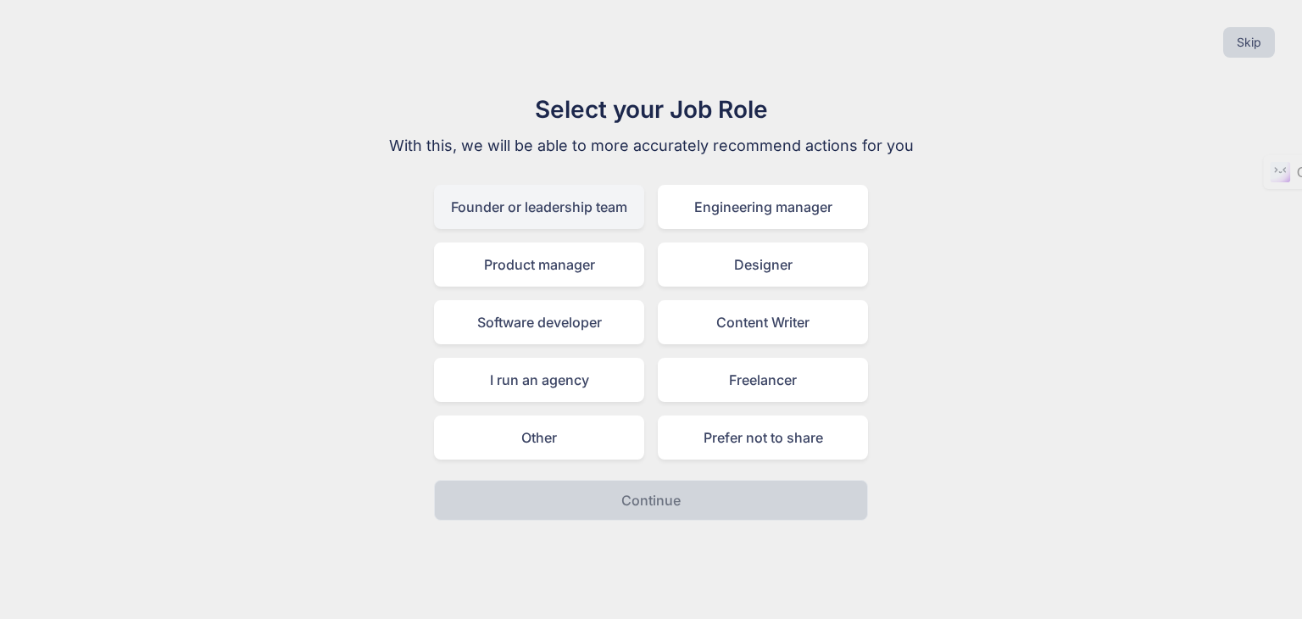
click at [549, 195] on div "Founder or leadership team" at bounding box center [539, 207] width 210 height 44
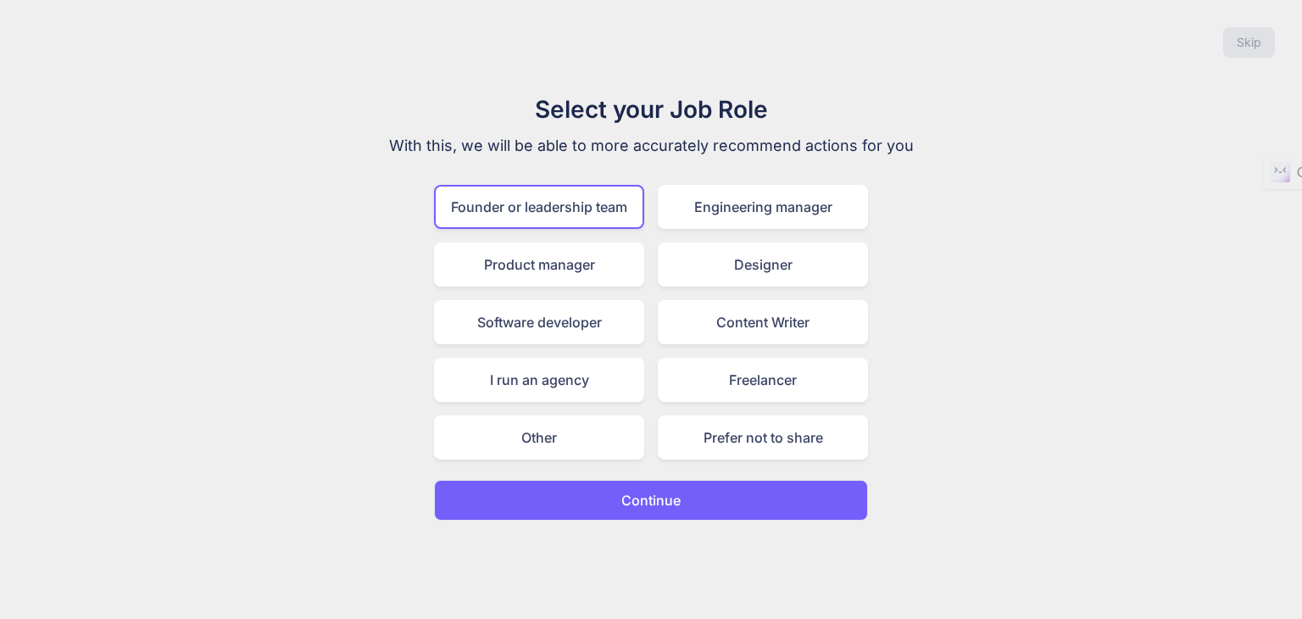
click at [641, 502] on p "Continue" at bounding box center [650, 500] width 59 height 20
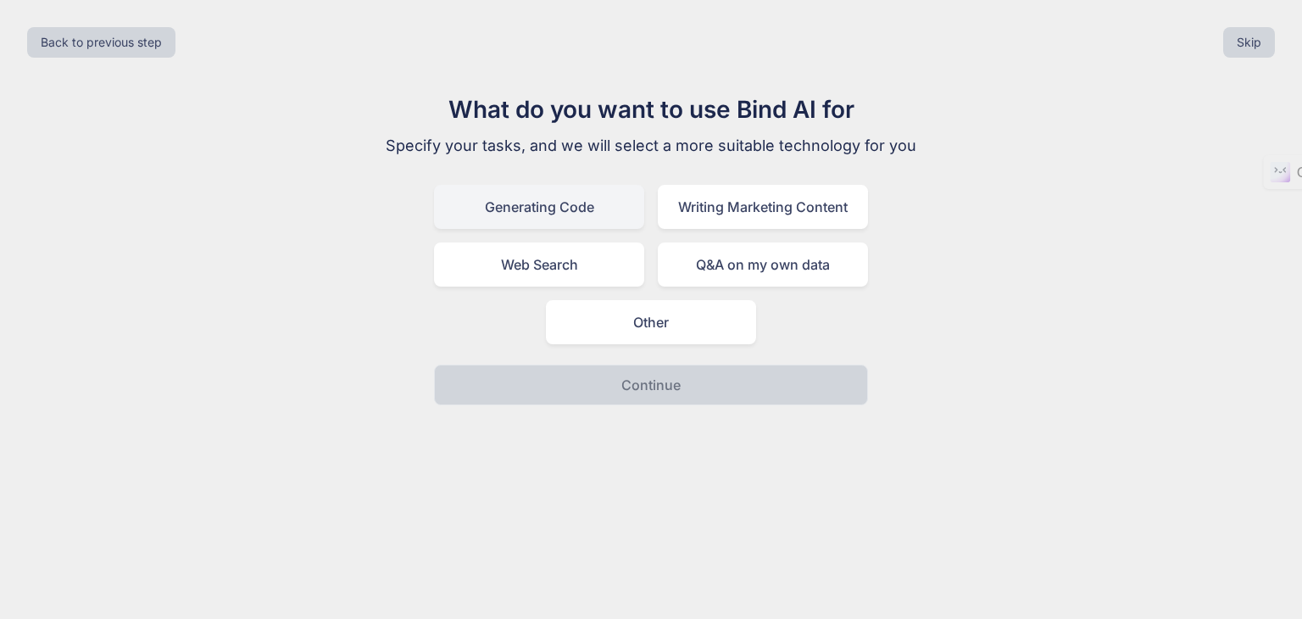
click at [577, 208] on div "Generating Code" at bounding box center [539, 207] width 210 height 44
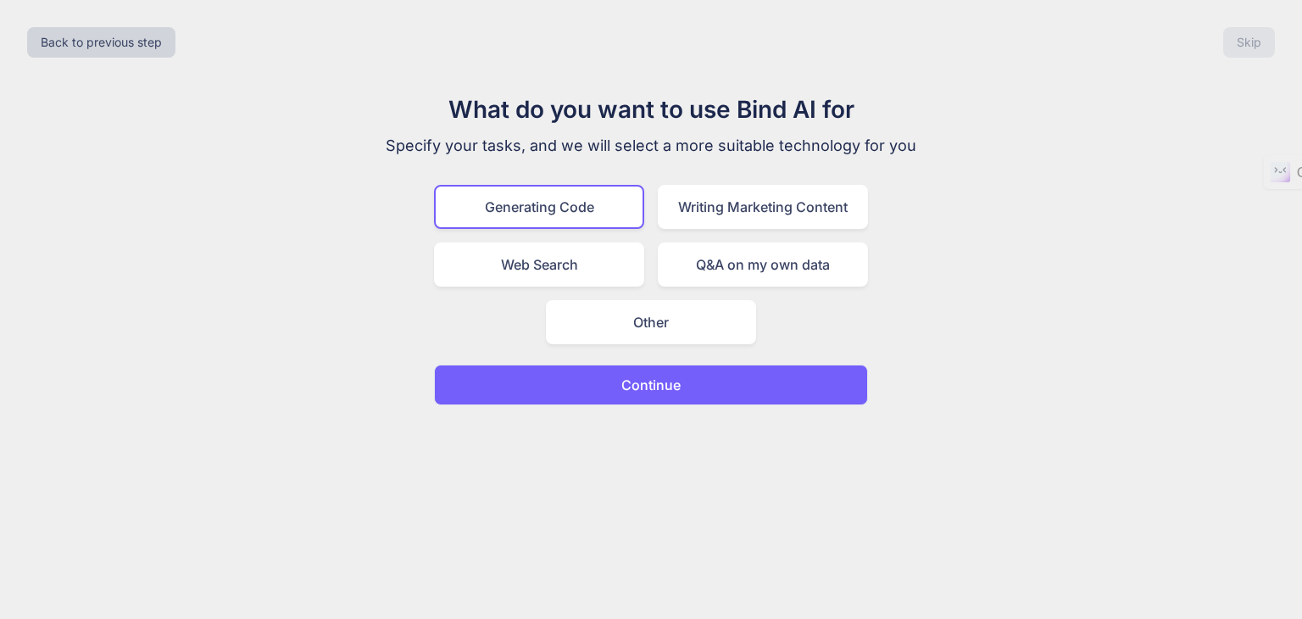
click at [620, 385] on button "Continue" at bounding box center [651, 385] width 434 height 41
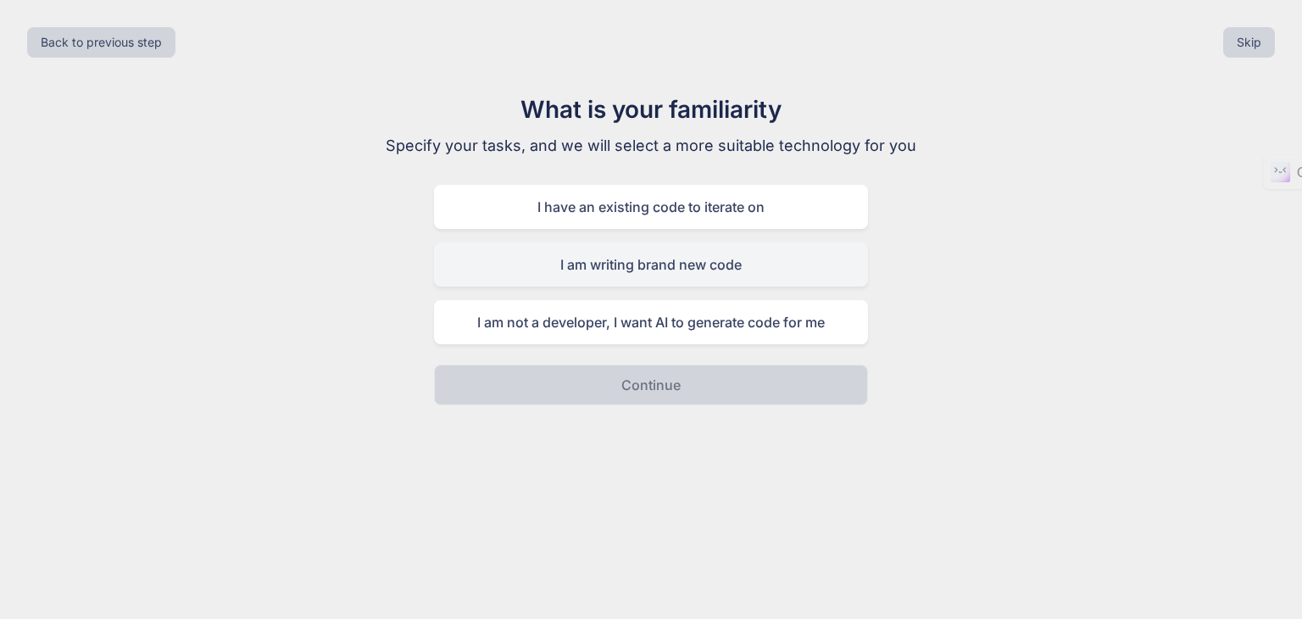
click at [805, 265] on div "I am writing brand new code" at bounding box center [651, 264] width 434 height 44
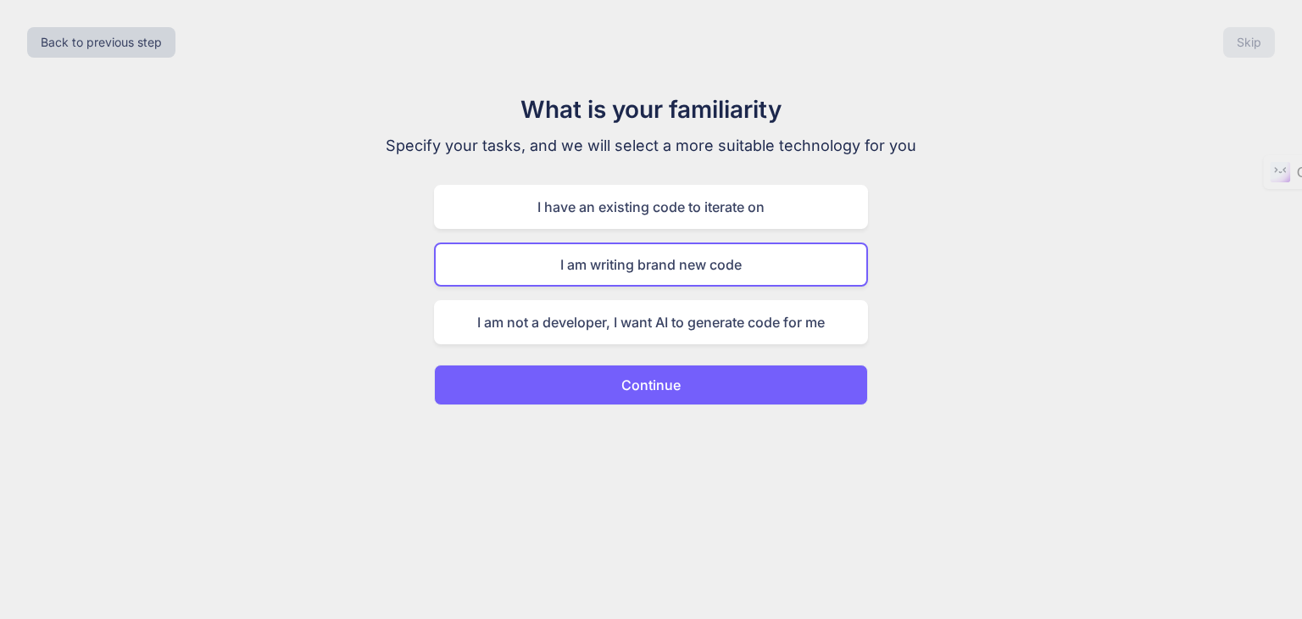
click at [705, 384] on button "Continue" at bounding box center [651, 385] width 434 height 41
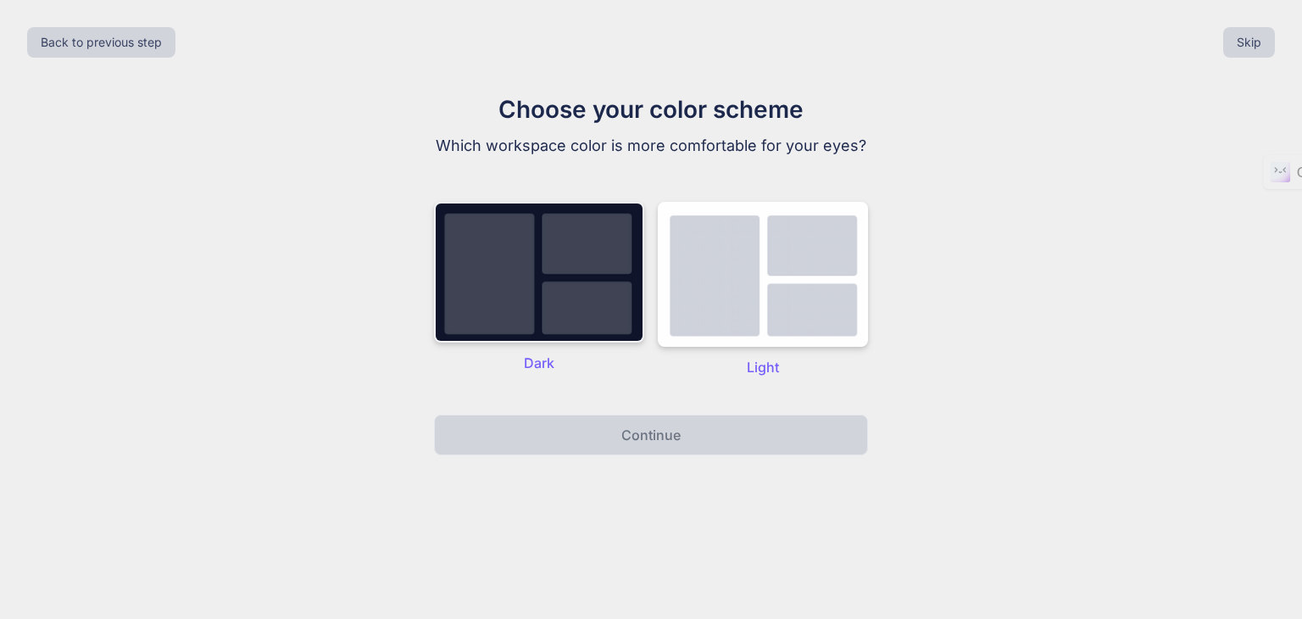
click at [583, 271] on img at bounding box center [539, 272] width 210 height 141
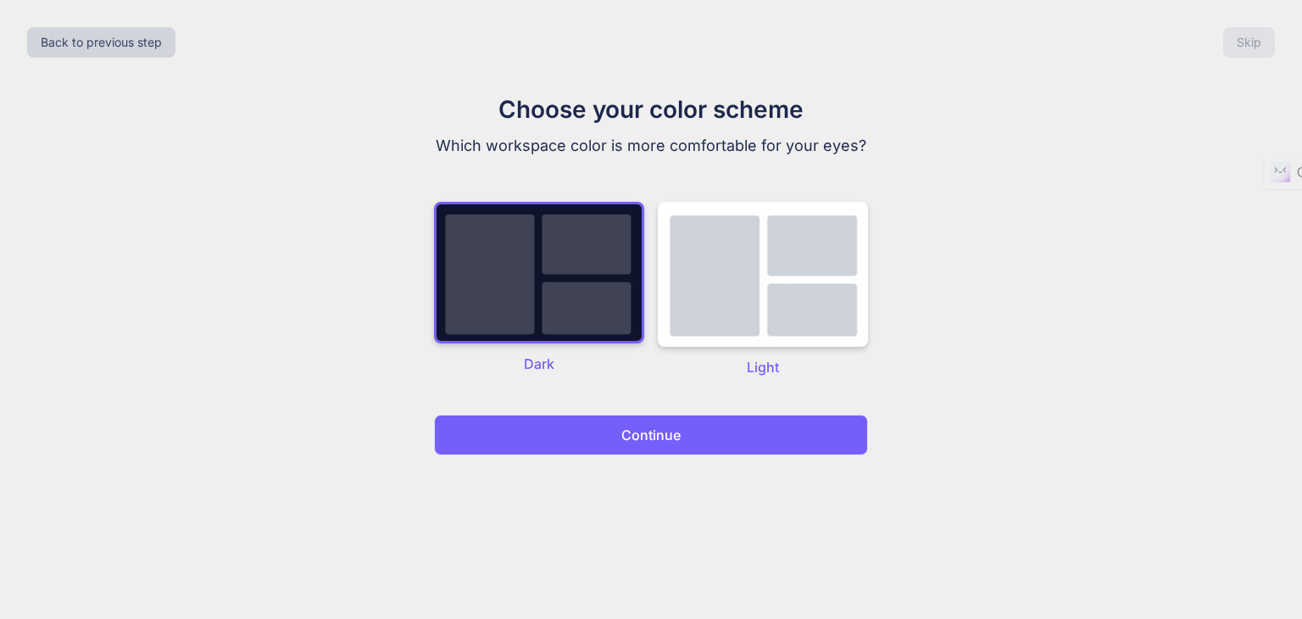
click at [610, 437] on button "Continue" at bounding box center [651, 435] width 434 height 41
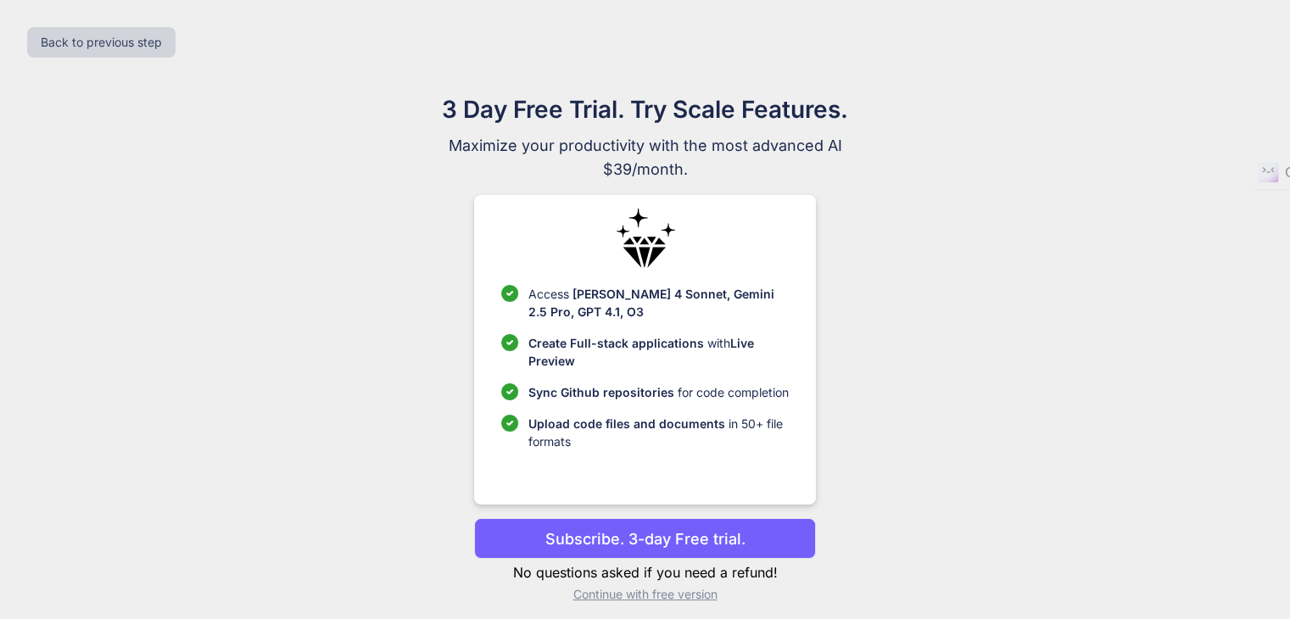
click at [736, 530] on p "Subscribe. 3-day Free trial." at bounding box center [645, 538] width 200 height 23
click at [672, 592] on p "Continue with free version" at bounding box center [645, 594] width 342 height 17
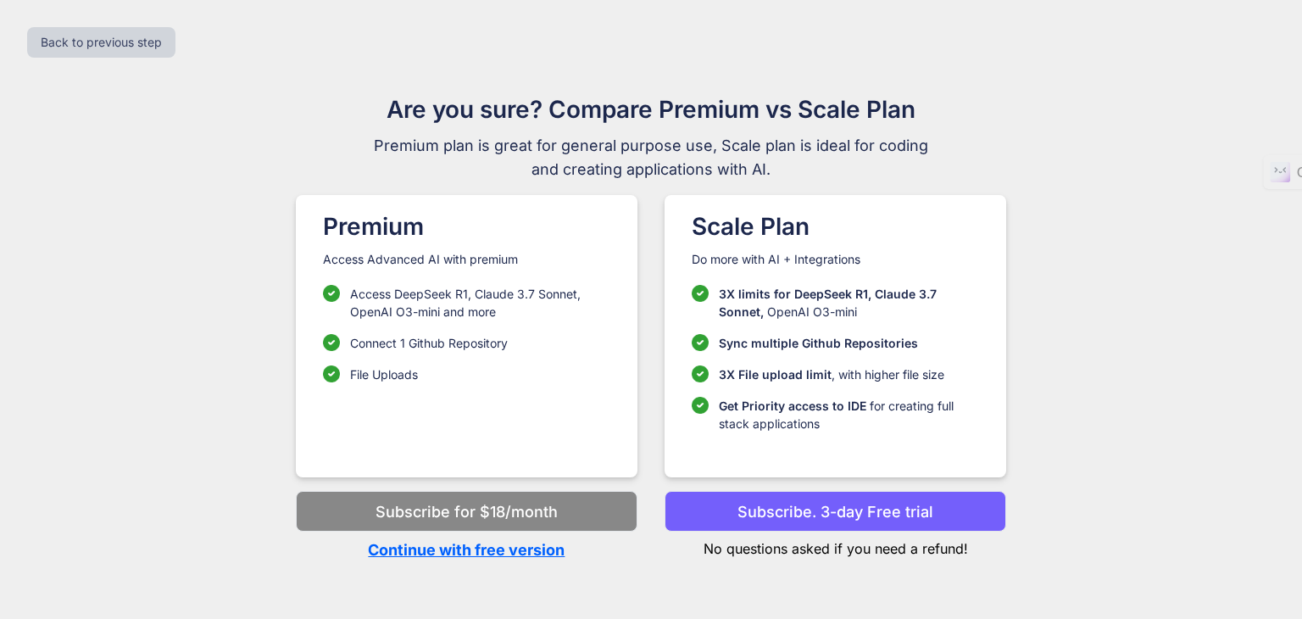
click at [480, 549] on p "Continue with free version" at bounding box center [467, 549] width 342 height 23
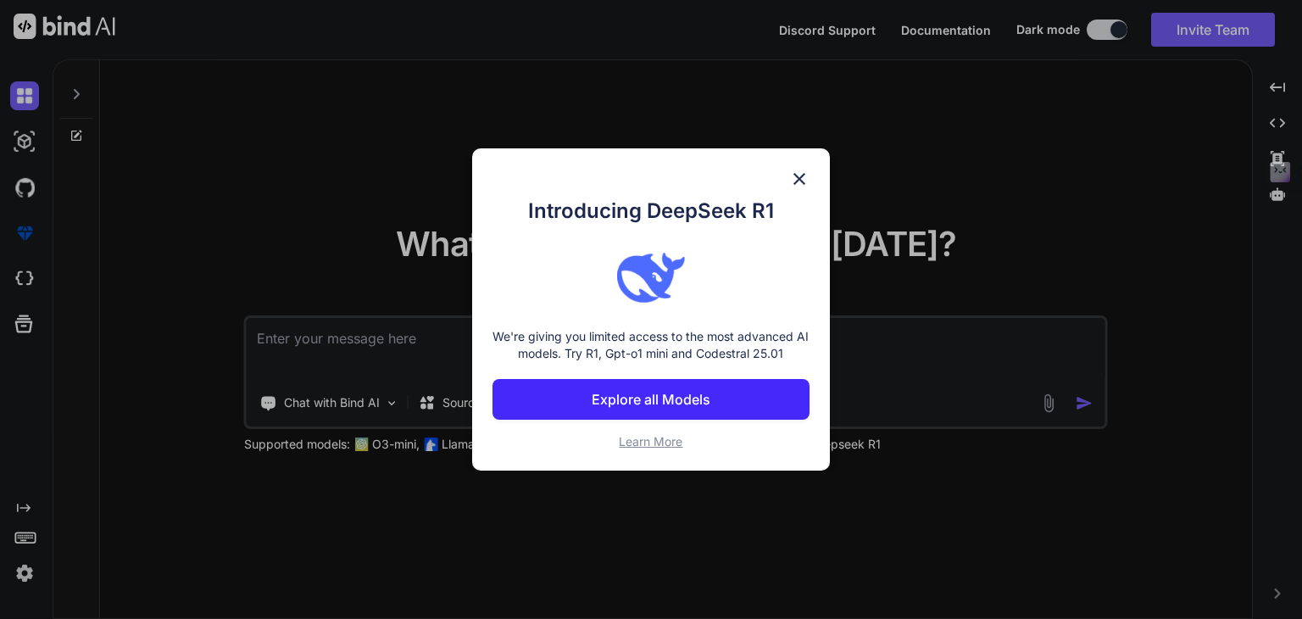
click at [804, 174] on img at bounding box center [799, 179] width 20 height 20
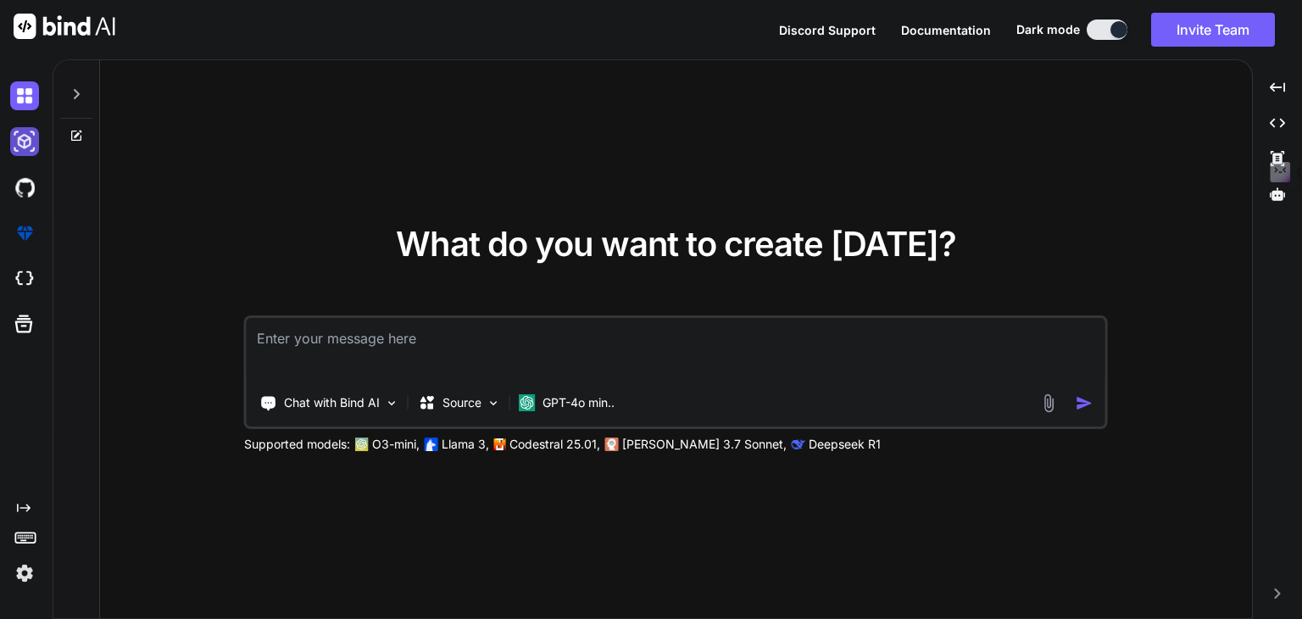
click at [25, 143] on img at bounding box center [24, 141] width 29 height 29
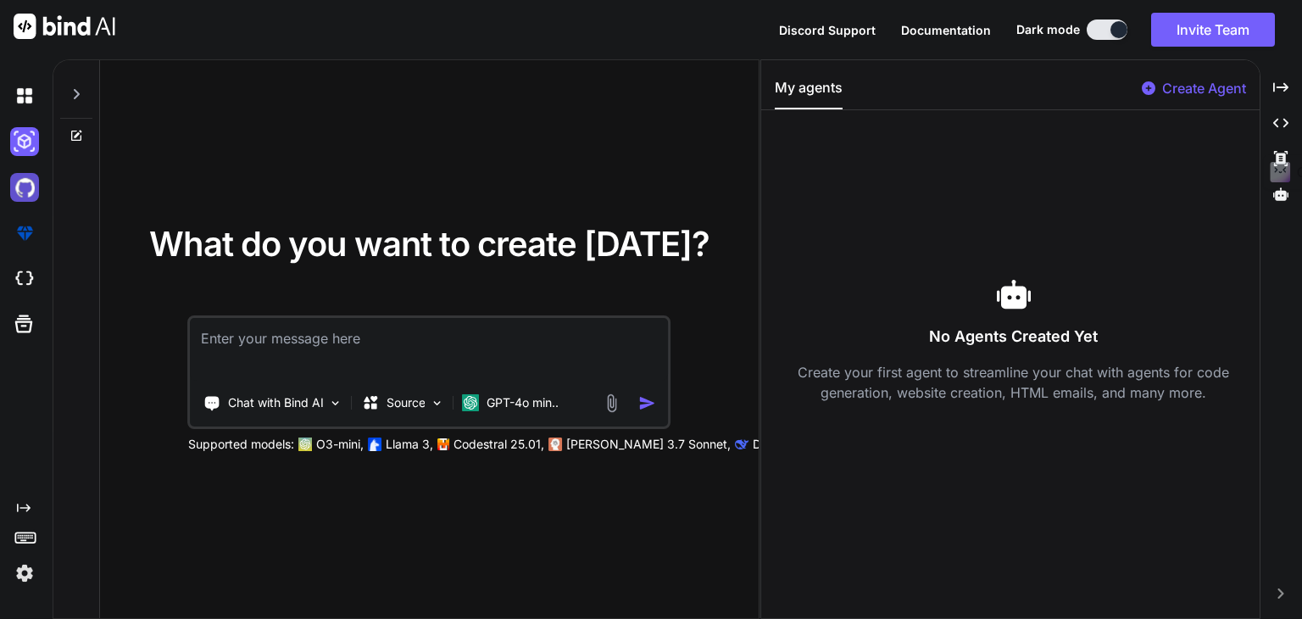
click at [31, 191] on img at bounding box center [24, 187] width 29 height 29
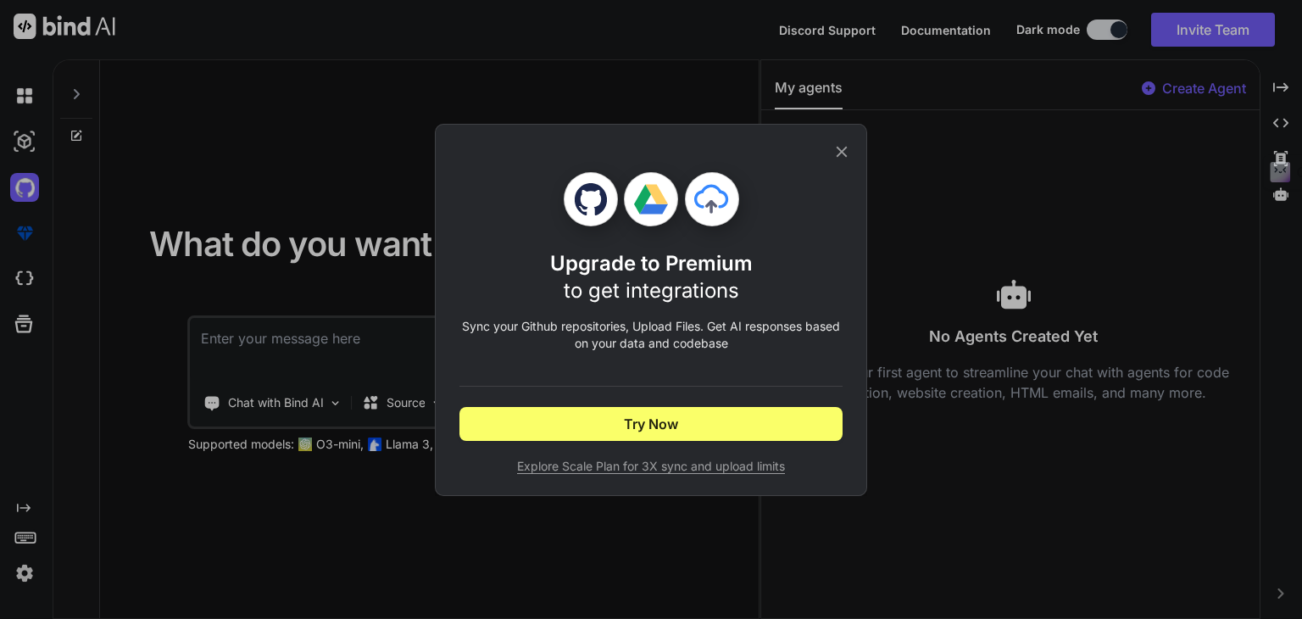
click at [854, 147] on div "Upgrade to Premium to get integrations Sync your Github repositories, Upload Fi…" at bounding box center [651, 310] width 432 height 372
click at [842, 150] on icon at bounding box center [842, 151] width 11 height 11
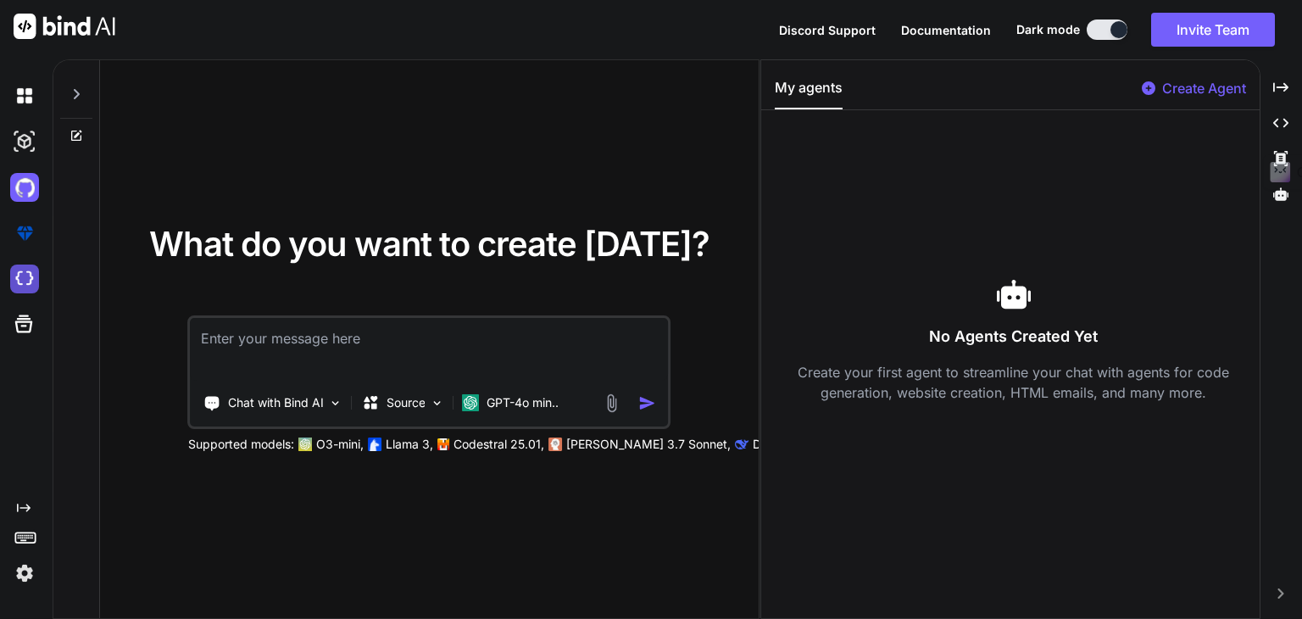
click at [20, 282] on img at bounding box center [24, 279] width 29 height 29
click at [19, 328] on icon at bounding box center [24, 324] width 24 height 24
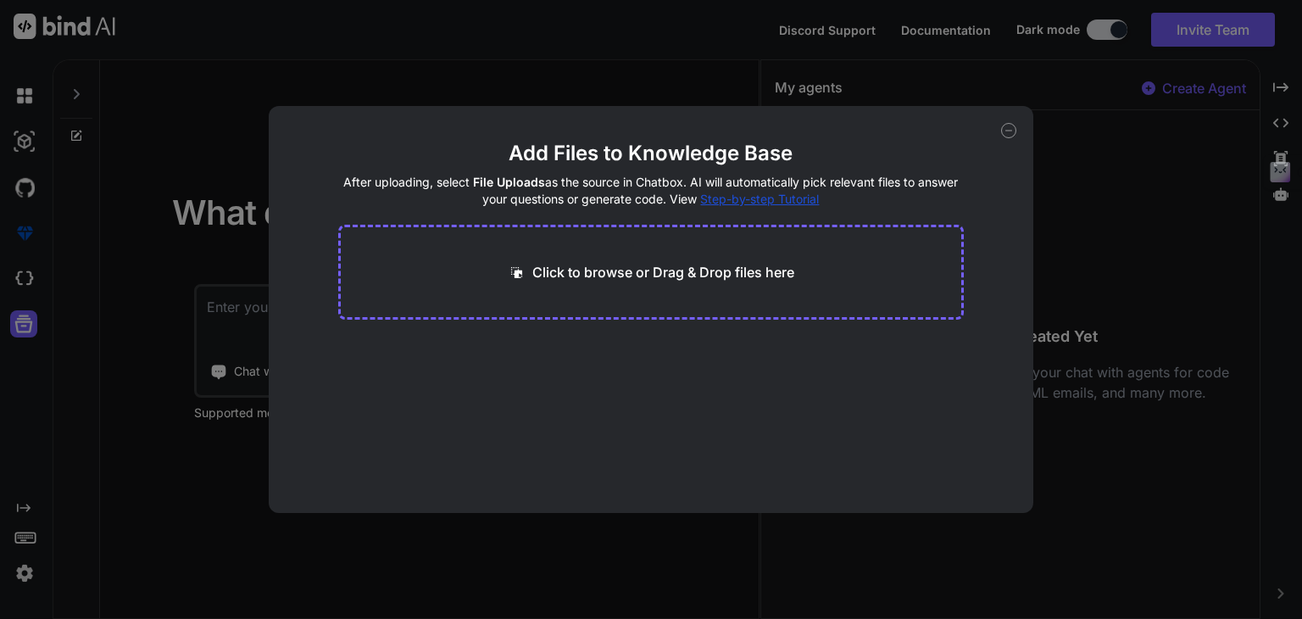
click at [1000, 131] on div "Add Files to Knowledge Base After uploading, select File Uploads as the source …" at bounding box center [651, 309] width 765 height 407
click at [1010, 132] on icon at bounding box center [1008, 130] width 15 height 15
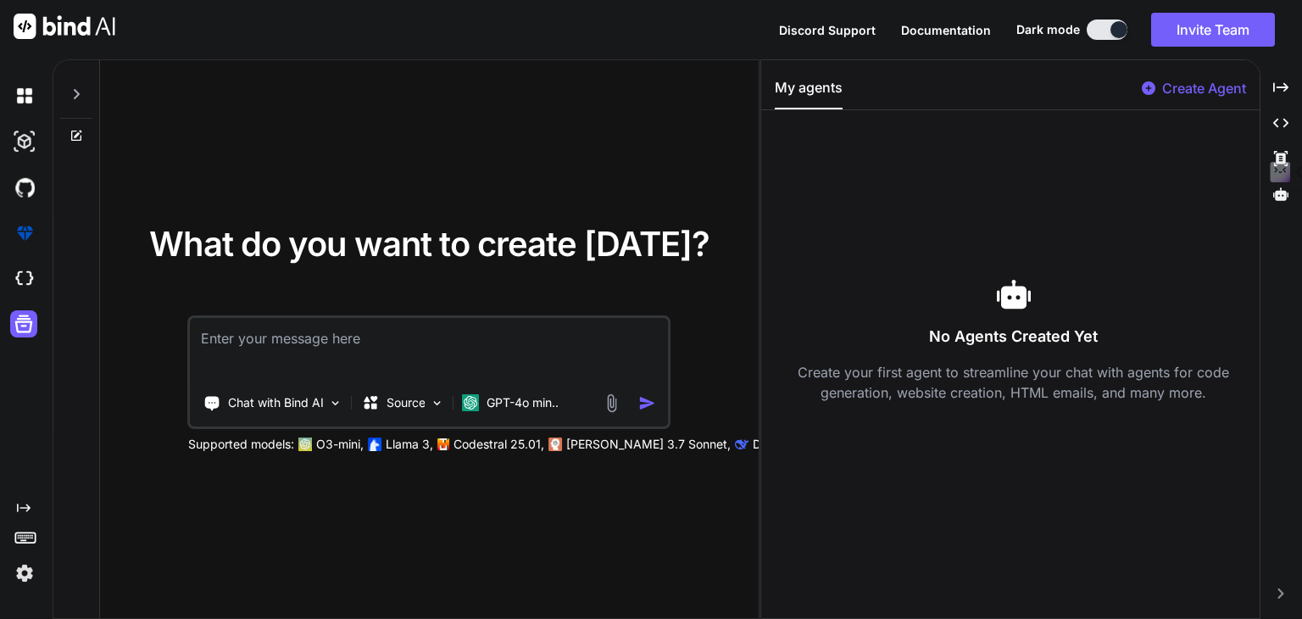
click at [26, 510] on icon "Created with Pixso." at bounding box center [24, 508] width 14 height 14
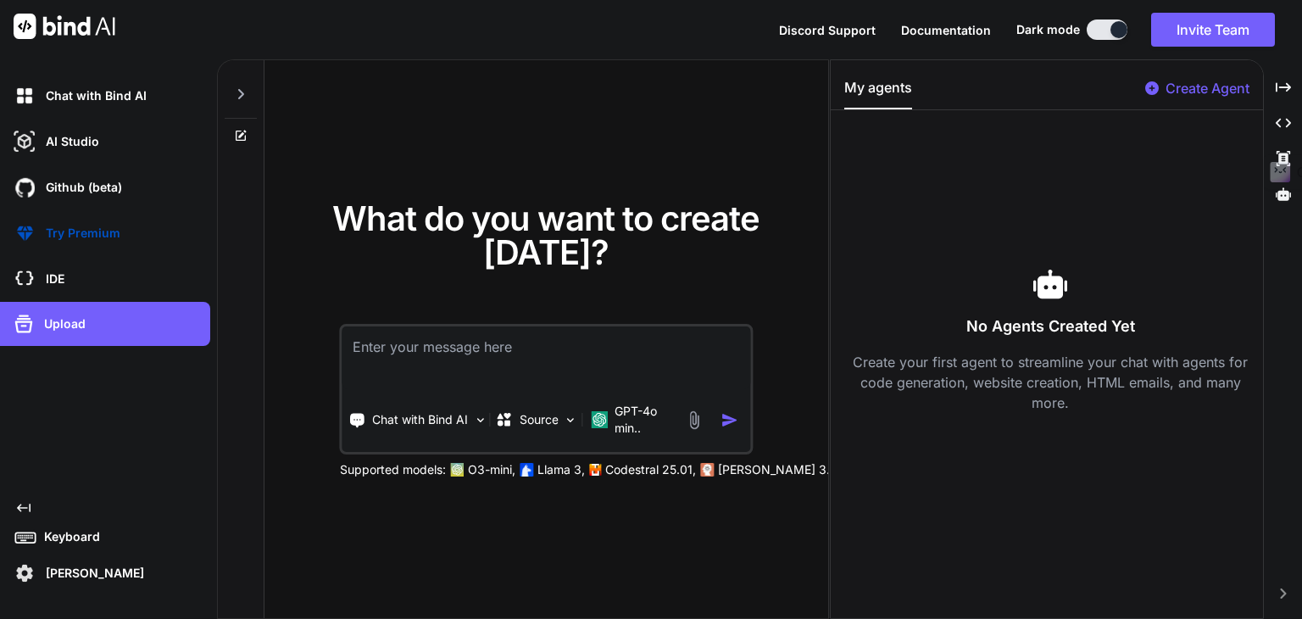
click at [20, 506] on icon "Created with Pixso." at bounding box center [24, 508] width 14 height 14
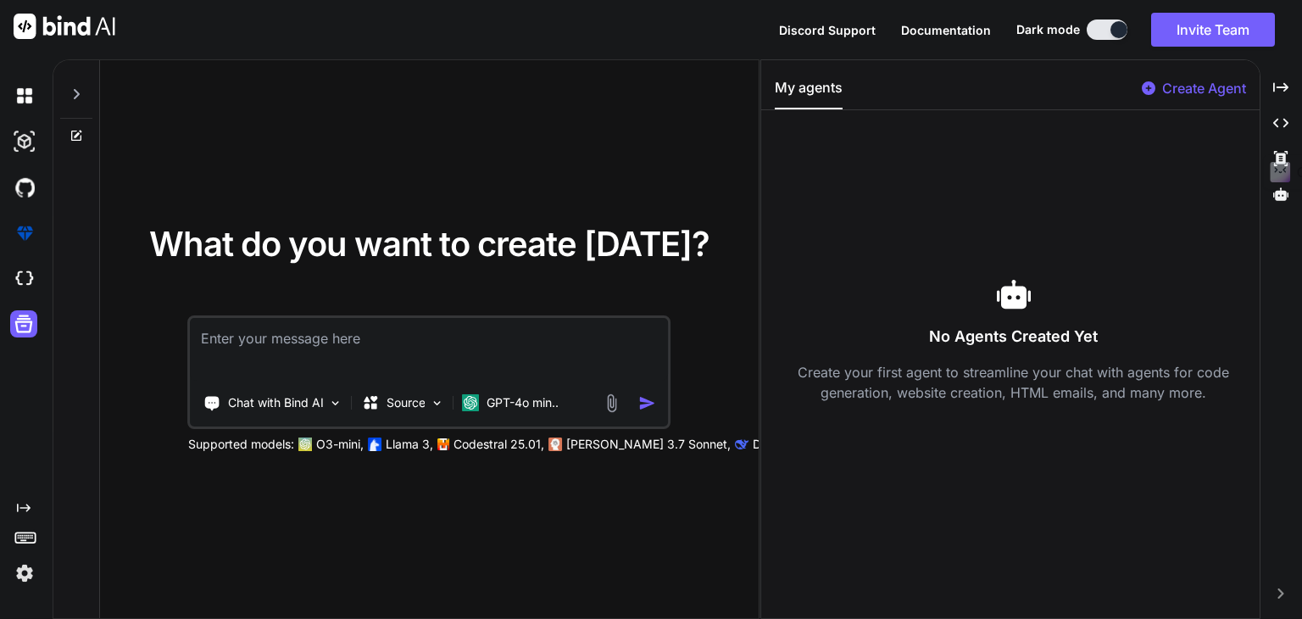
click at [20, 506] on icon "Created with Pixso." at bounding box center [24, 508] width 14 height 14
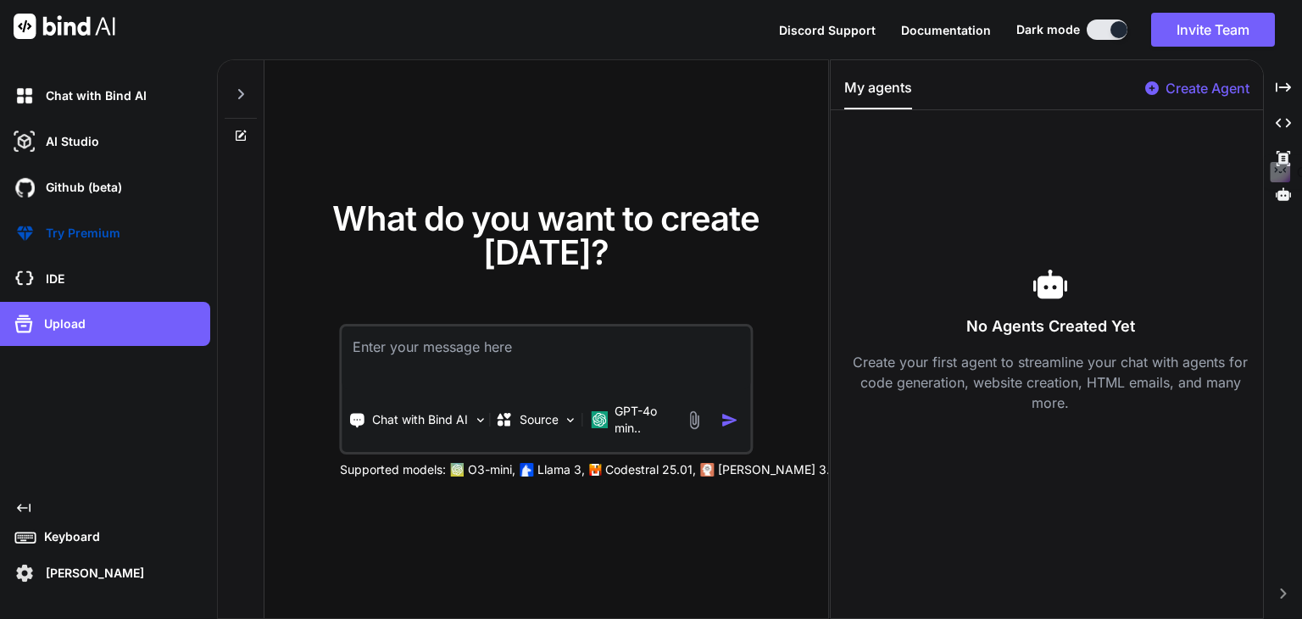
click at [20, 506] on icon "Created with Pixso." at bounding box center [24, 508] width 14 height 14
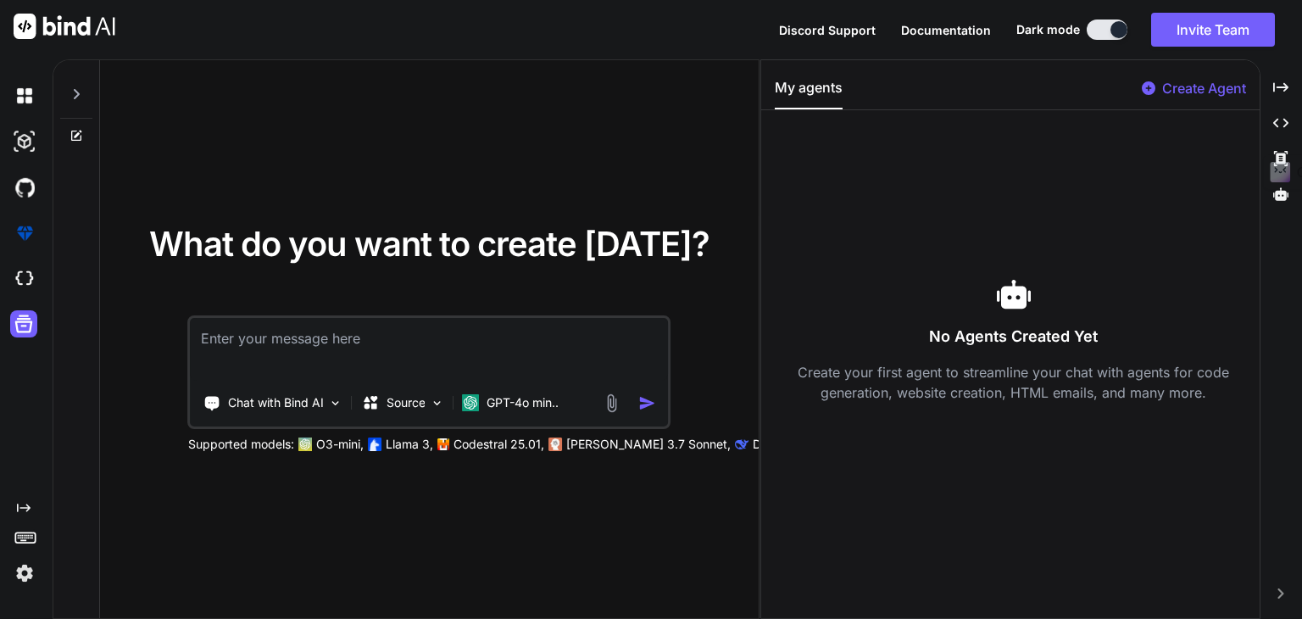
click at [31, 538] on rect at bounding box center [32, 539] width 2 height 2
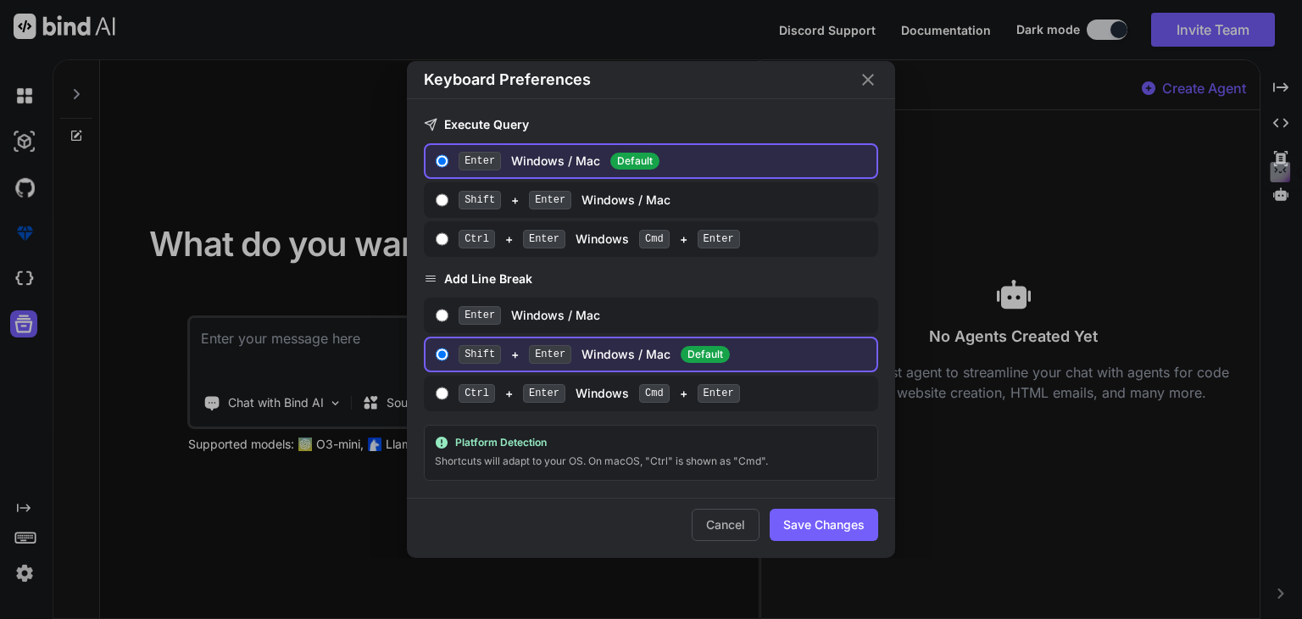
click at [31, 537] on div "Keyboard Preferences Execute Query Enter Windows / Mac Default Shift + Enter Wi…" at bounding box center [651, 309] width 1302 height 619
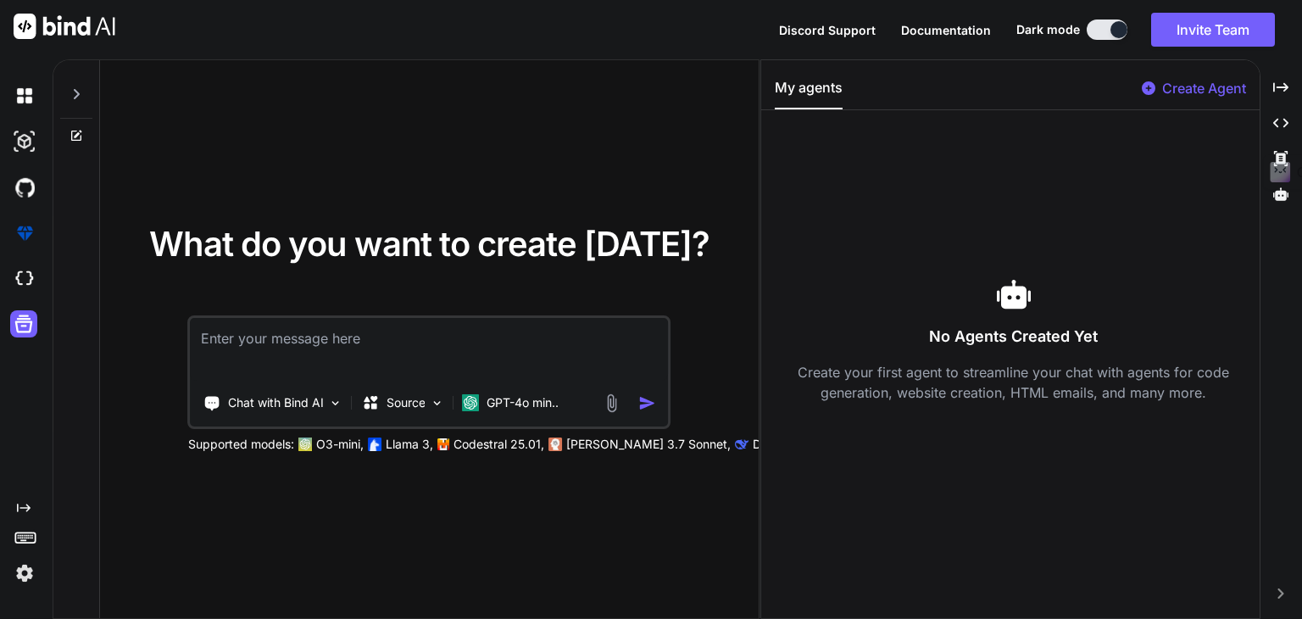
click at [31, 538] on rect at bounding box center [32, 539] width 2 height 2
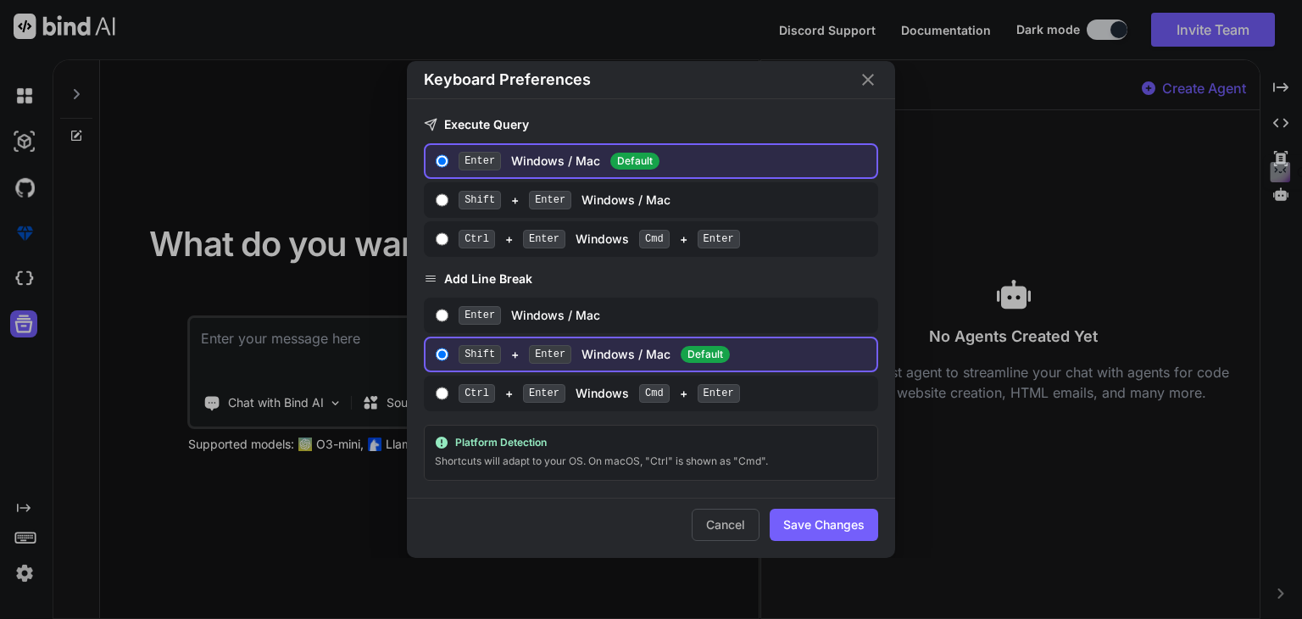
click at [42, 499] on div "Keyboard Preferences Execute Query Enter Windows / Mac Default Shift + Enter Wi…" at bounding box center [651, 309] width 1302 height 619
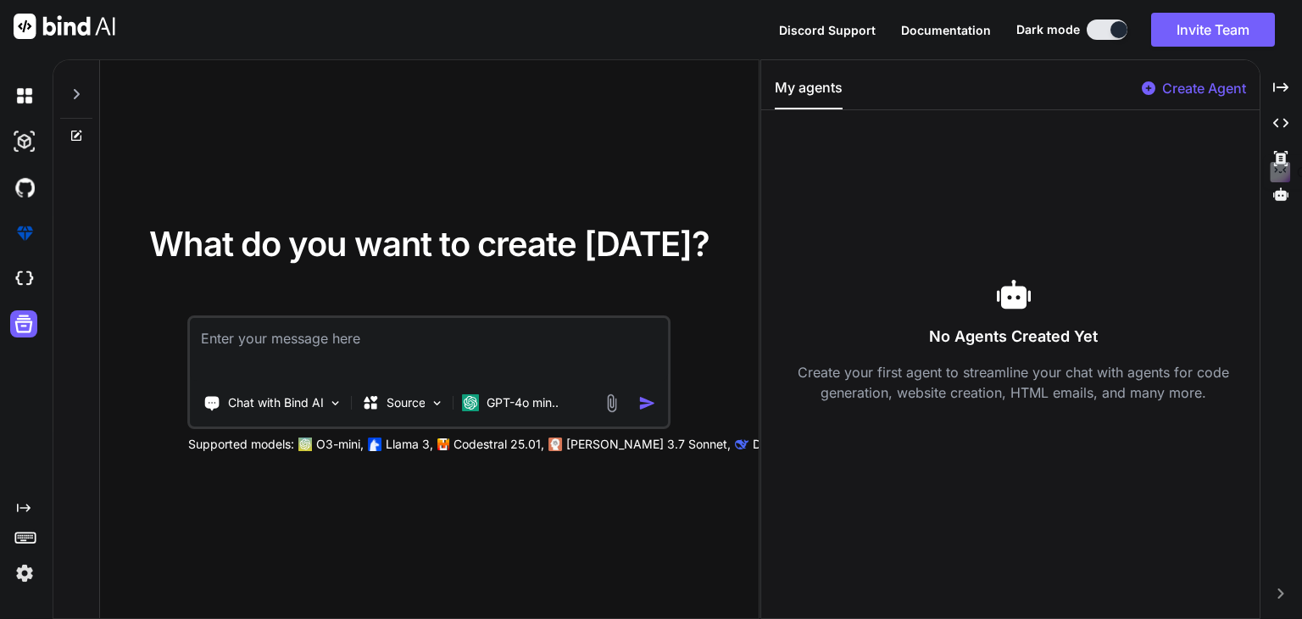
click at [45, 463] on div "Created with Pixso." at bounding box center [23, 330] width 46 height 515
click at [22, 573] on img at bounding box center [24, 573] width 29 height 29
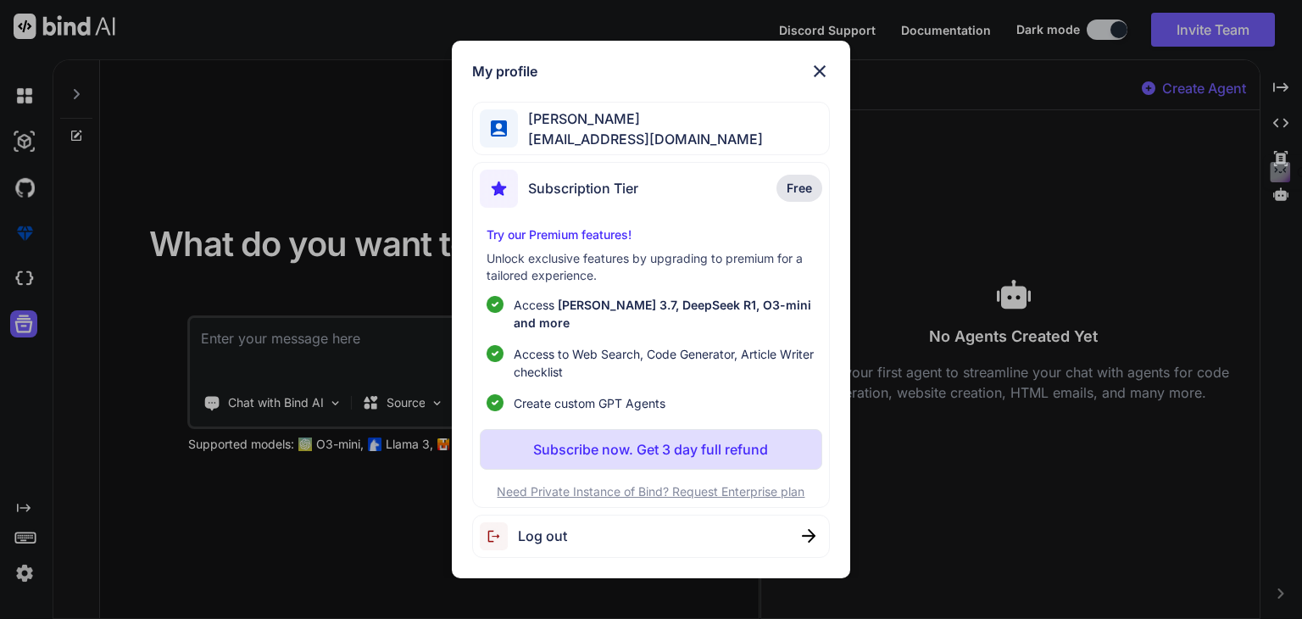
click at [822, 81] on img at bounding box center [820, 71] width 20 height 20
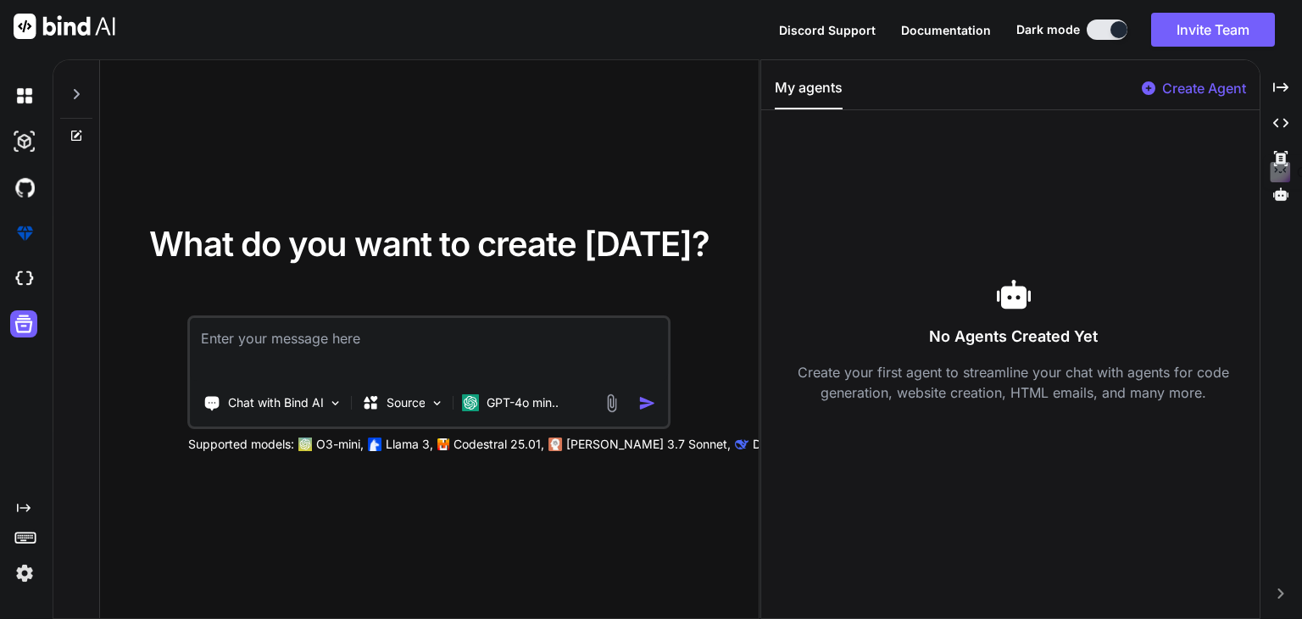
click at [382, 336] on textarea at bounding box center [429, 349] width 477 height 63
click at [81, 94] on icon at bounding box center [77, 94] width 14 height 14
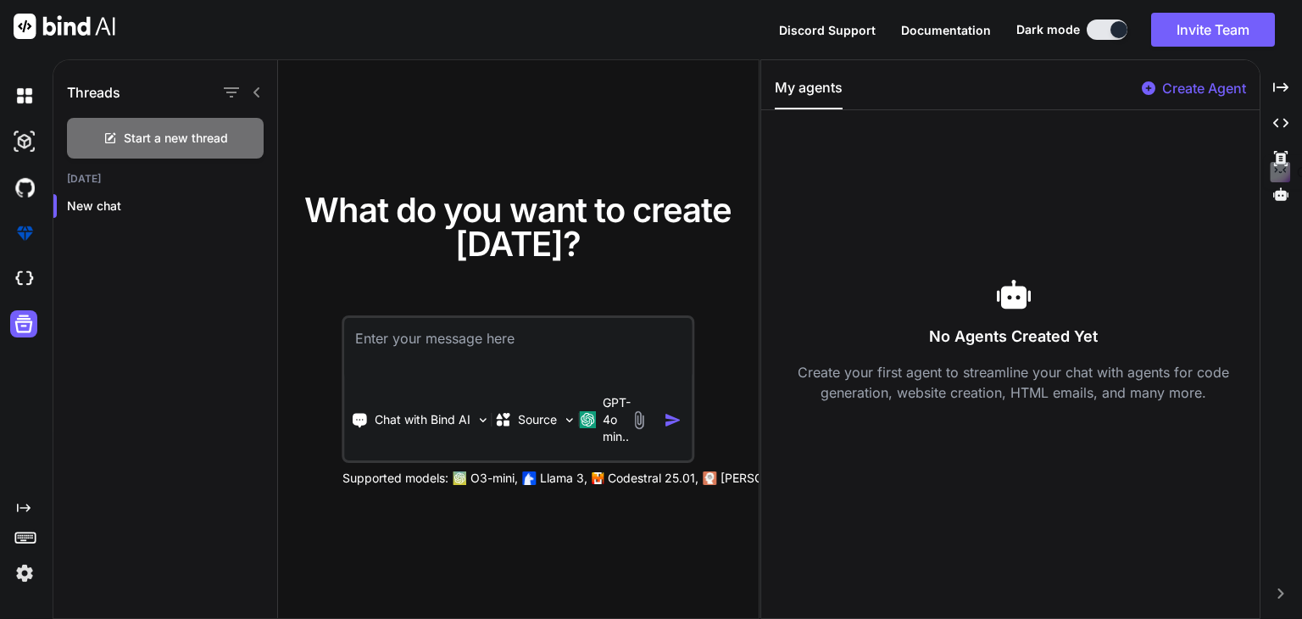
click at [247, 82] on div at bounding box center [242, 93] width 44 height 24
click at [257, 93] on icon at bounding box center [256, 92] width 6 height 10
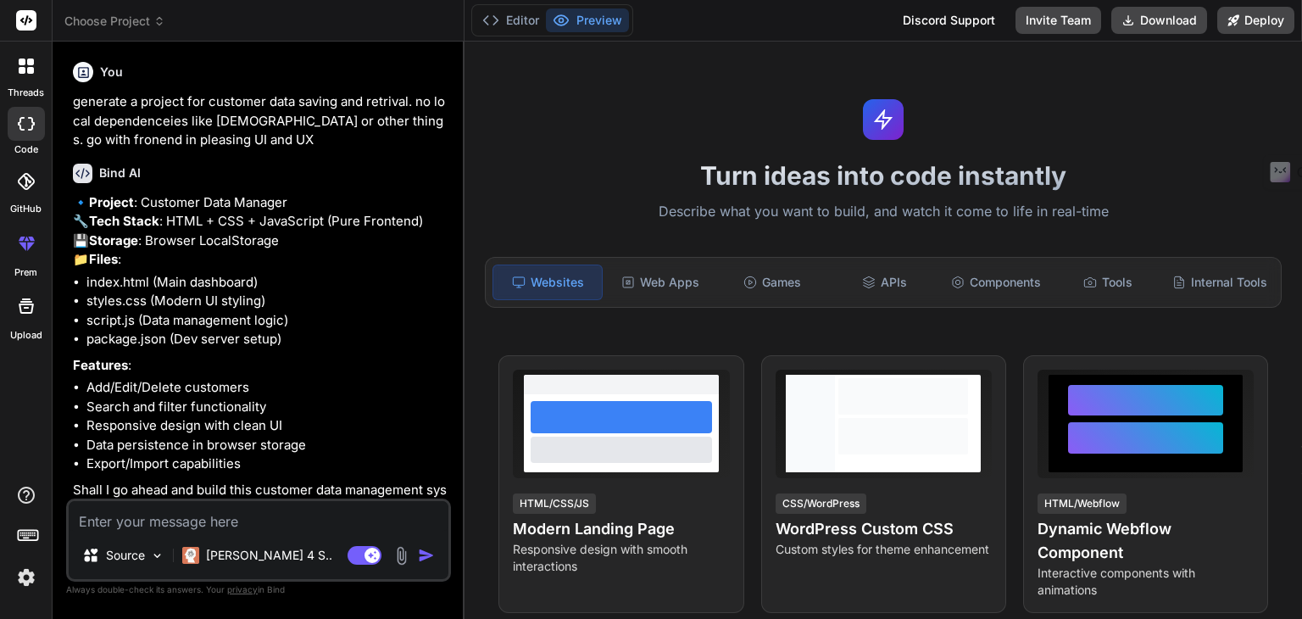
type textarea "x"
